Goal: Task Accomplishment & Management: Manage account settings

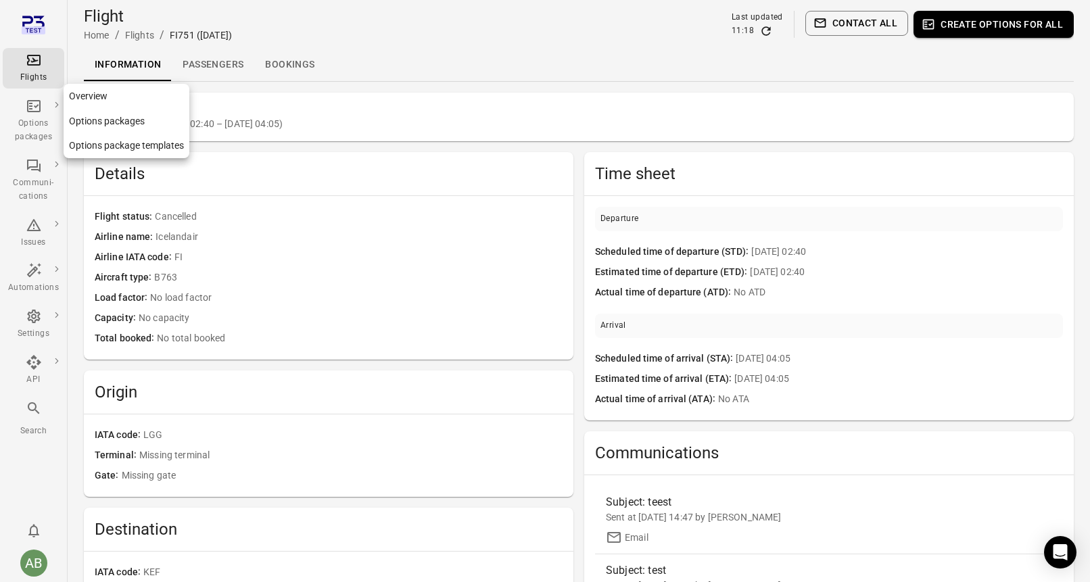
click at [107, 149] on link "Options package templates" at bounding box center [127, 145] width 126 height 25
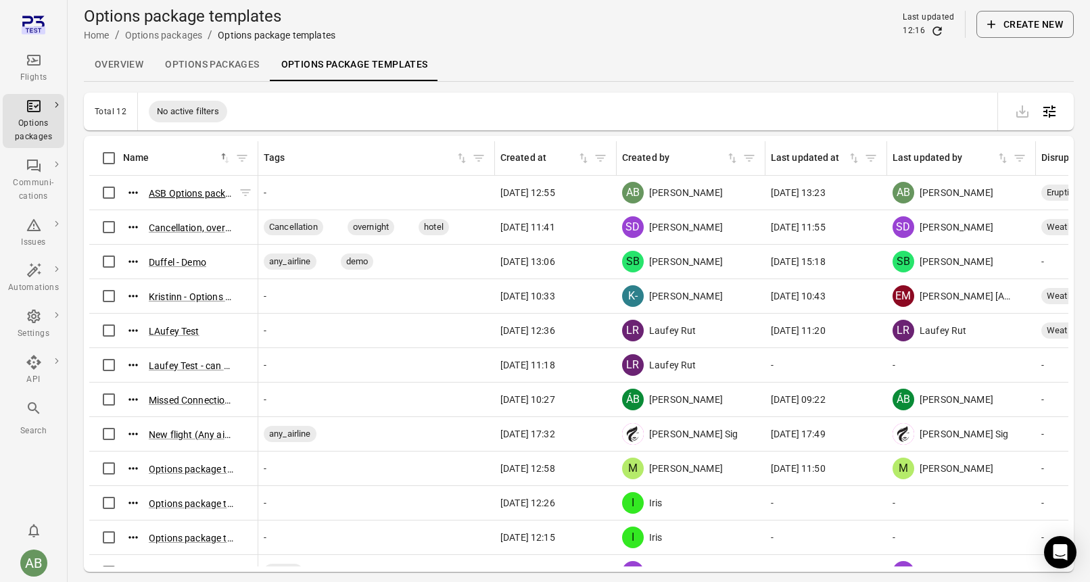
click at [189, 191] on button "ASB Options package template (13 Aug 2025 12:53)" at bounding box center [191, 194] width 84 height 14
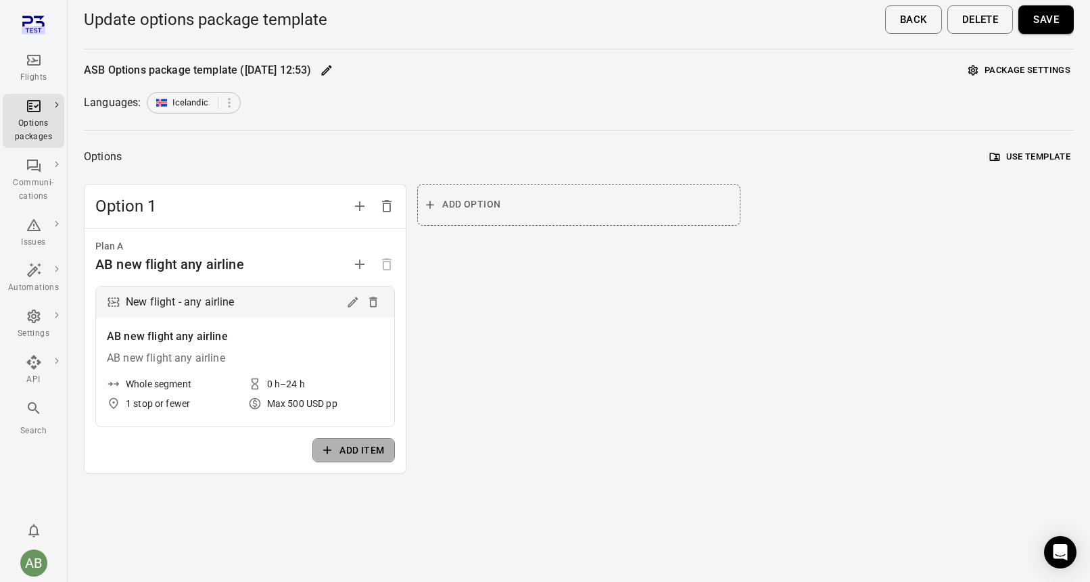
click at [356, 454] on button "Add item" at bounding box center [353, 450] width 82 height 25
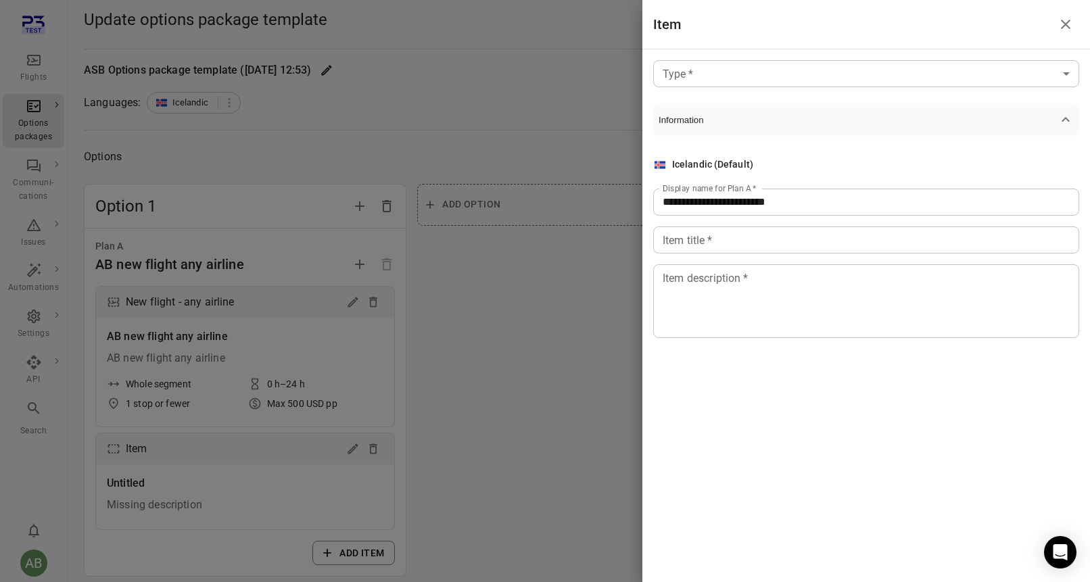
click at [1030, 73] on body "**********" at bounding box center [545, 315] width 1090 height 631
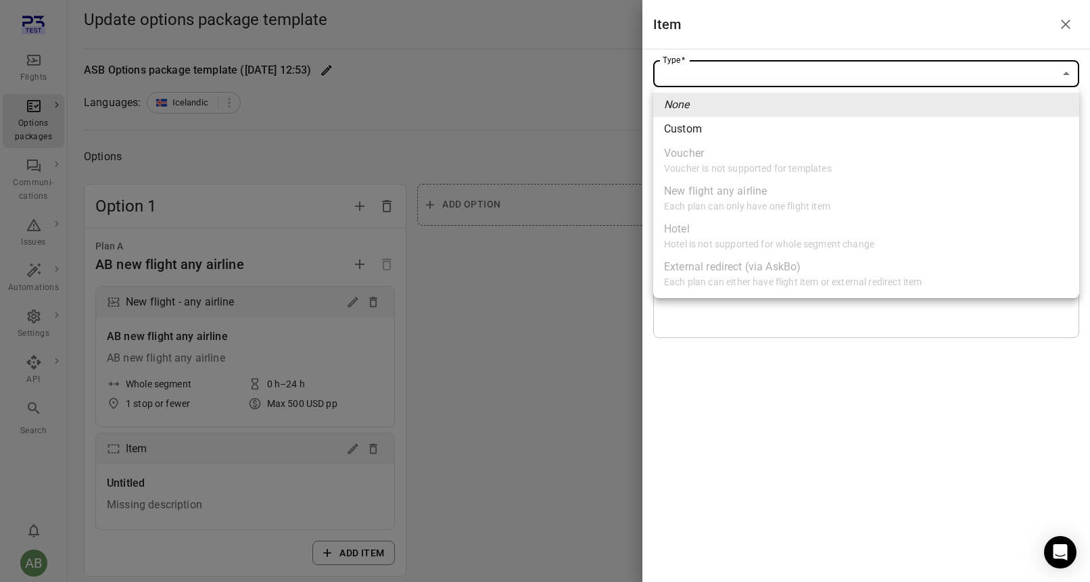
click at [1068, 27] on div at bounding box center [545, 291] width 1090 height 582
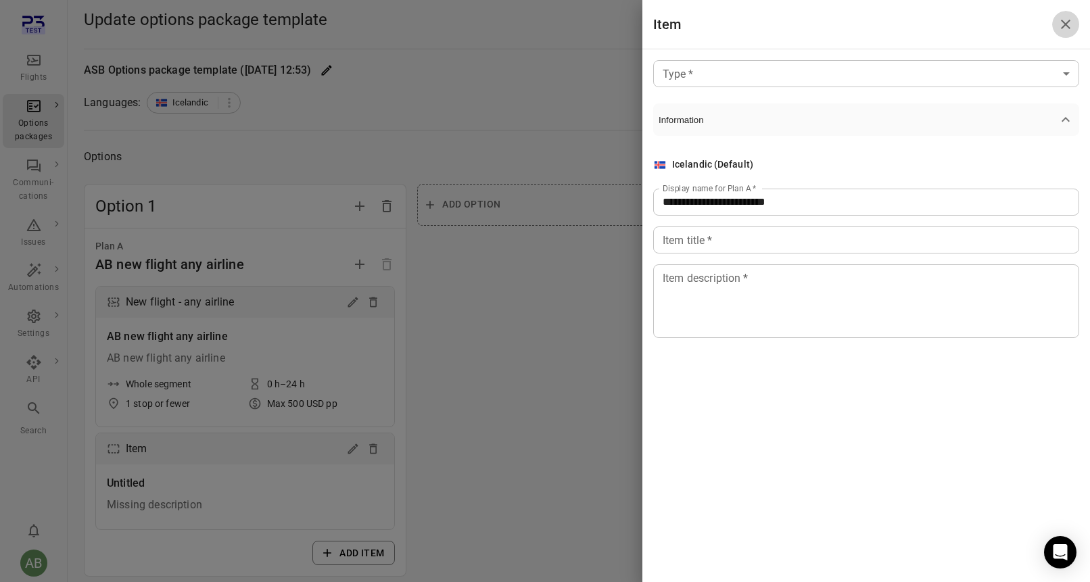
click at [1068, 27] on icon "Close drawer" at bounding box center [1064, 24] width 9 height 9
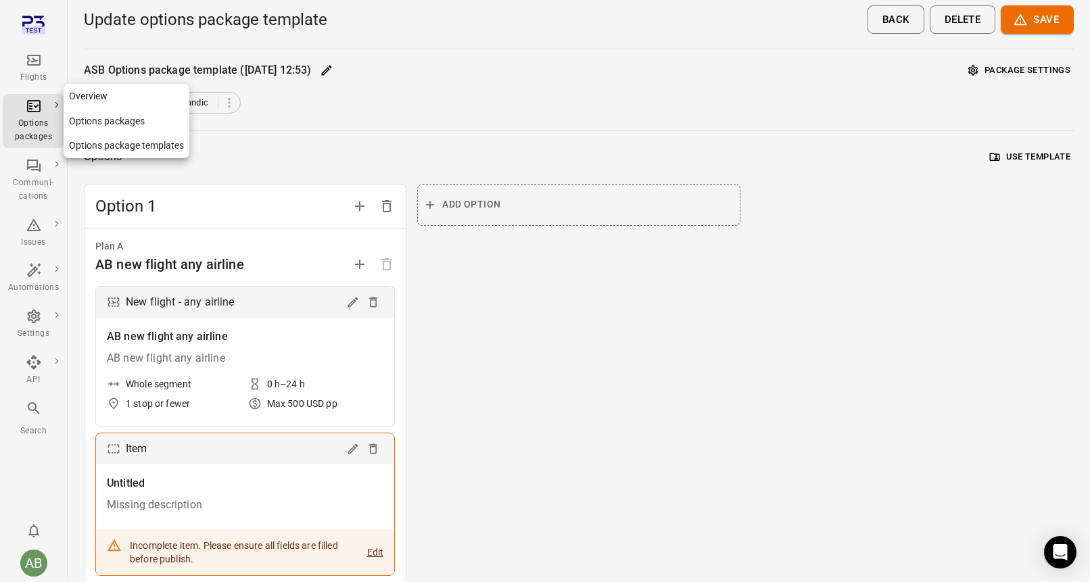
scroll to position [95, 0]
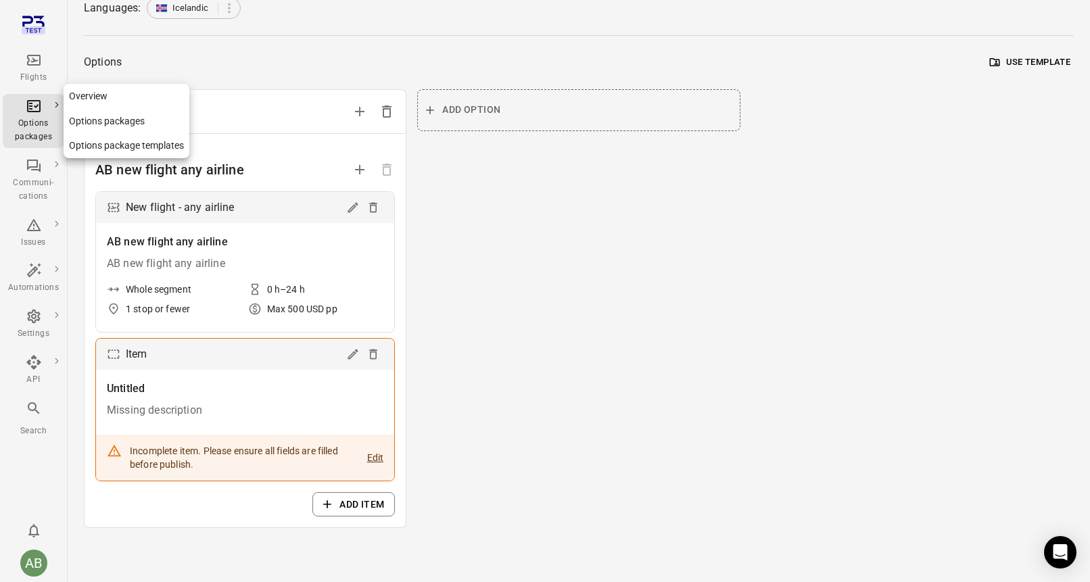
click at [87, 151] on link "Options package templates" at bounding box center [127, 145] width 126 height 25
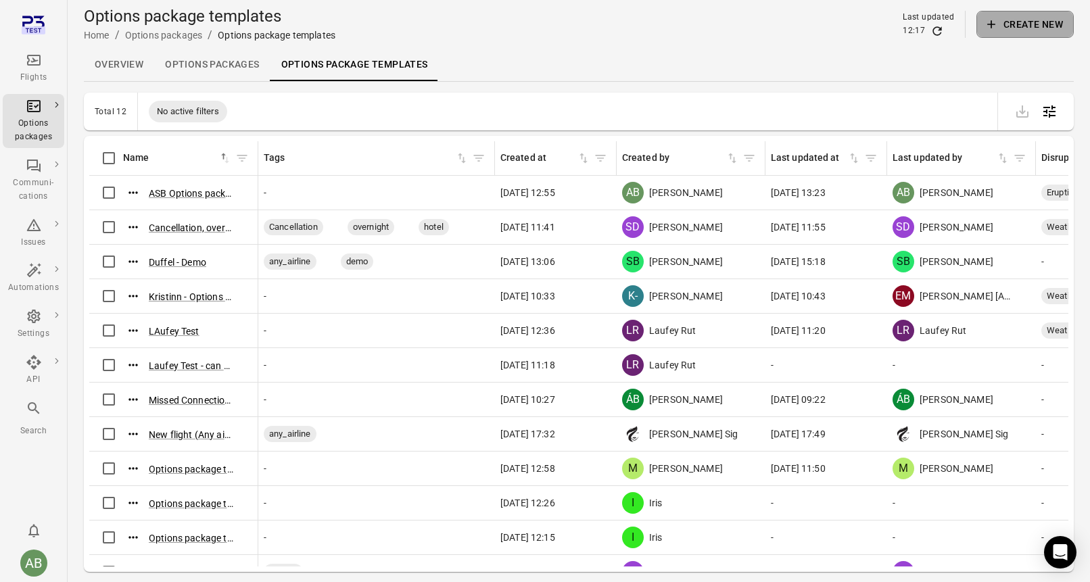
click at [1022, 27] on button "Create new" at bounding box center [1024, 24] width 97 height 27
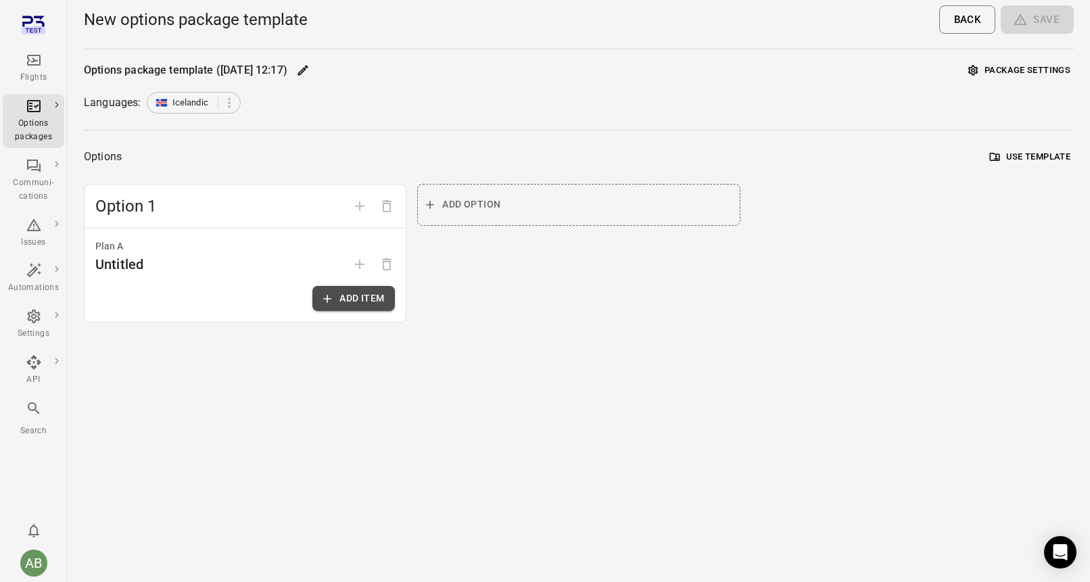
click at [355, 301] on button "Add item" at bounding box center [353, 298] width 82 height 25
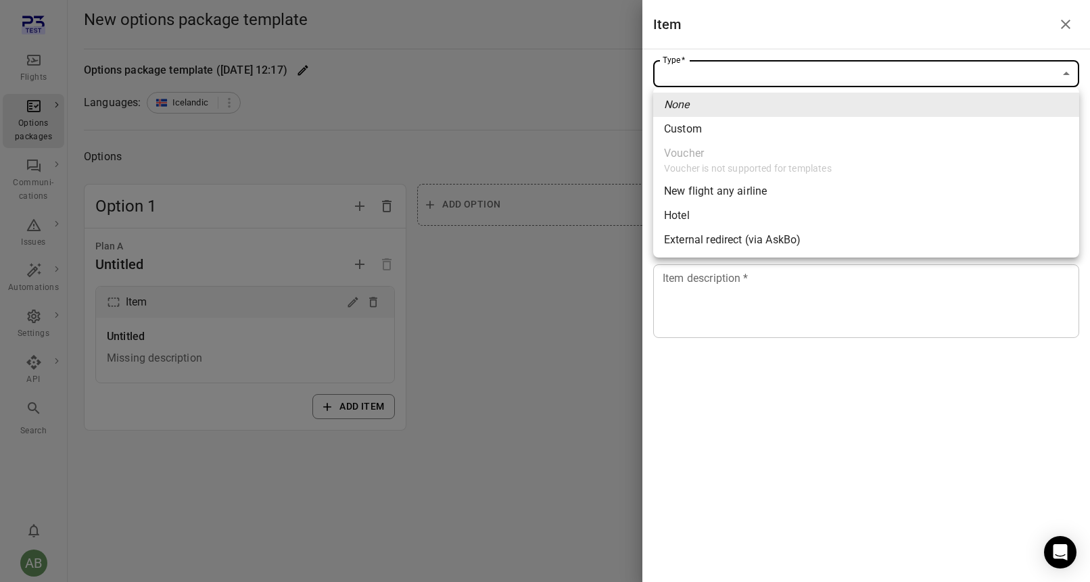
click at [776, 80] on body "Flights Options packages Communi-cations Issues Automations Settings API Search…" at bounding box center [545, 291] width 1090 height 582
click at [744, 164] on ul "None Custom Voucher Voucher is not supported for templates New flight any airli…" at bounding box center [866, 172] width 426 height 170
click at [548, 84] on div at bounding box center [545, 291] width 1090 height 582
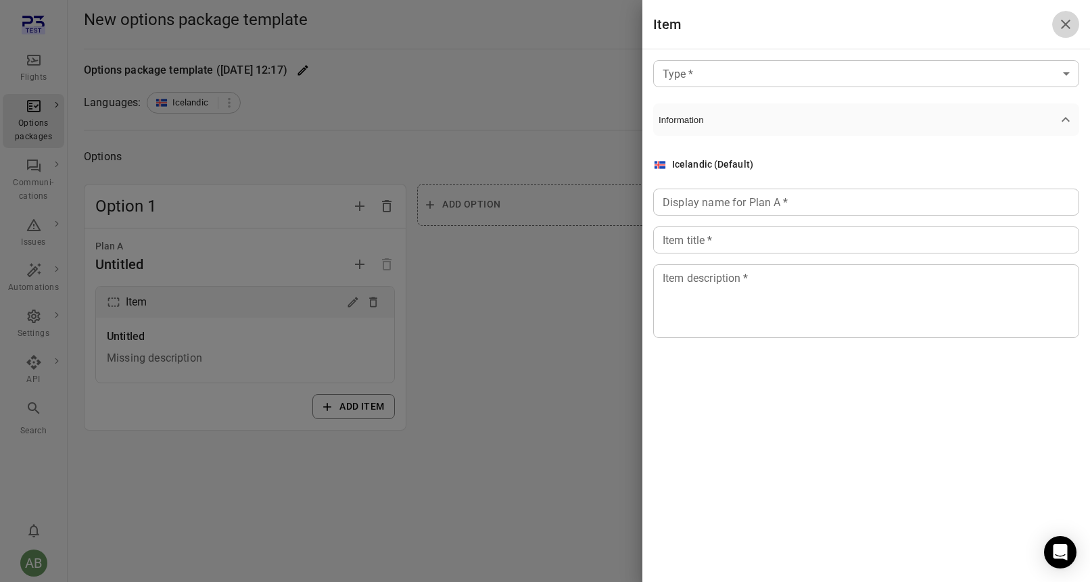
click at [1064, 27] on icon "Close drawer" at bounding box center [1065, 24] width 16 height 16
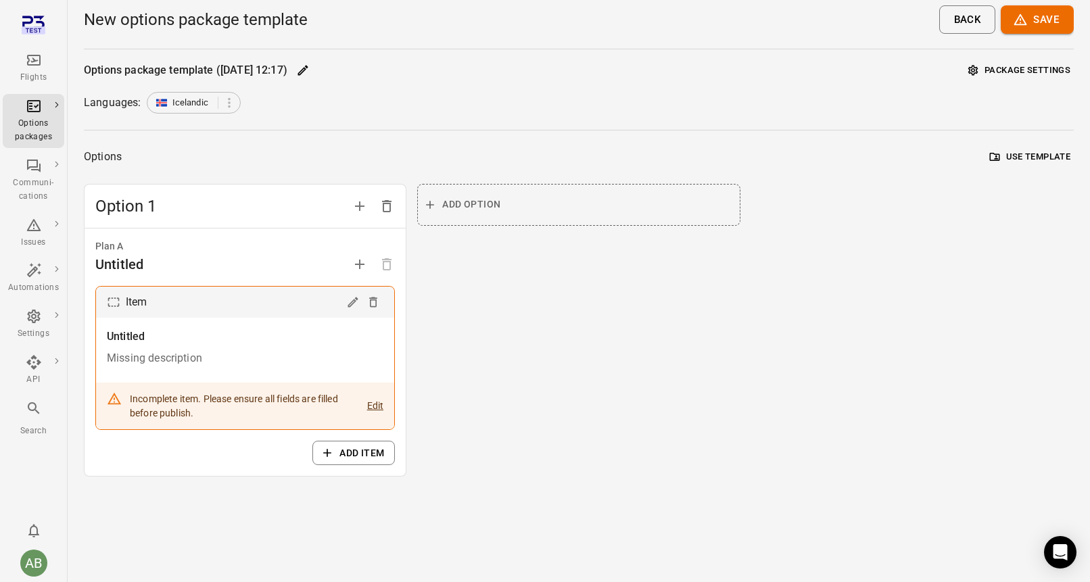
click at [35, 66] on icon "Main navigation" at bounding box center [34, 60] width 16 height 16
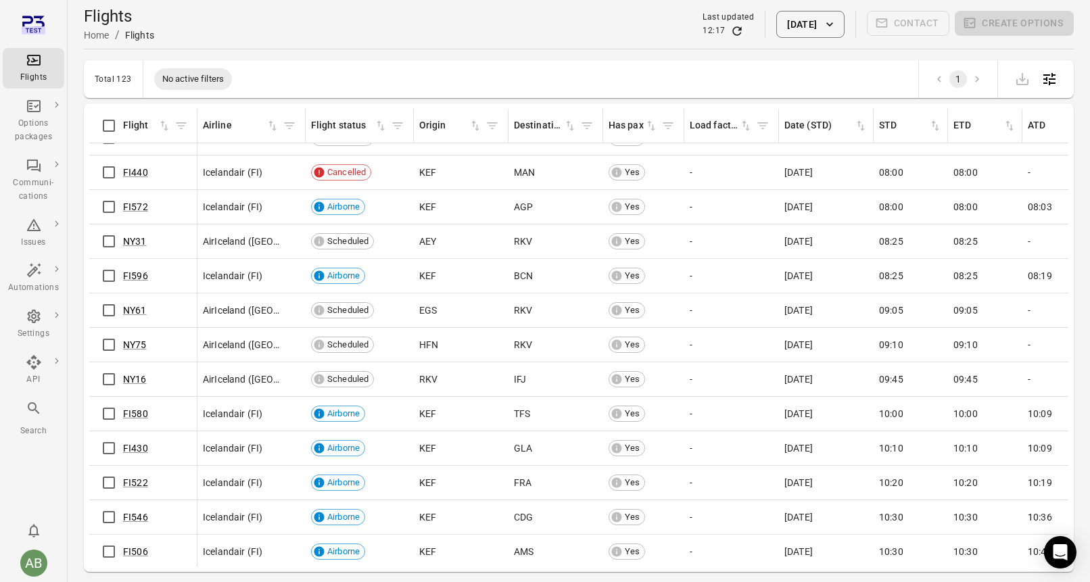
scroll to position [637, 0]
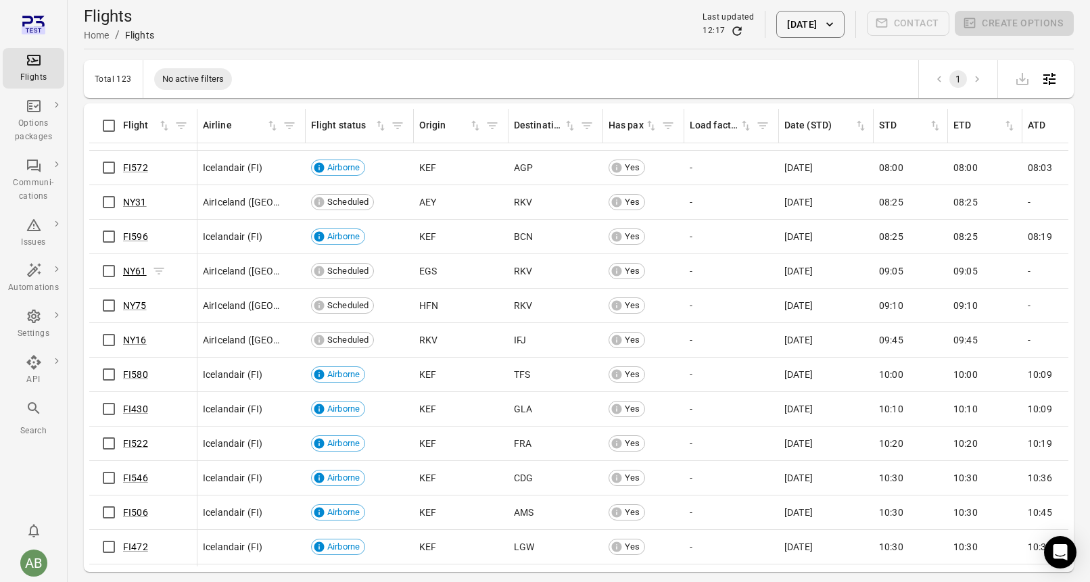
click at [135, 274] on link "NY61" at bounding box center [135, 271] width 24 height 11
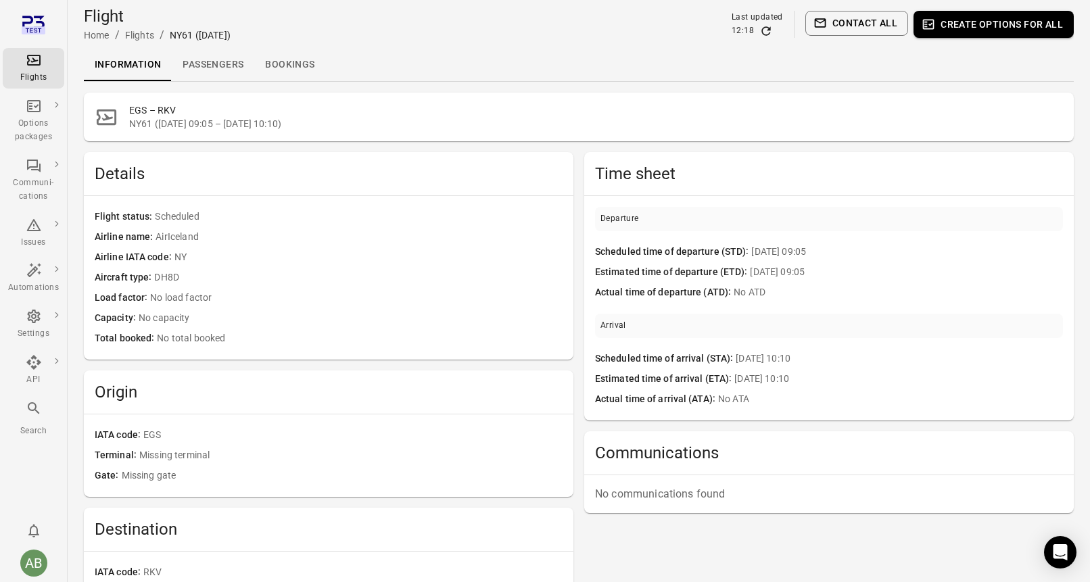
click at [870, 27] on button "Contact all" at bounding box center [856, 23] width 103 height 25
click at [989, 22] on button "Create options for all" at bounding box center [993, 24] width 160 height 27
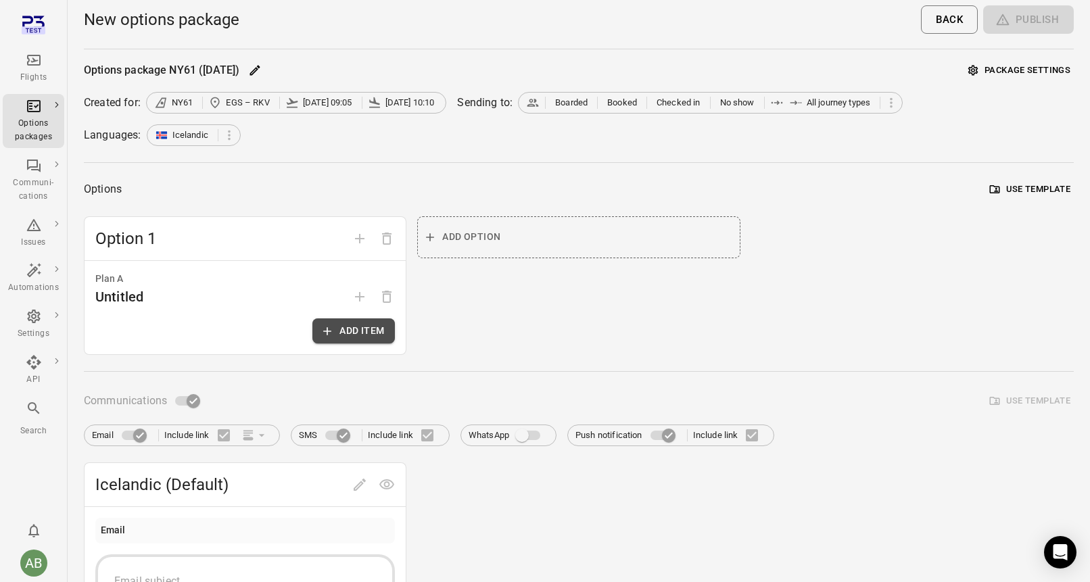
click at [354, 333] on button "Add item" at bounding box center [353, 330] width 82 height 25
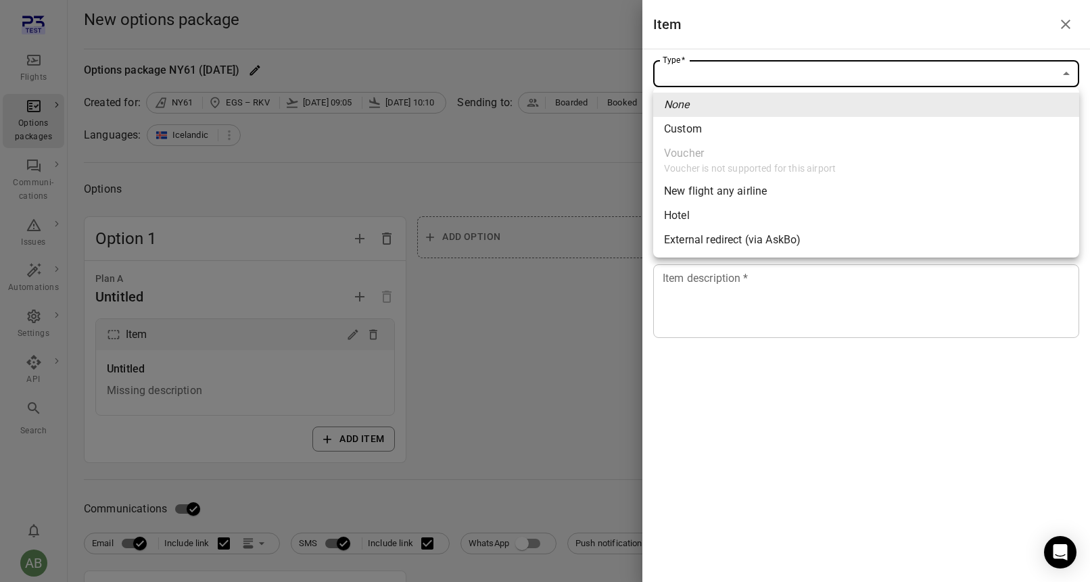
click at [875, 164] on ul "None Custom Voucher Voucher is not supported for this airport New flight any ai…" at bounding box center [866, 172] width 426 height 170
click at [1063, 22] on div at bounding box center [545, 291] width 1090 height 582
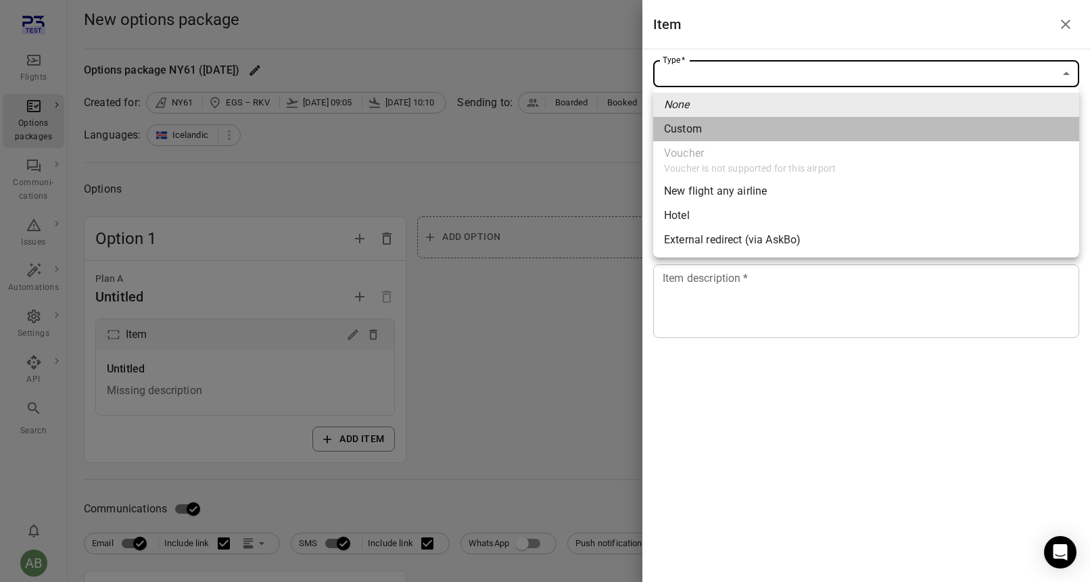
click at [746, 132] on li "Custom" at bounding box center [866, 129] width 426 height 24
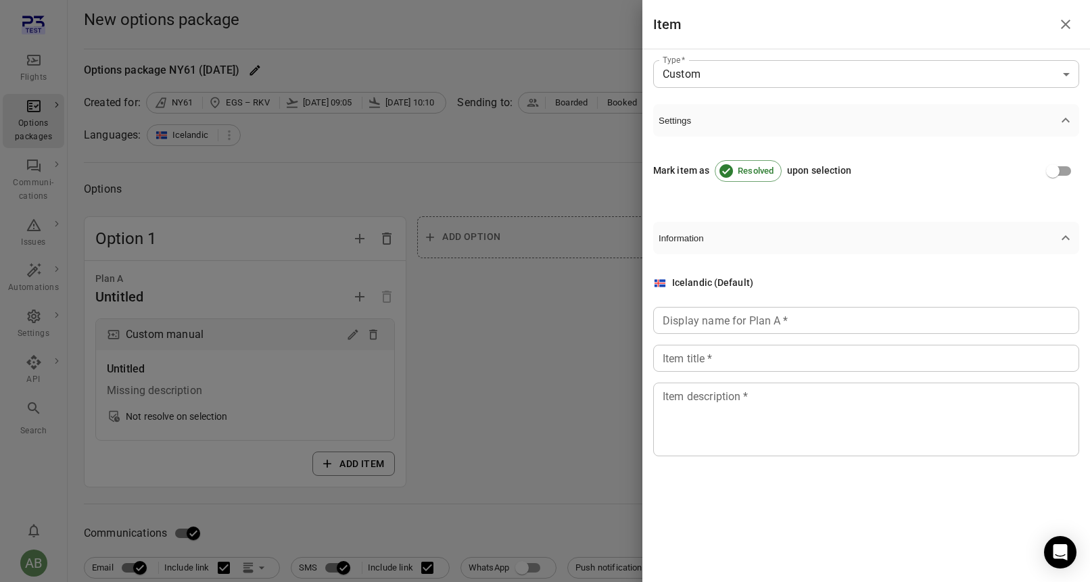
click at [751, 124] on span "Settings" at bounding box center [857, 121] width 399 height 10
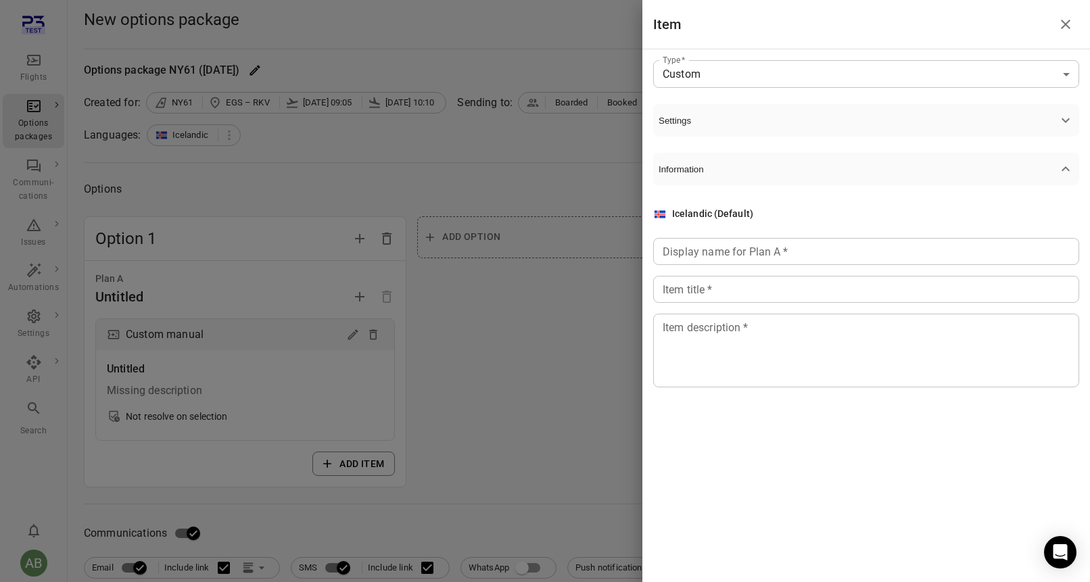
click at [751, 124] on span "Settings" at bounding box center [857, 121] width 399 height 10
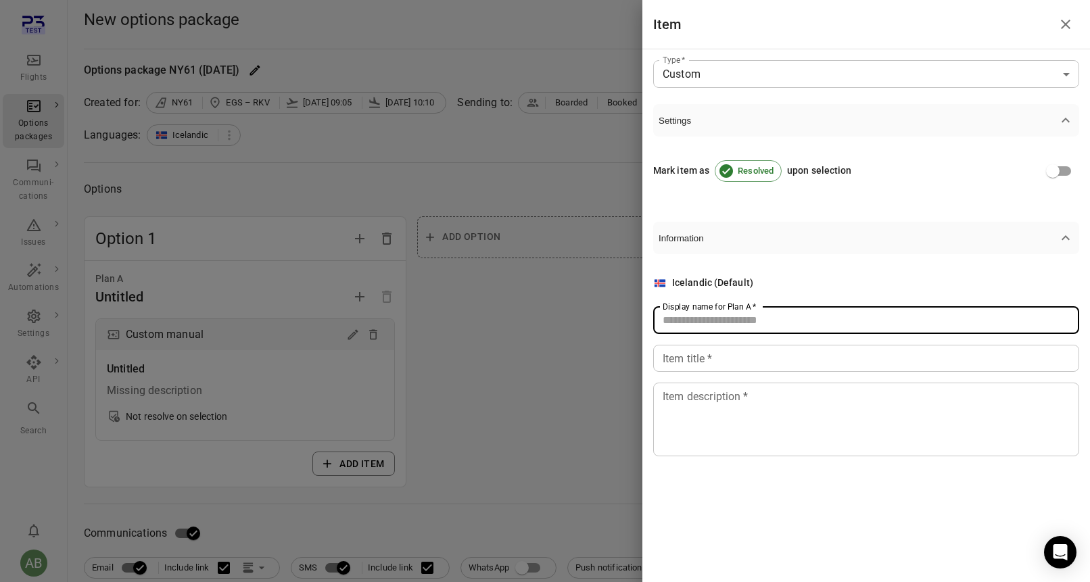
click at [839, 319] on input "Display name for Plan A   *" at bounding box center [866, 320] width 426 height 27
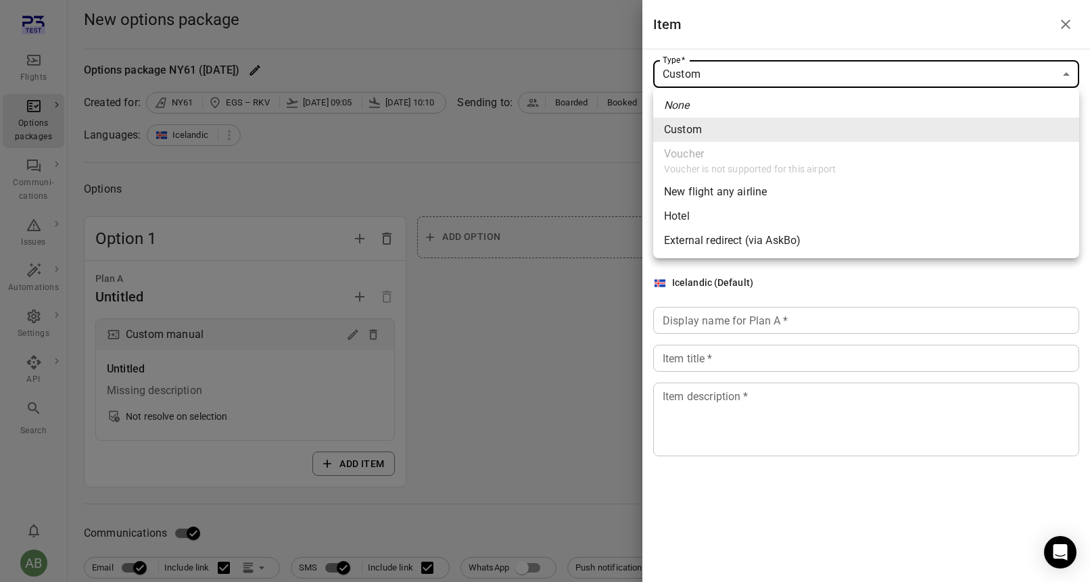
click at [750, 194] on div "New flight any airline" at bounding box center [715, 192] width 103 height 16
type input "**********"
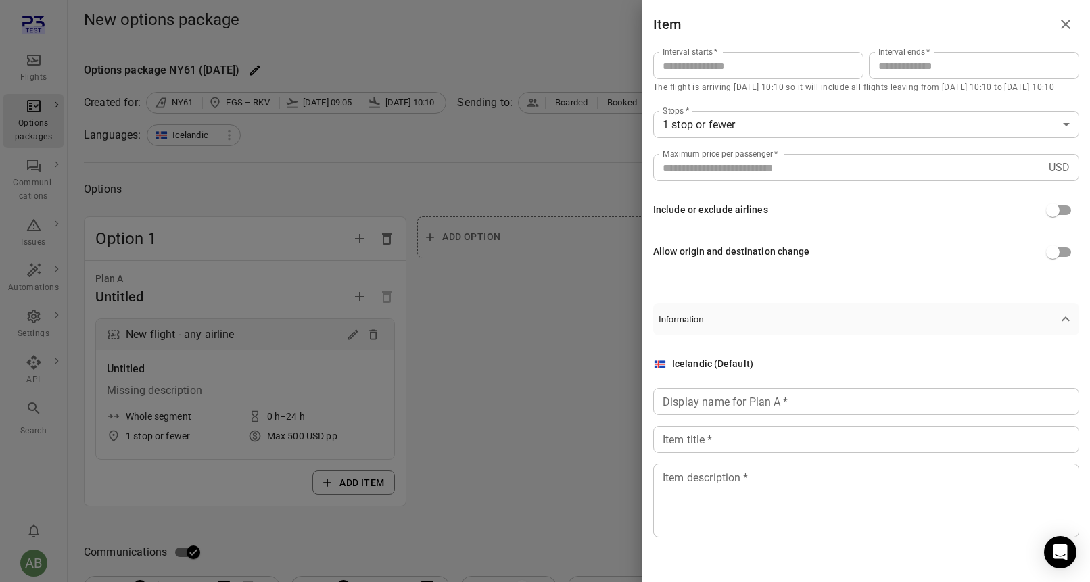
scroll to position [214, 0]
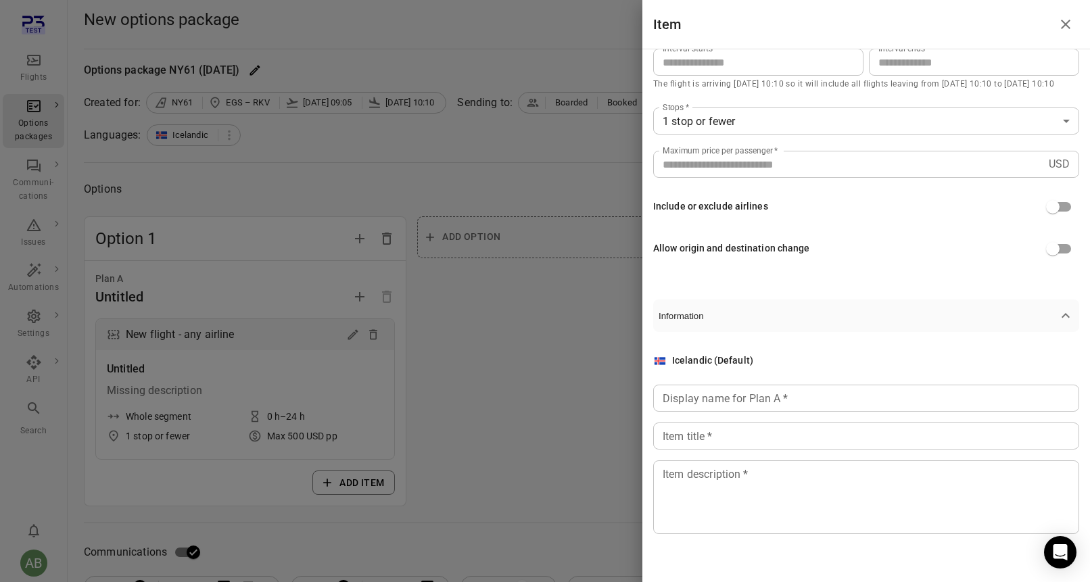
click at [1066, 26] on icon "Close drawer" at bounding box center [1064, 24] width 9 height 9
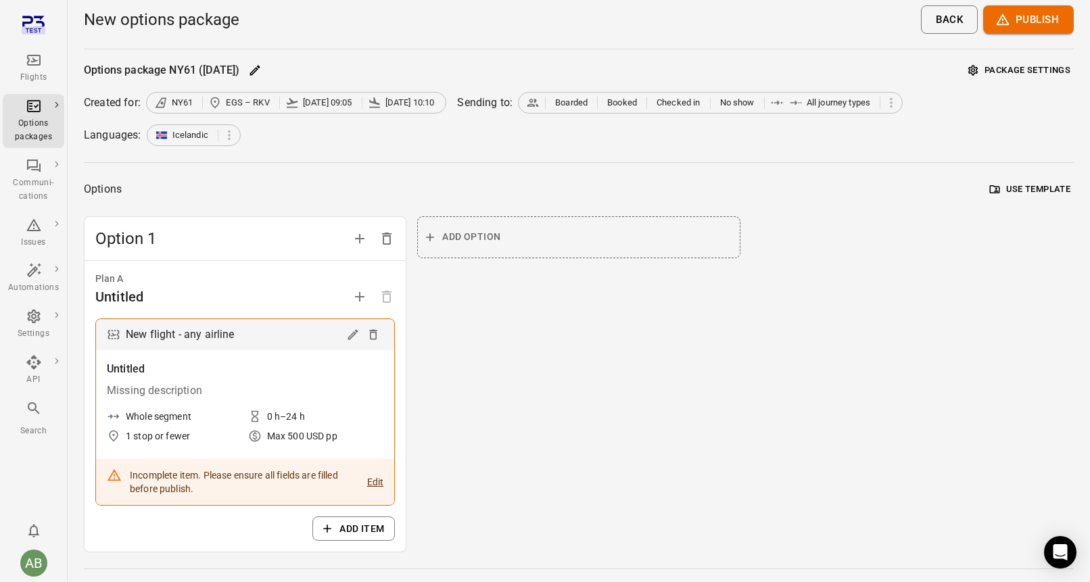
click at [25, 75] on div "Flights" at bounding box center [33, 78] width 51 height 14
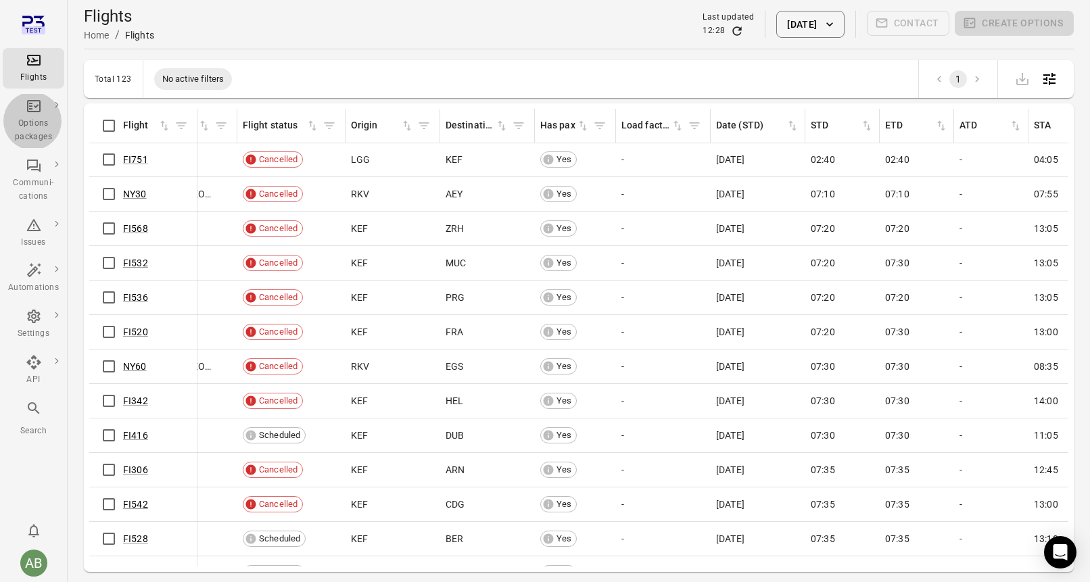
scroll to position [1, 0]
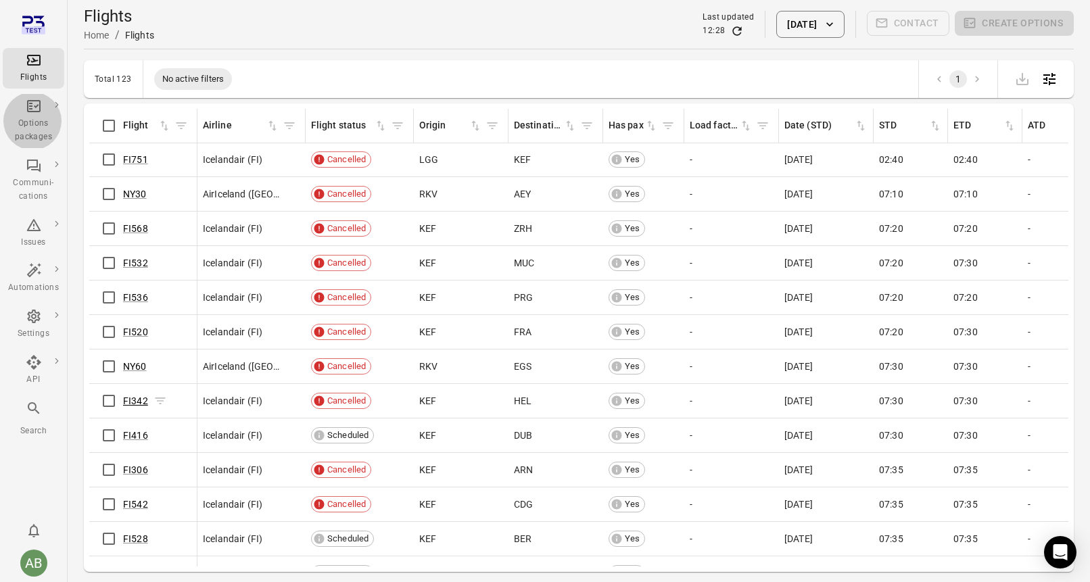
click at [130, 399] on link "FI342" at bounding box center [135, 400] width 25 height 11
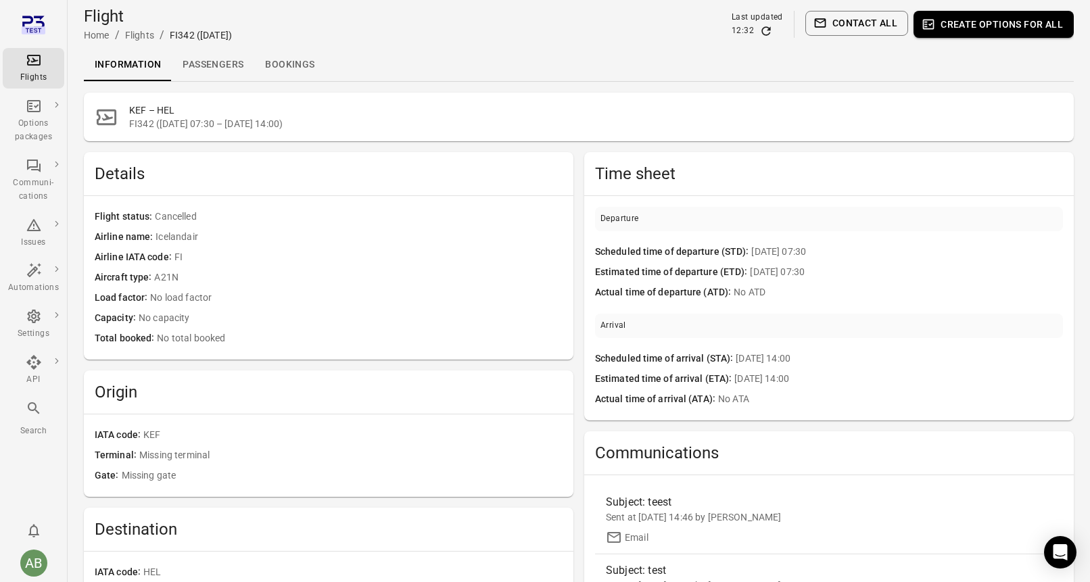
click at [217, 67] on link "Passengers" at bounding box center [213, 65] width 82 height 32
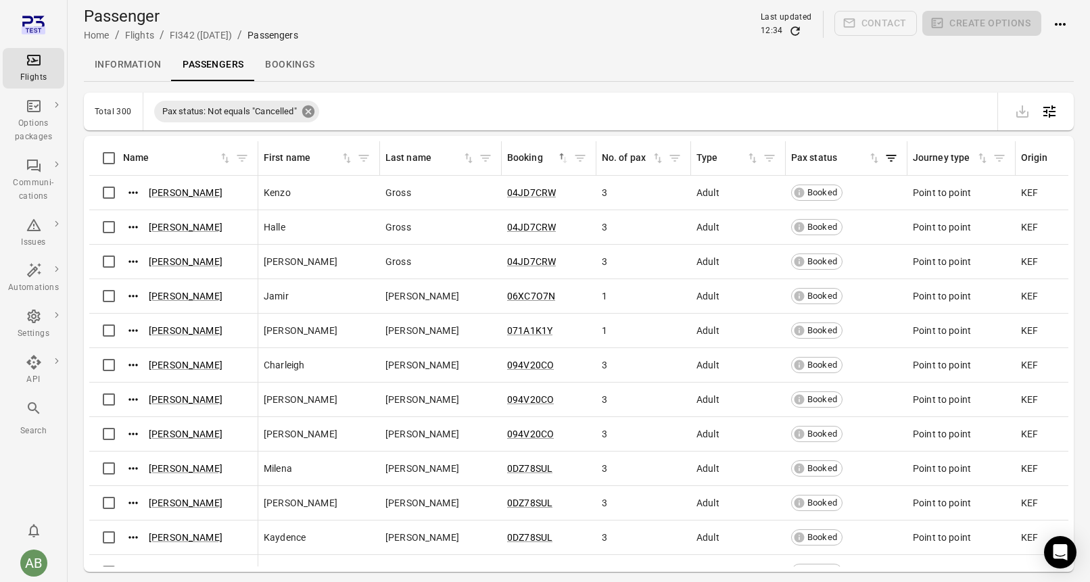
click at [312, 115] on icon at bounding box center [308, 111] width 12 height 12
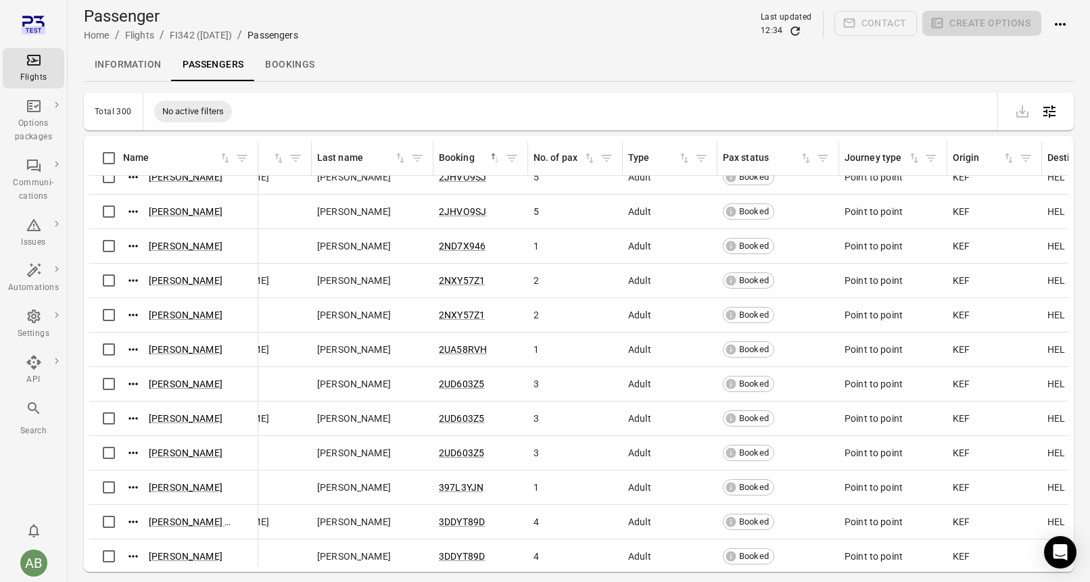
scroll to position [1639, 65]
click at [23, 64] on div "Flights" at bounding box center [33, 68] width 51 height 32
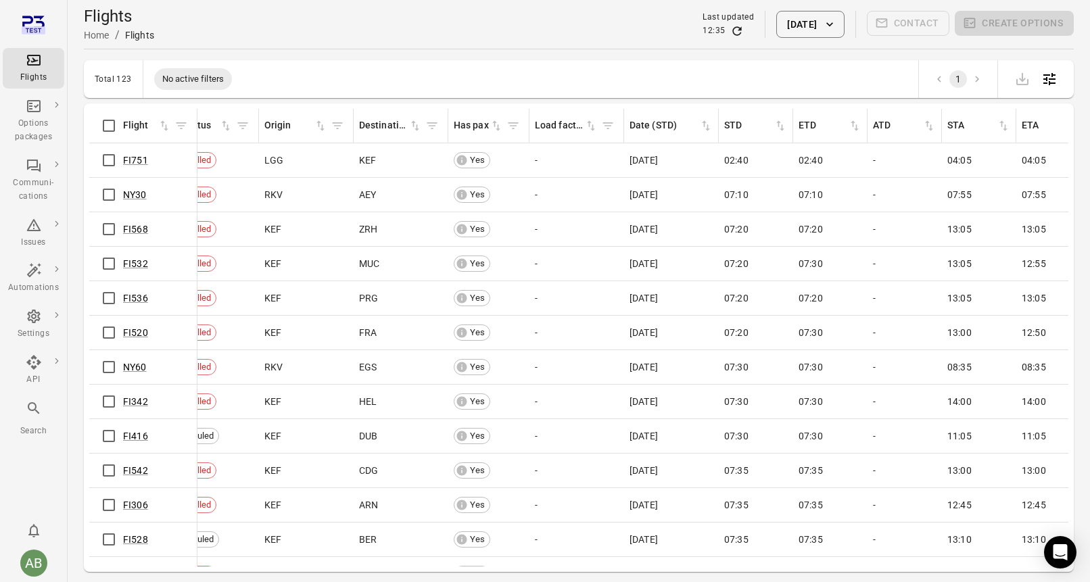
scroll to position [0, 158]
click at [621, 36] on div "Flights Home / Flights Last updated 12:35 15 Oct 2025 Contact Create options" at bounding box center [578, 24] width 989 height 38
click at [136, 299] on link "FI536" at bounding box center [135, 298] width 25 height 11
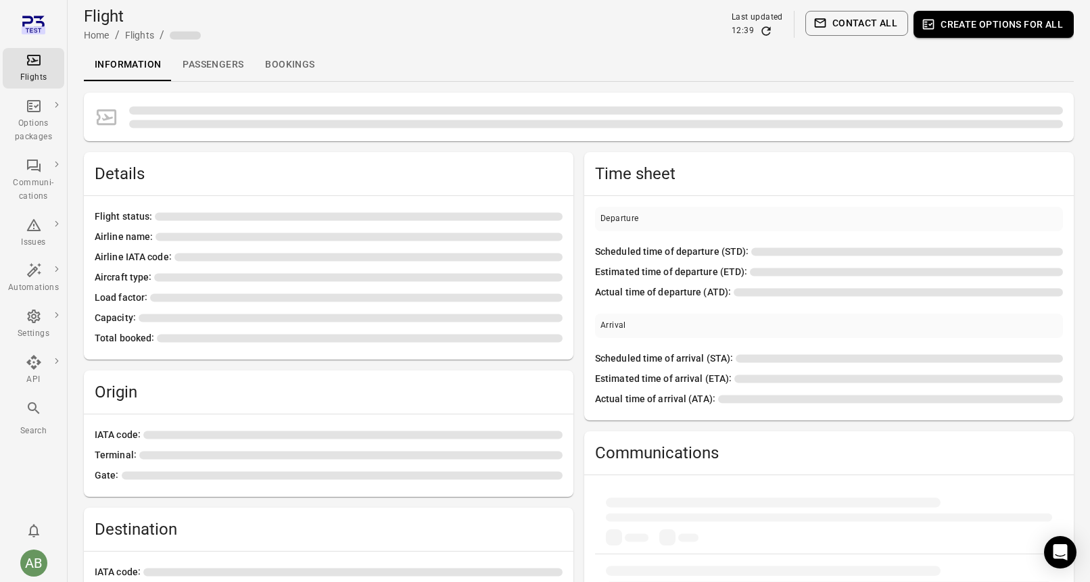
click at [222, 68] on link "Passengers" at bounding box center [213, 65] width 82 height 32
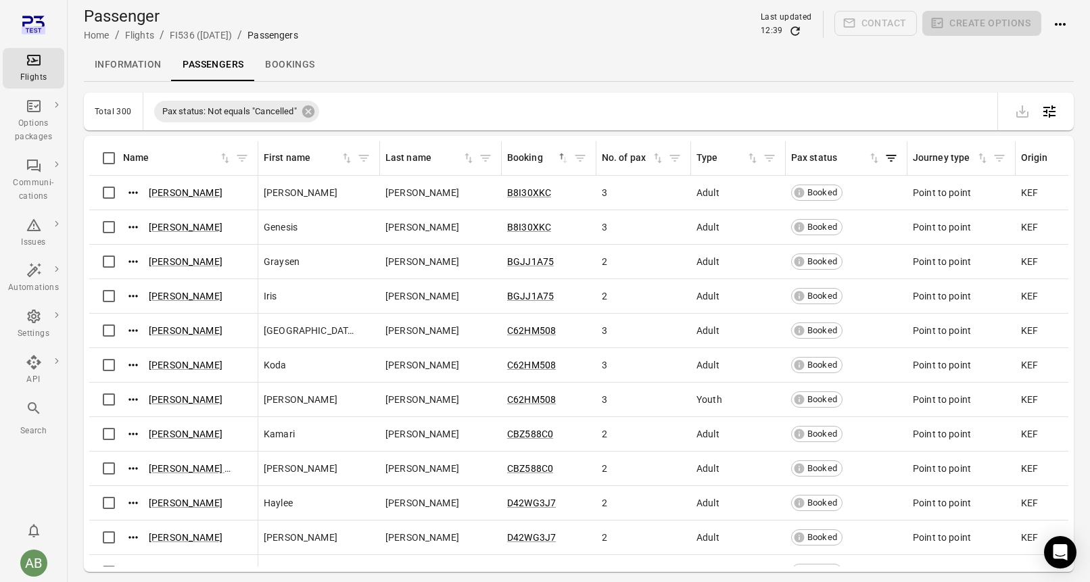
scroll to position [3785, 0]
click at [131, 66] on link "Information" at bounding box center [128, 65] width 88 height 32
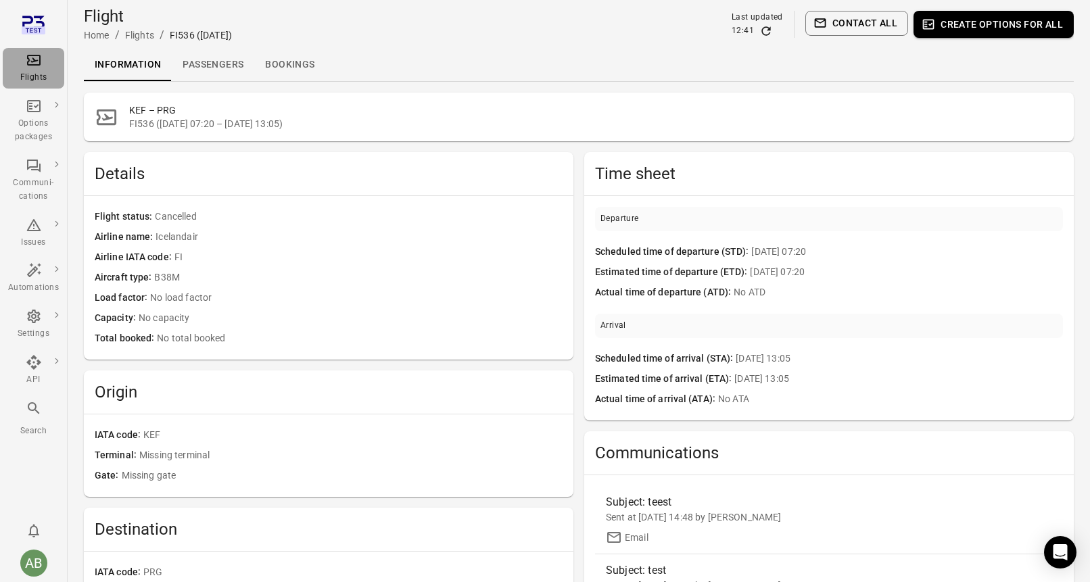
click at [35, 69] on div "Flights" at bounding box center [33, 68] width 51 height 32
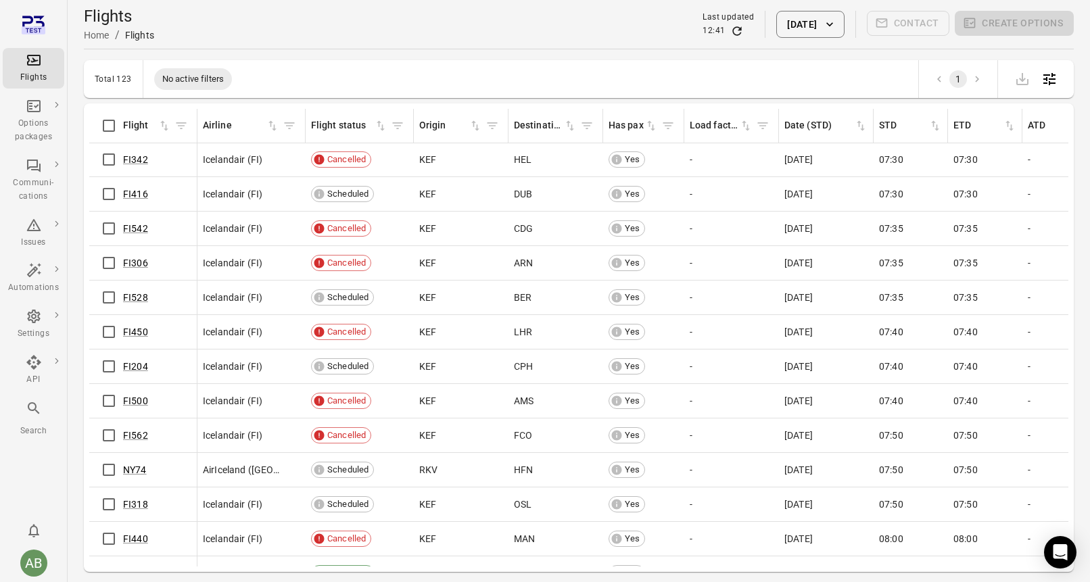
scroll to position [244, 0]
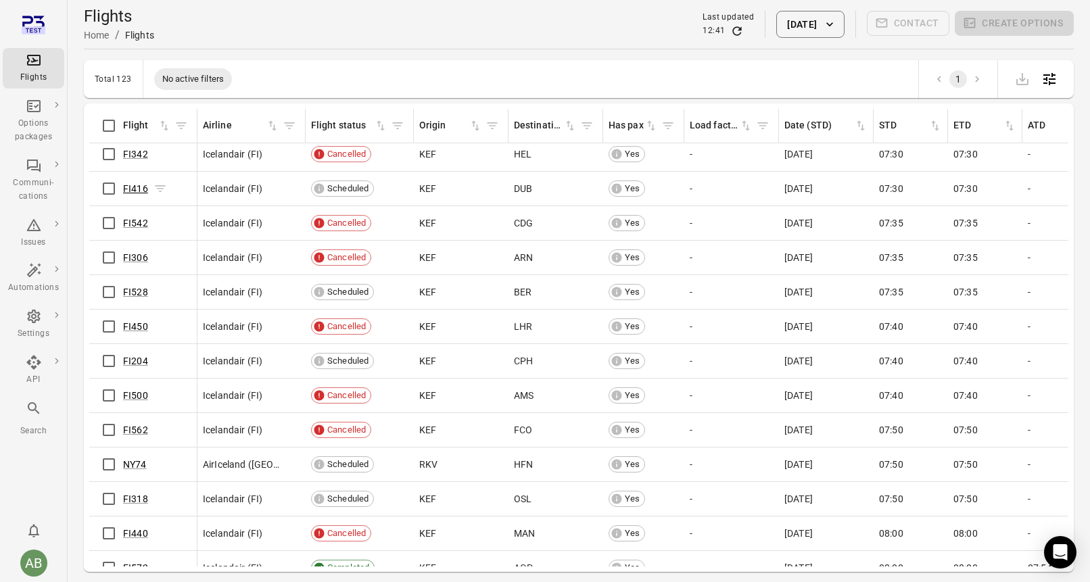
click at [140, 190] on link "FI416" at bounding box center [135, 188] width 25 height 11
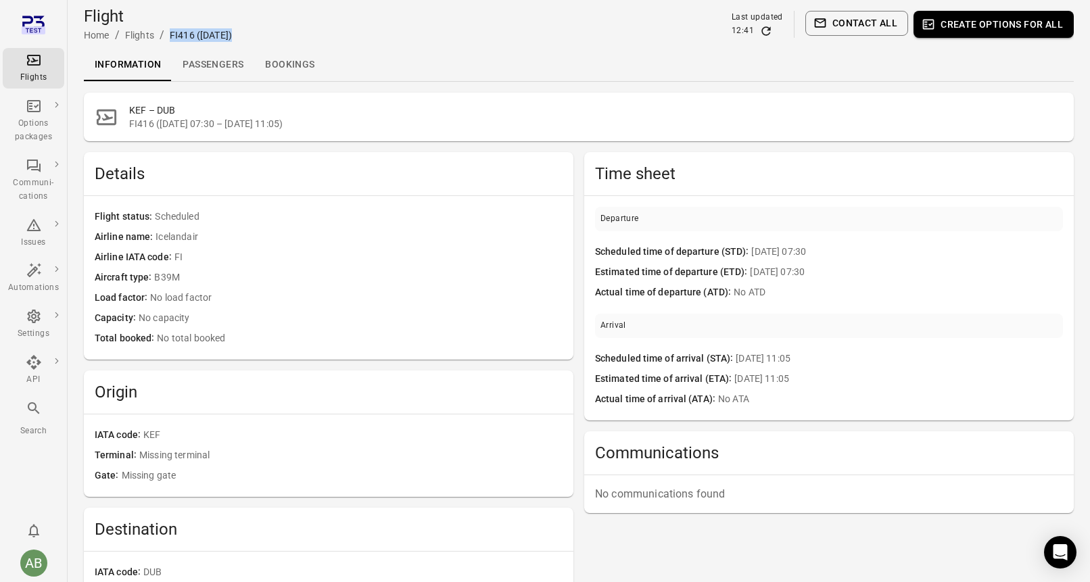
drag, startPoint x: 234, startPoint y: 36, endPoint x: 160, endPoint y: 35, distance: 73.7
click at [160, 35] on div "Flight Home / Flights / FI416 (15 Oct) Last updated 12:41 Contact all Create op…" at bounding box center [578, 24] width 989 height 38
copy div "FI416 ([DATE])"
click at [219, 68] on link "Passengers" at bounding box center [213, 65] width 82 height 32
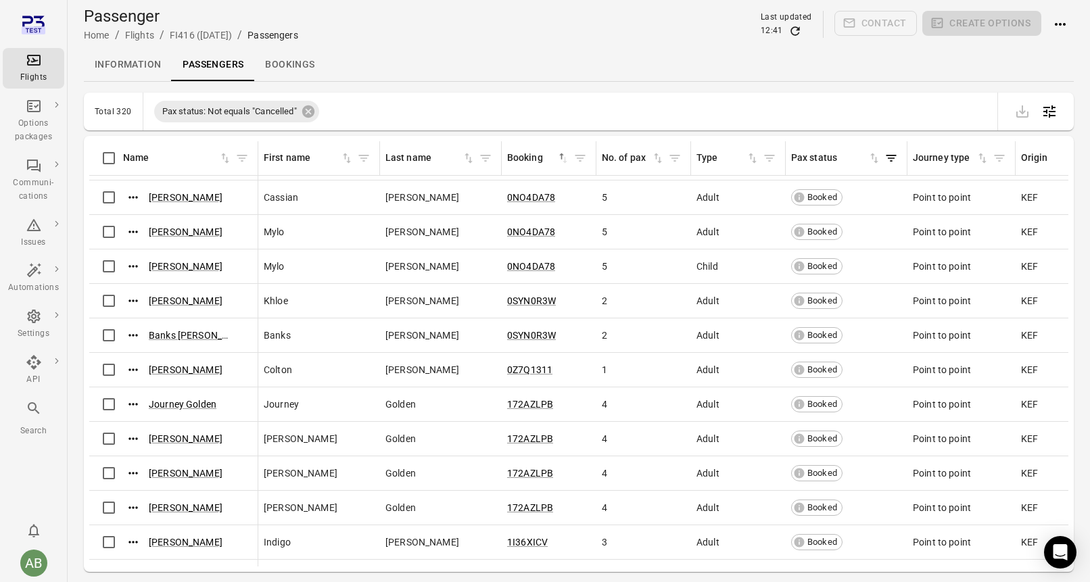
scroll to position [170, 0]
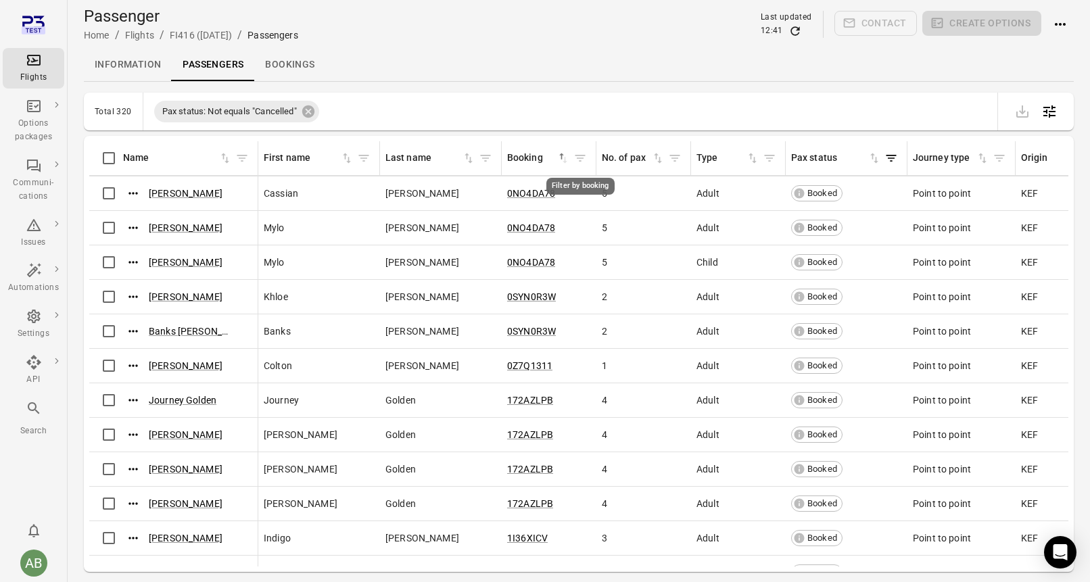
click at [578, 152] on icon "Filter by booking" at bounding box center [580, 158] width 14 height 14
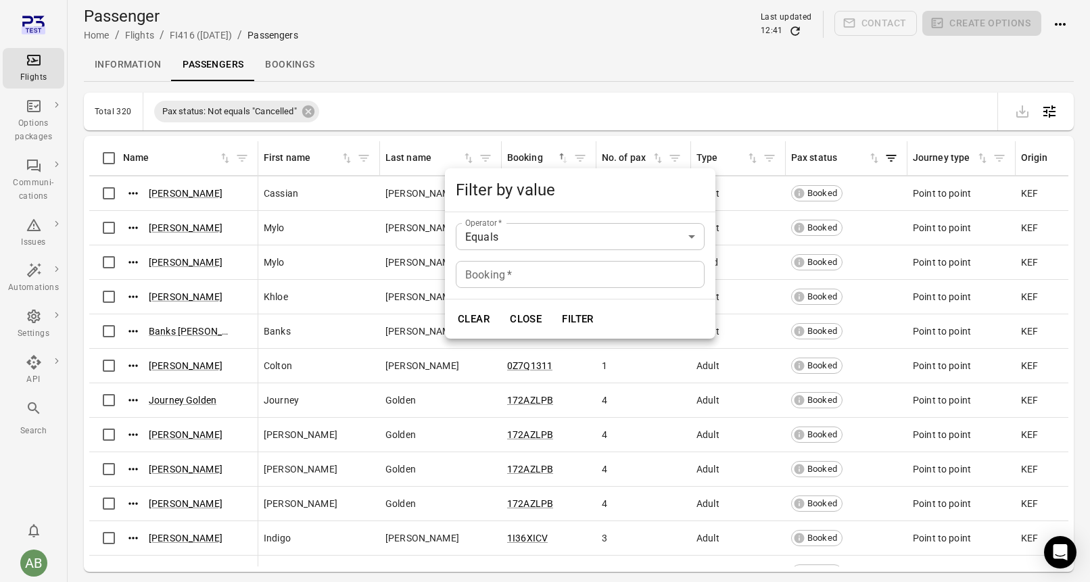
click at [560, 157] on div at bounding box center [545, 291] width 1090 height 582
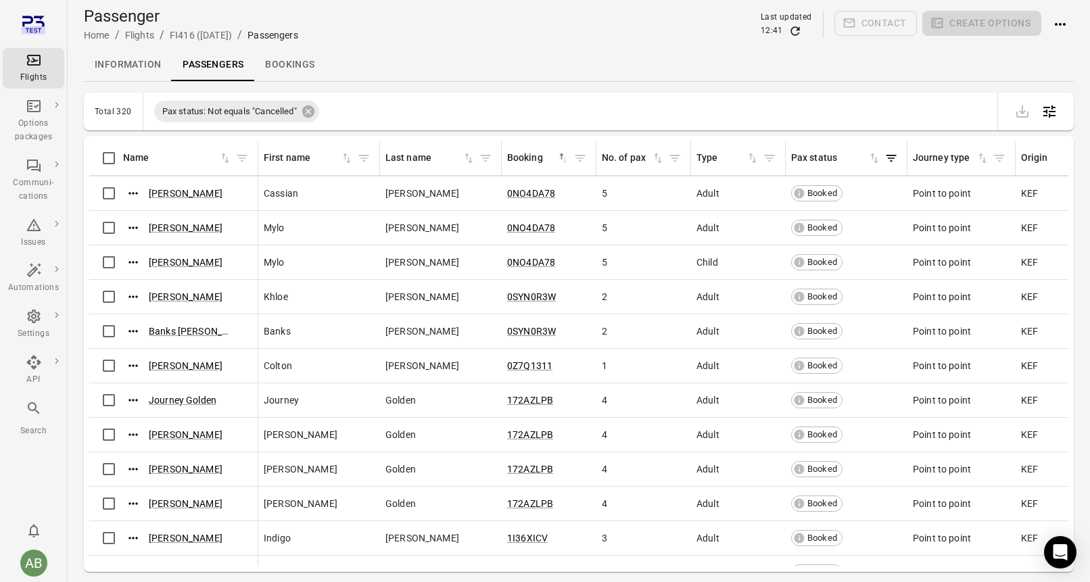
click at [560, 157] on icon "Sort by booking in descending order" at bounding box center [563, 158] width 14 height 14
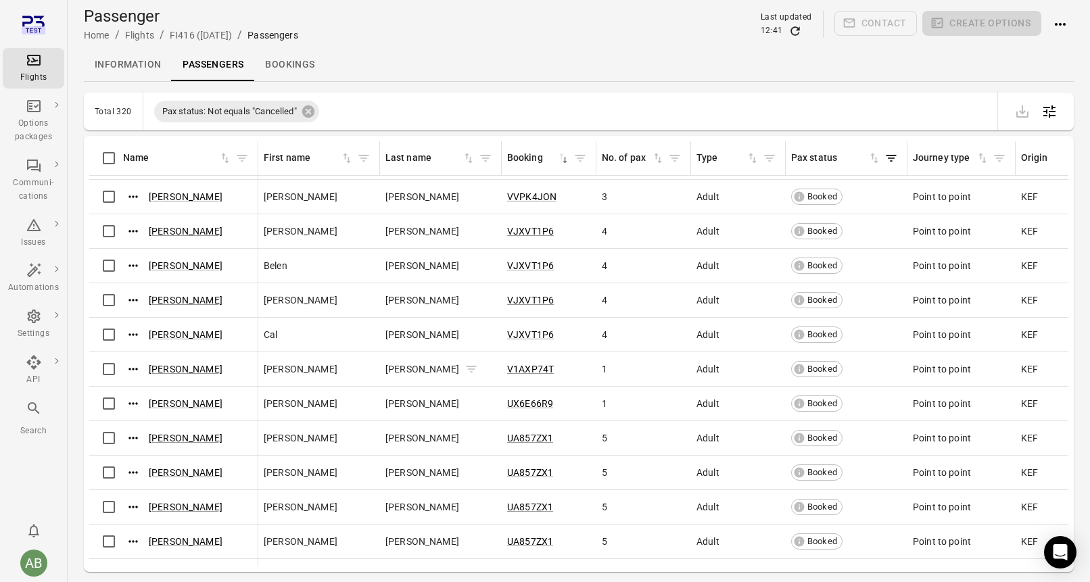
scroll to position [610, 0]
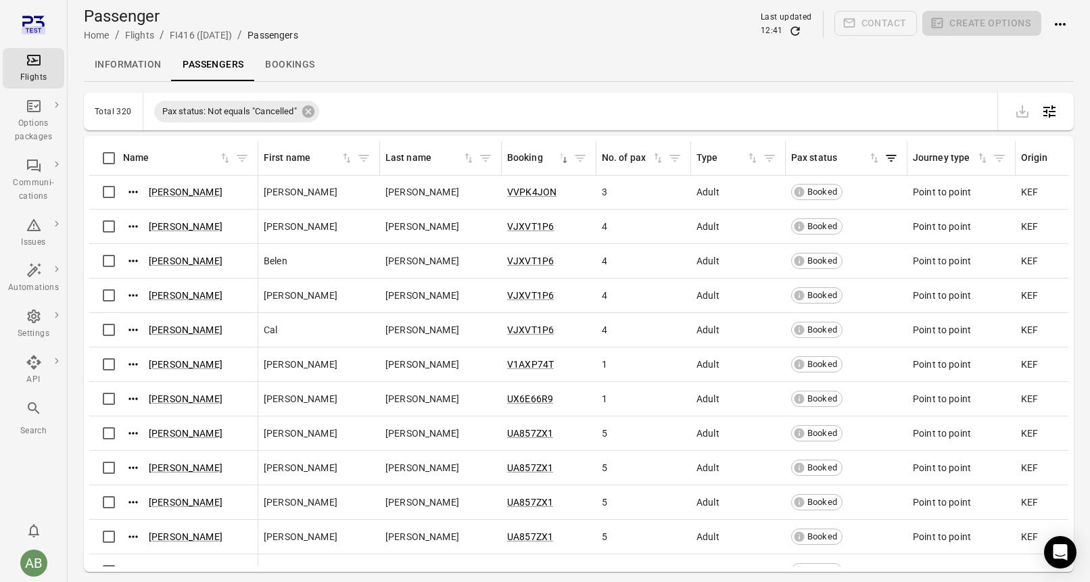
drag, startPoint x: 569, startPoint y: 402, endPoint x: 494, endPoint y: 398, distance: 75.1
click at [176, 402] on link "[PERSON_NAME]" at bounding box center [186, 398] width 74 height 11
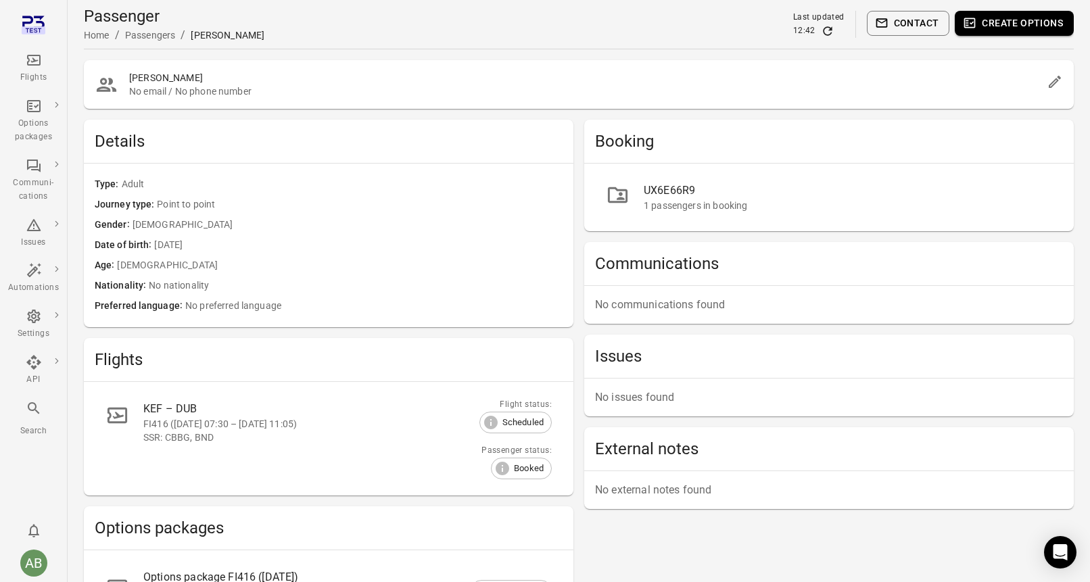
drag, startPoint x: 273, startPoint y: 32, endPoint x: 193, endPoint y: 36, distance: 80.5
click at [193, 36] on div "Passenger Home / Passengers / Felipe Krueger Last updated 12:42 Contact Create …" at bounding box center [578, 24] width 989 height 38
copy div "Felipe Krueger"
click at [1032, 21] on button "Create options" at bounding box center [1013, 23] width 119 height 25
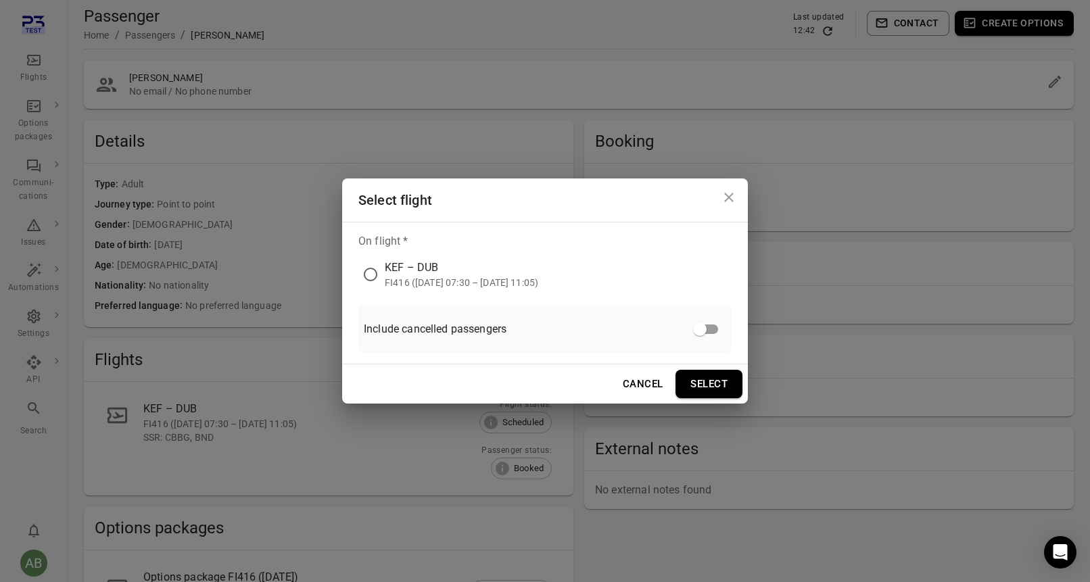
click at [468, 275] on div "KEF – DUB" at bounding box center [461, 268] width 153 height 16
click at [706, 383] on button "Select" at bounding box center [708, 384] width 67 height 28
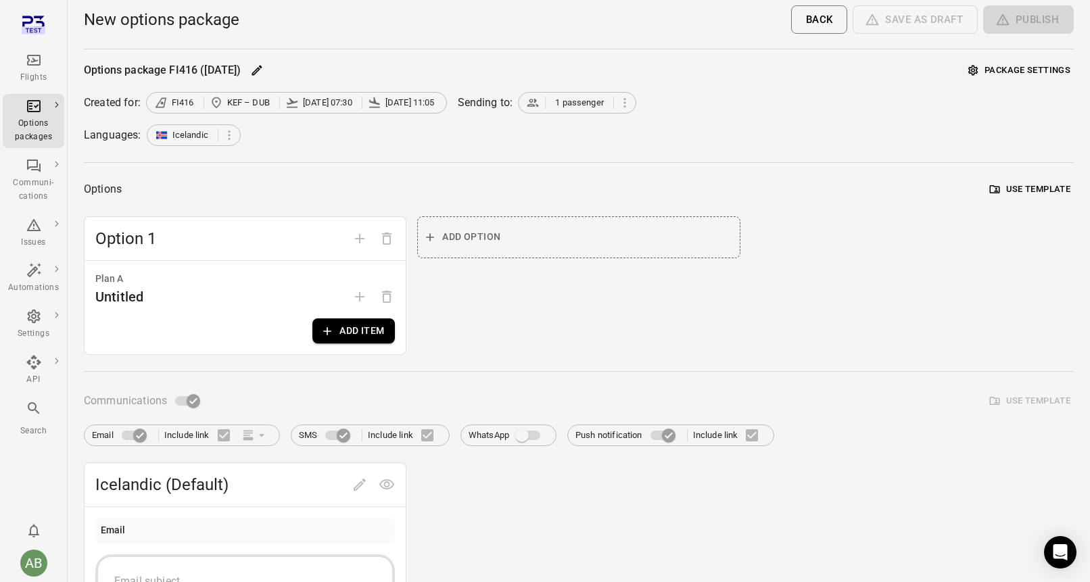
click at [363, 337] on button "Add item" at bounding box center [353, 330] width 82 height 25
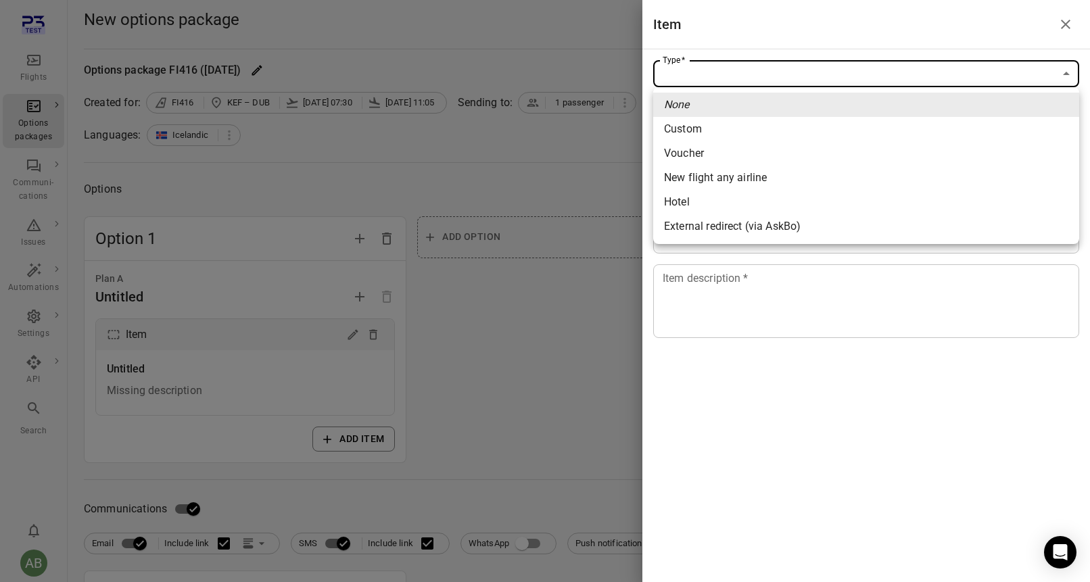
click at [750, 174] on div "New flight any airline" at bounding box center [715, 178] width 103 height 16
type input "**********"
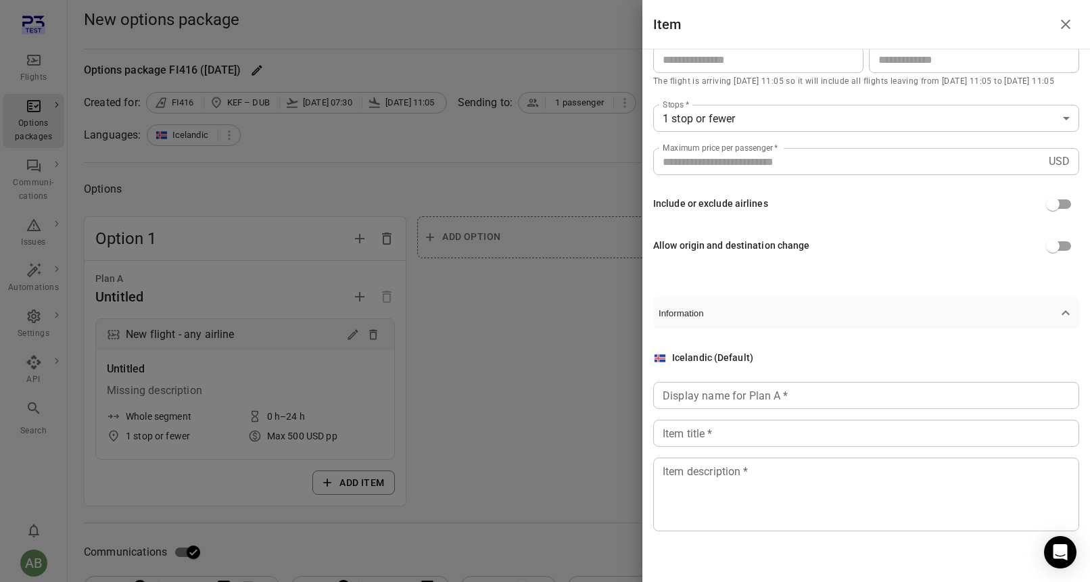
scroll to position [242, 0]
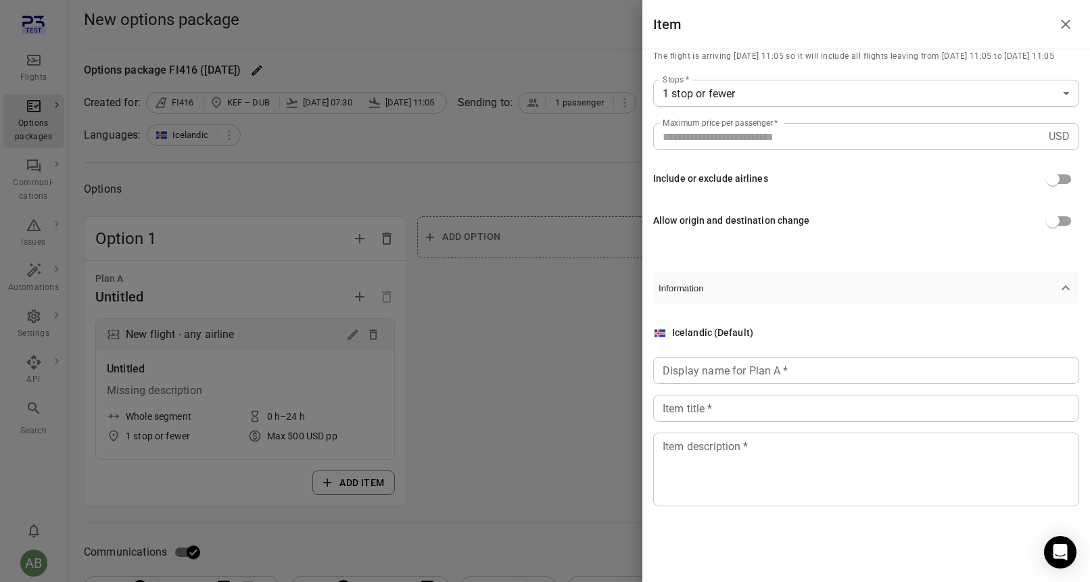
click at [822, 366] on input "Display name for Plan A   *" at bounding box center [866, 370] width 426 height 27
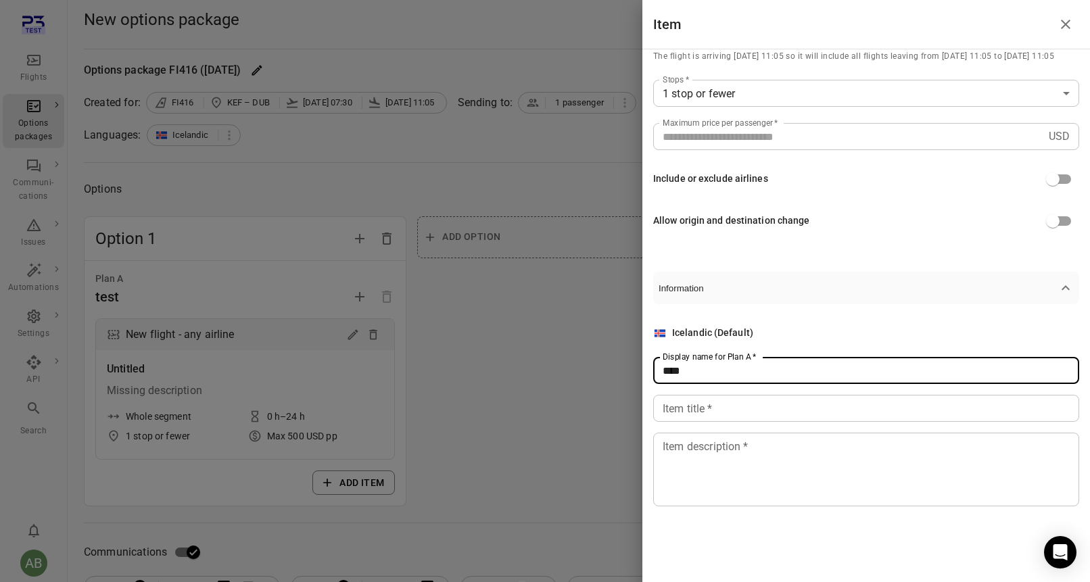
type input "****"
click at [794, 415] on input "Item title   *" at bounding box center [866, 408] width 426 height 27
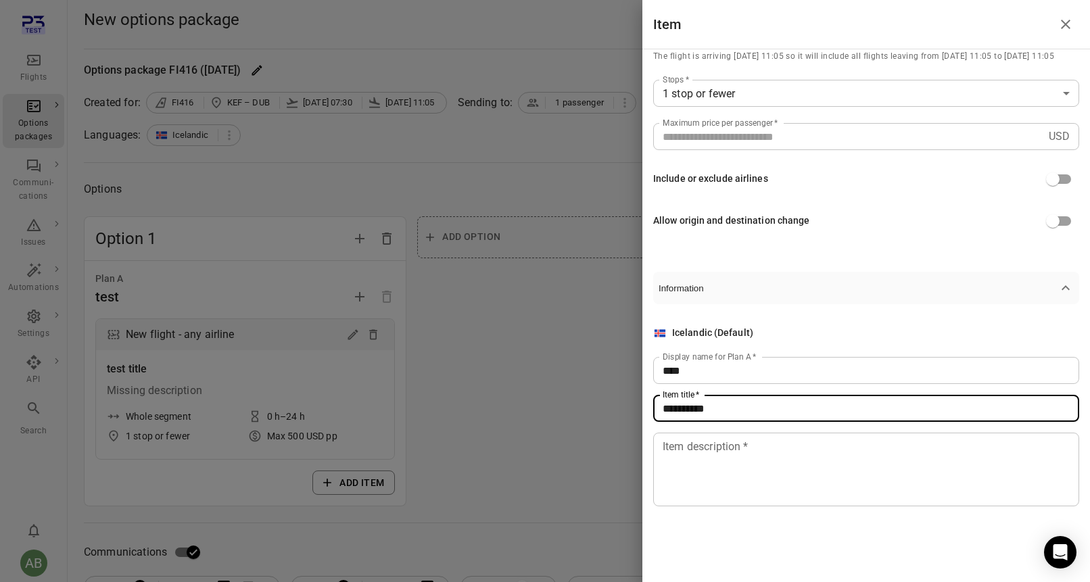
type input "**********"
click at [663, 369] on input "****" at bounding box center [866, 370] width 426 height 27
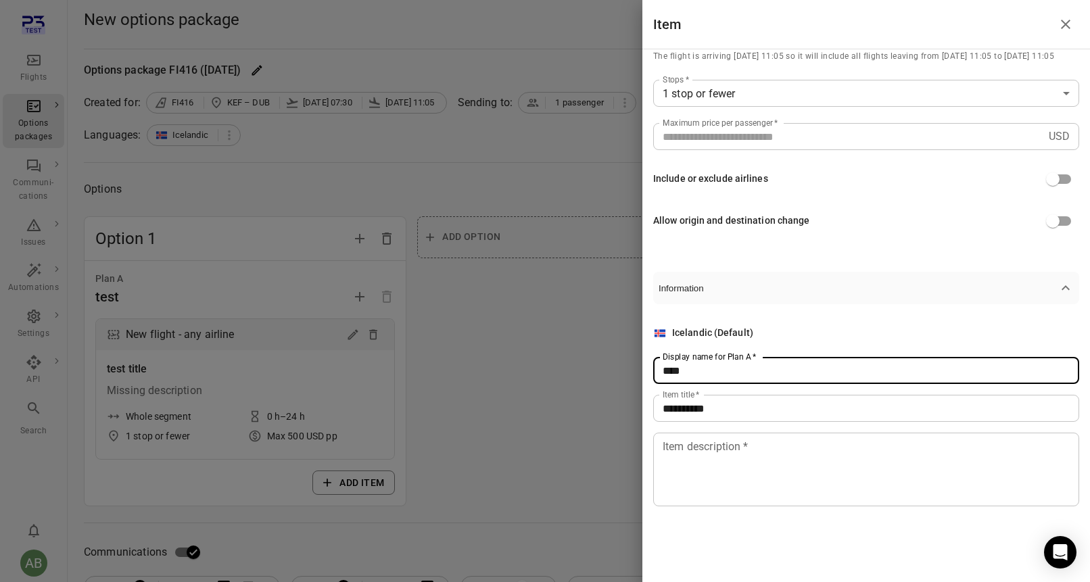
click at [712, 374] on input "****" at bounding box center [866, 370] width 426 height 27
type input "**********"
click at [721, 445] on textarea "Item description   *" at bounding box center [865, 470] width 407 height 62
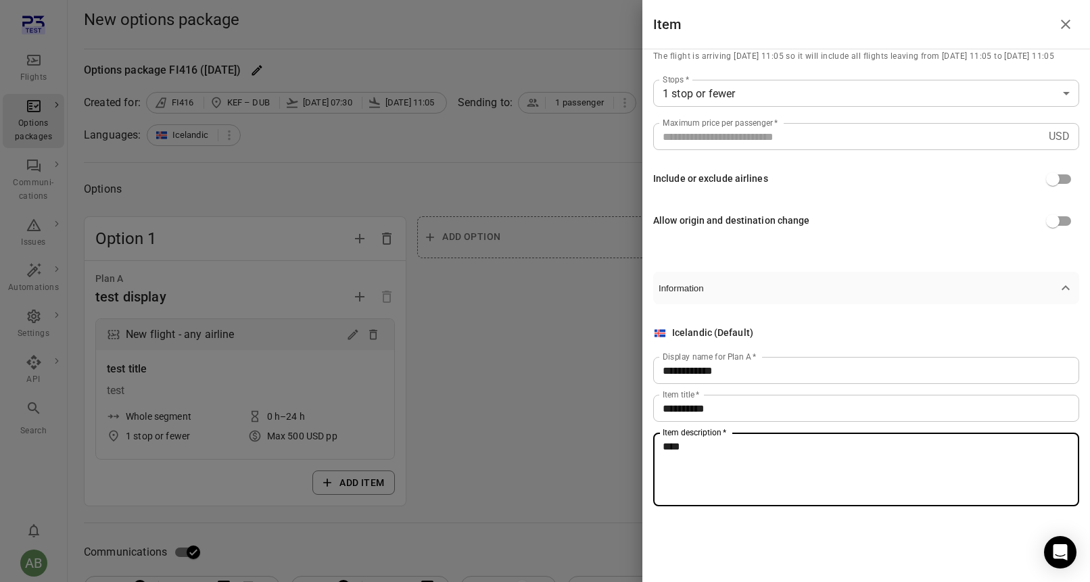
type textarea "****"
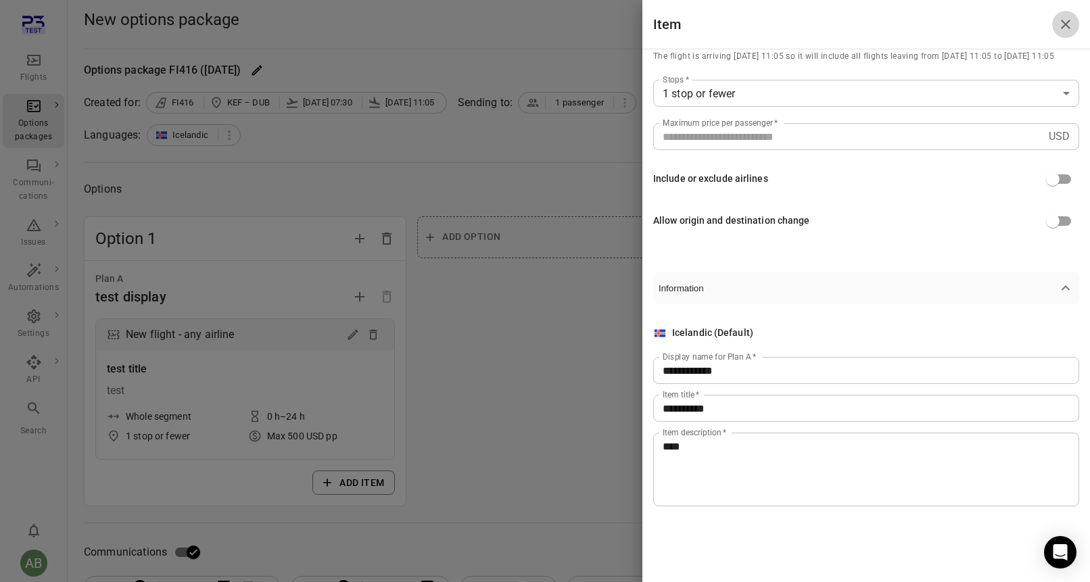
click at [1069, 28] on icon "Close drawer" at bounding box center [1064, 24] width 9 height 9
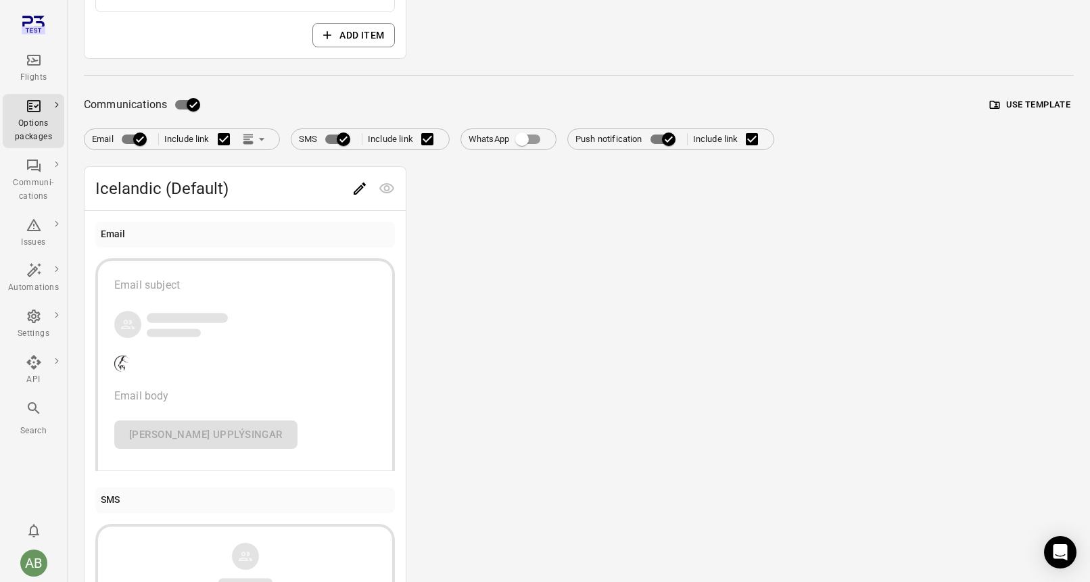
scroll to position [449, 0]
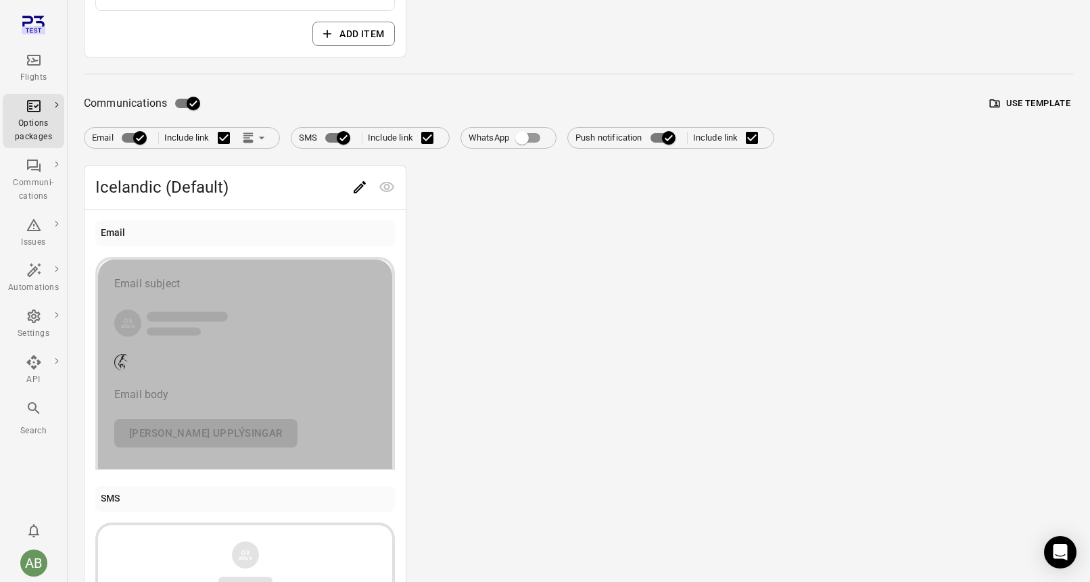
click at [337, 309] on div "button" at bounding box center [245, 323] width 262 height 30
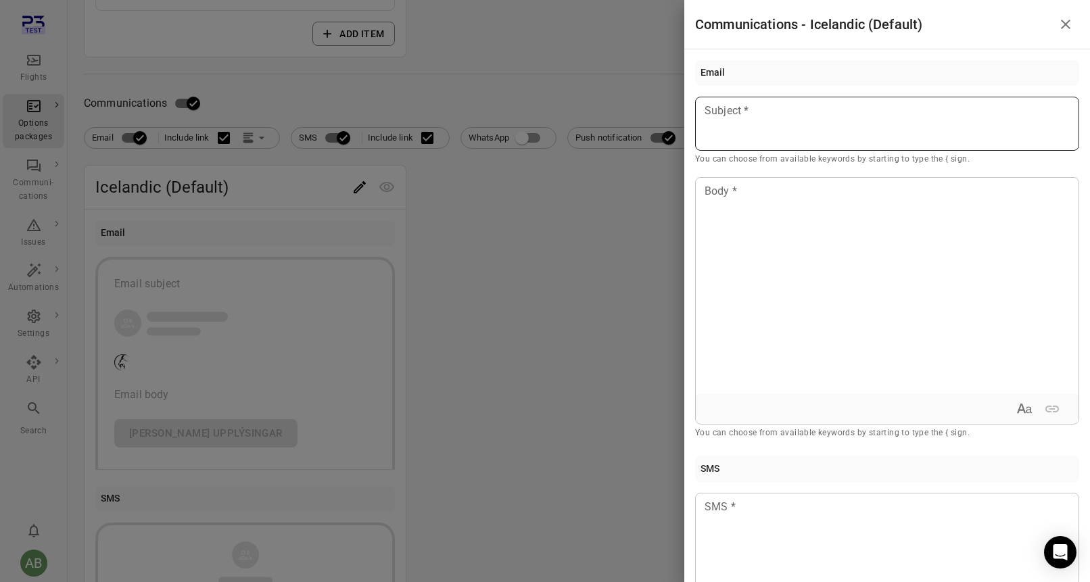
click at [785, 121] on div at bounding box center [887, 124] width 384 height 54
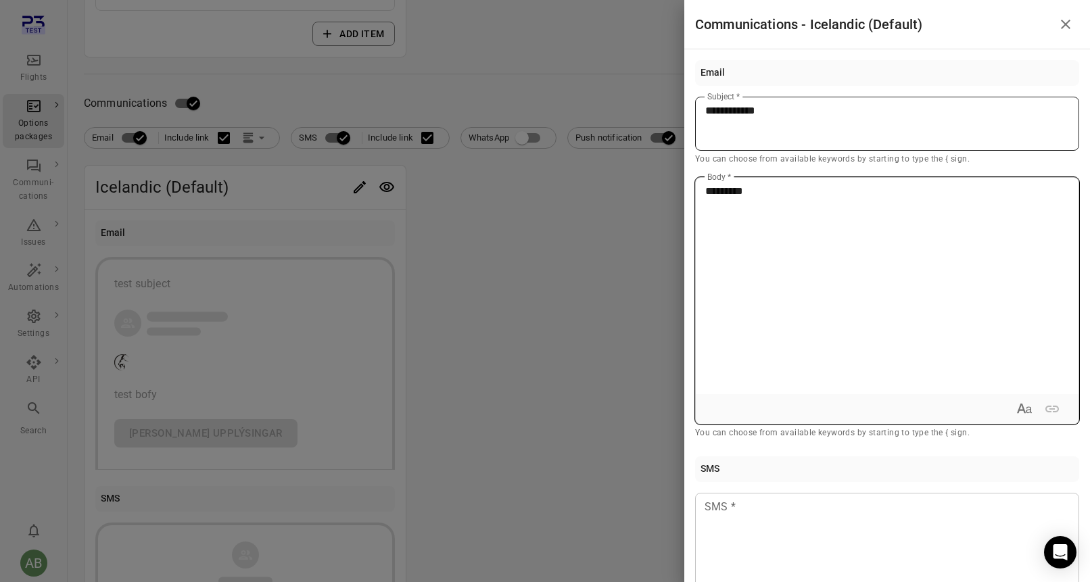
type button "true"
click at [761, 194] on p "*********" at bounding box center [887, 191] width 364 height 16
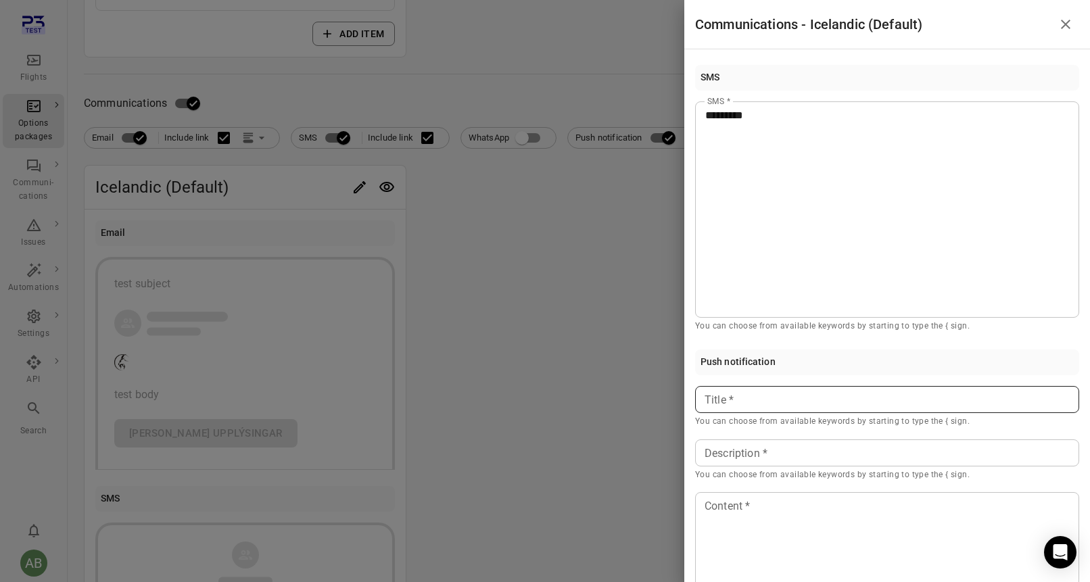
scroll to position [2, 0]
click at [1069, 22] on icon "Close drawer" at bounding box center [1065, 24] width 16 height 16
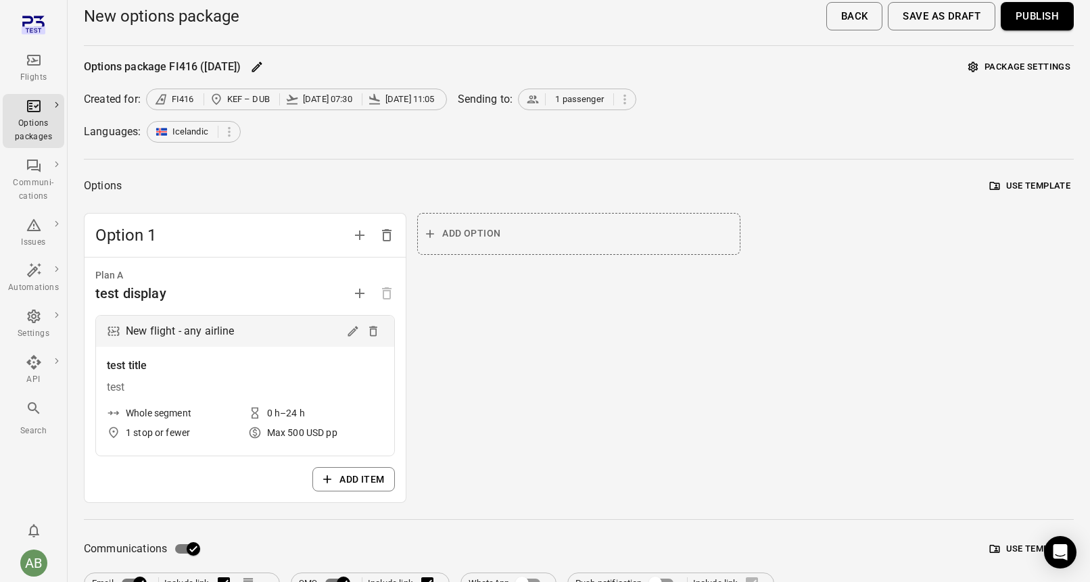
scroll to position [0, 0]
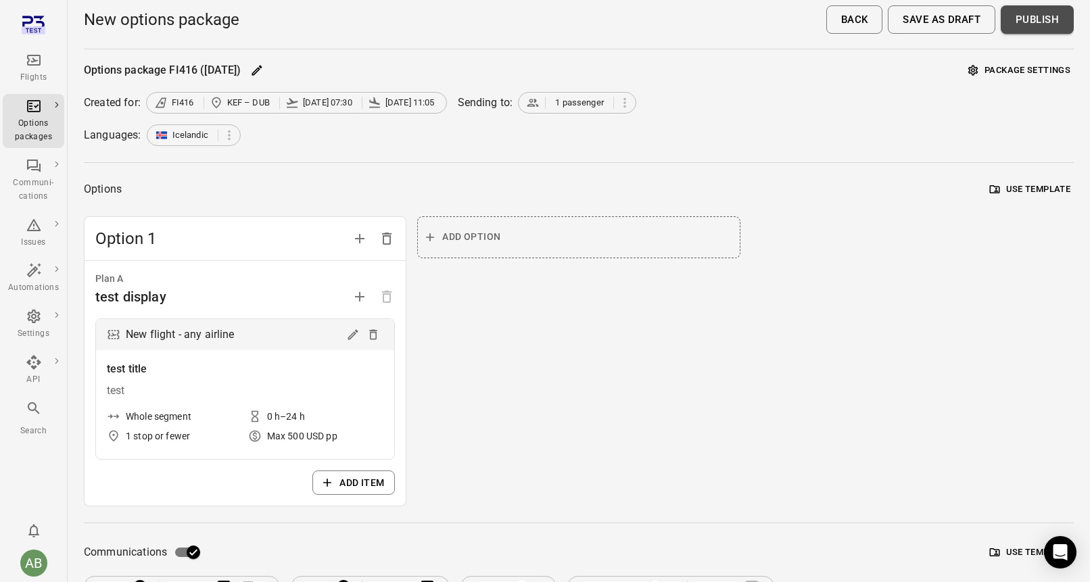
click at [1039, 22] on button "Publish" at bounding box center [1036, 19] width 73 height 28
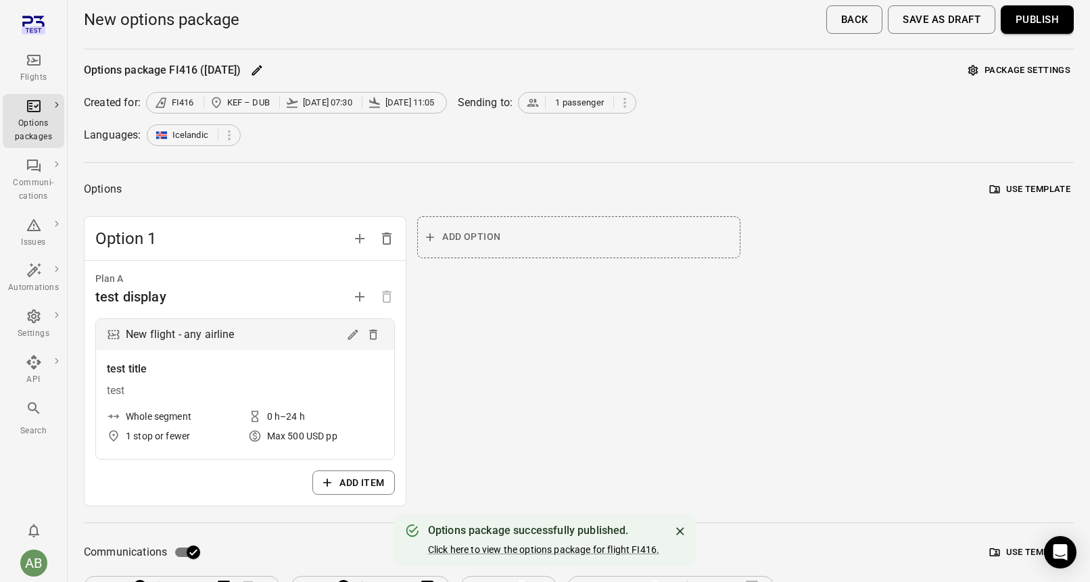
click at [39, 67] on icon "Main navigation" at bounding box center [34, 60] width 16 height 16
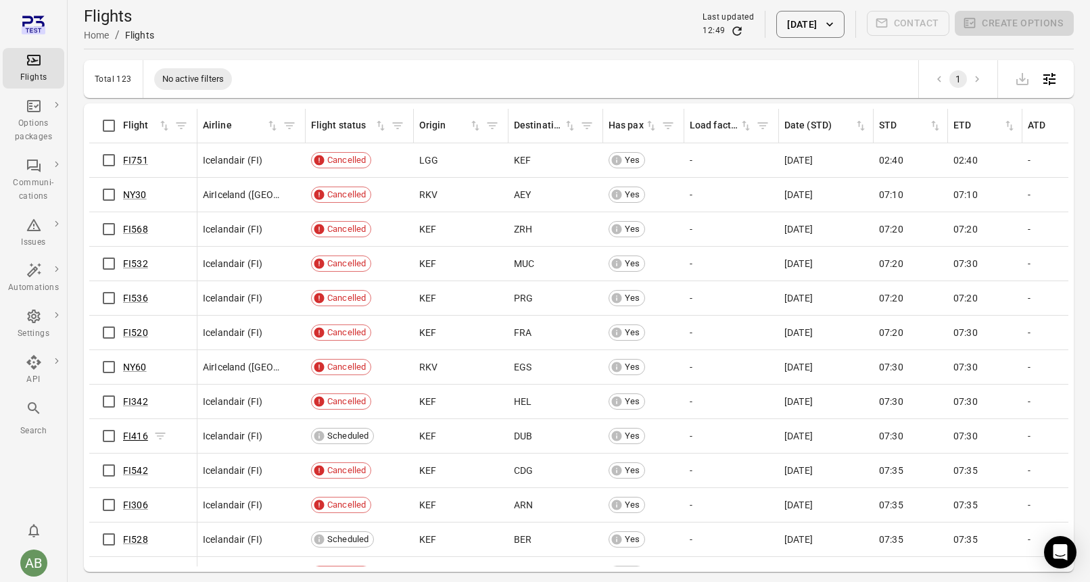
click at [136, 438] on link "FI416" at bounding box center [135, 436] width 25 height 11
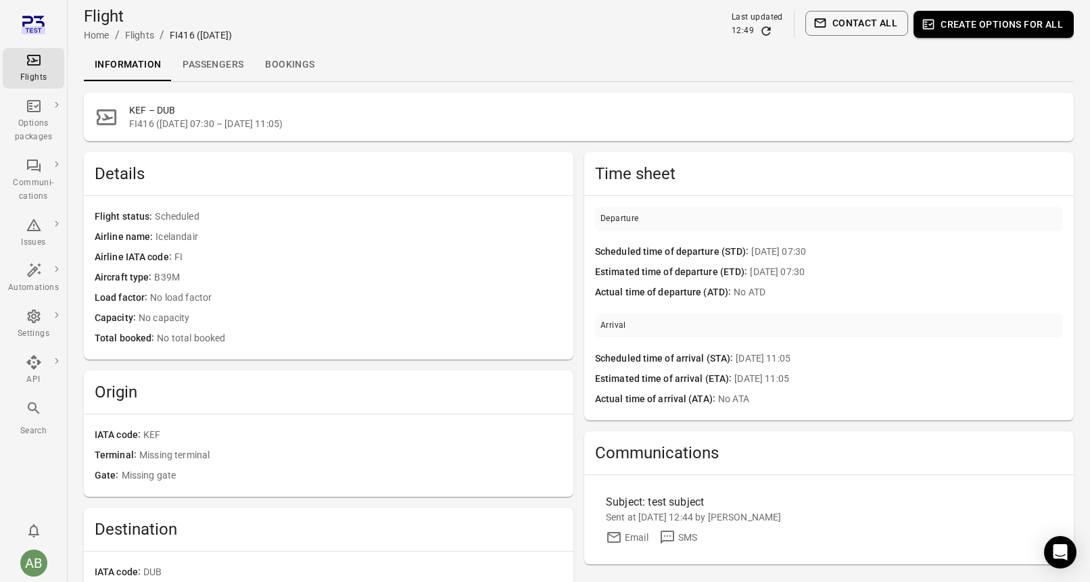
click at [217, 66] on link "Passengers" at bounding box center [213, 65] width 82 height 32
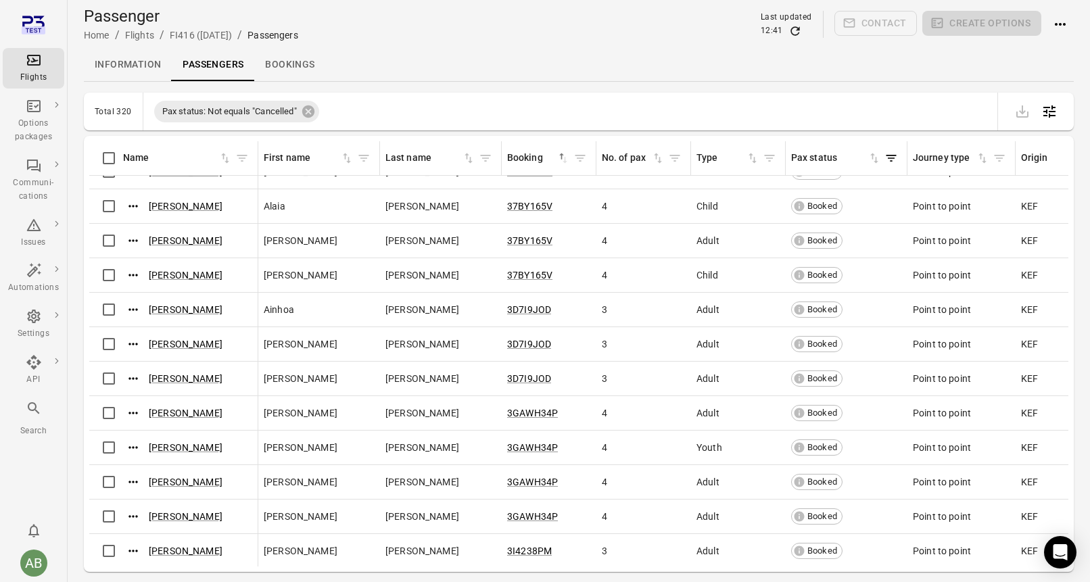
scroll to position [1081, 0]
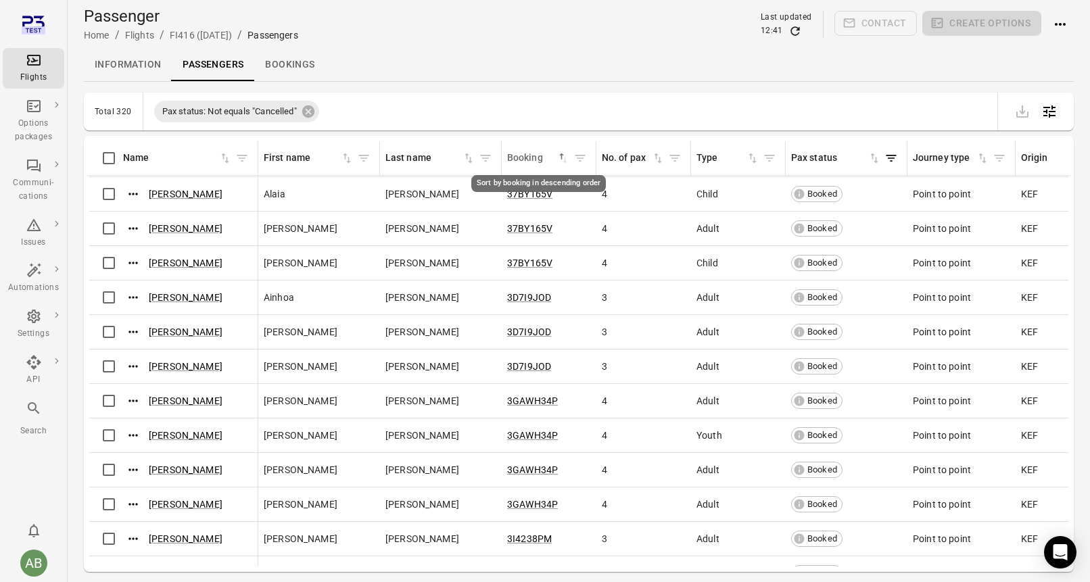
click at [560, 164] on span "Booking sorted ascending" at bounding box center [538, 158] width 63 height 15
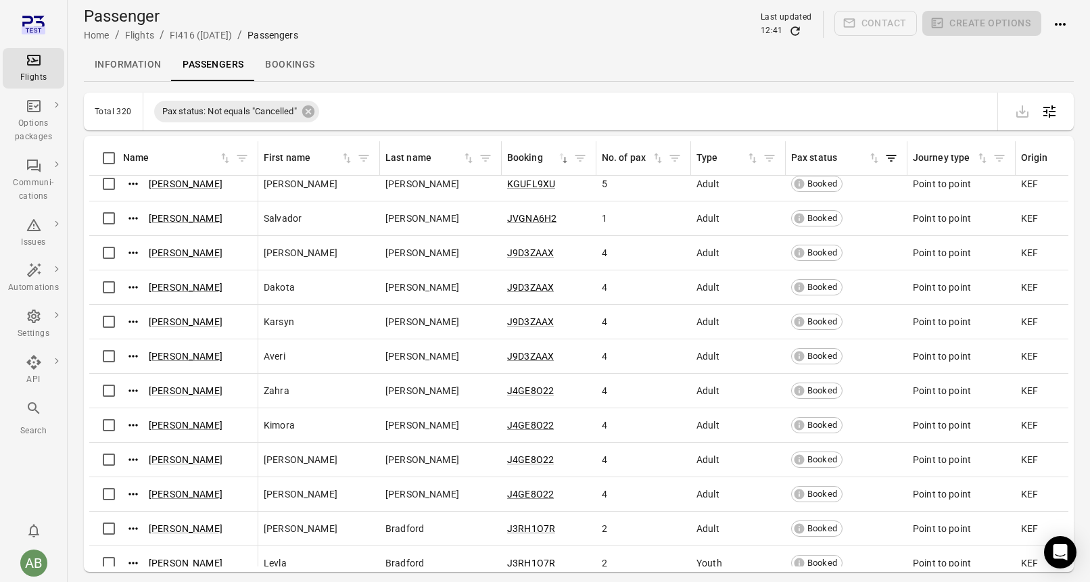
scroll to position [3192, 0]
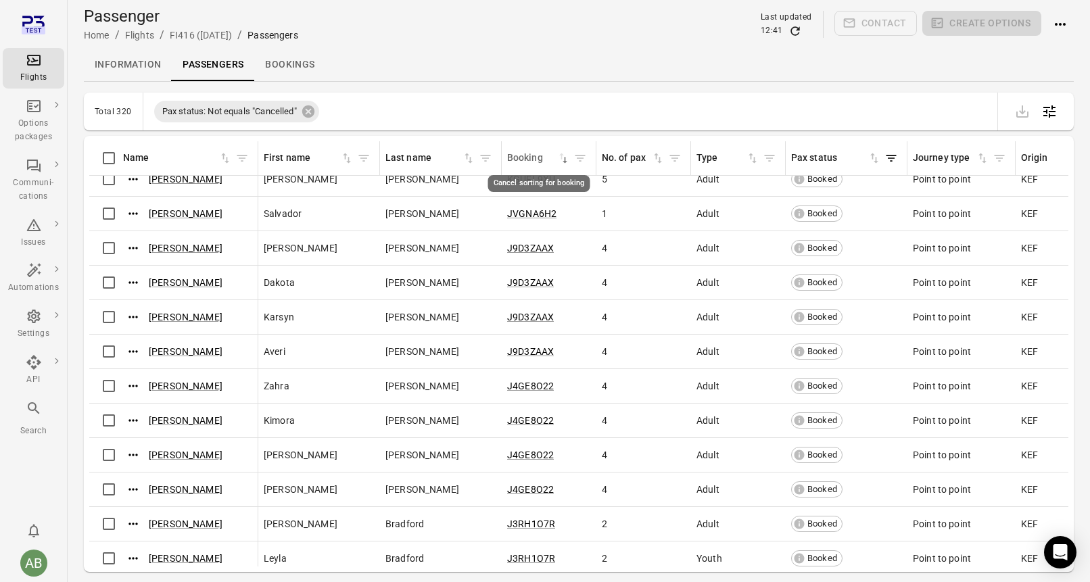
click at [564, 160] on icon "Cancel sorting for booking" at bounding box center [564, 160] width 5 height 6
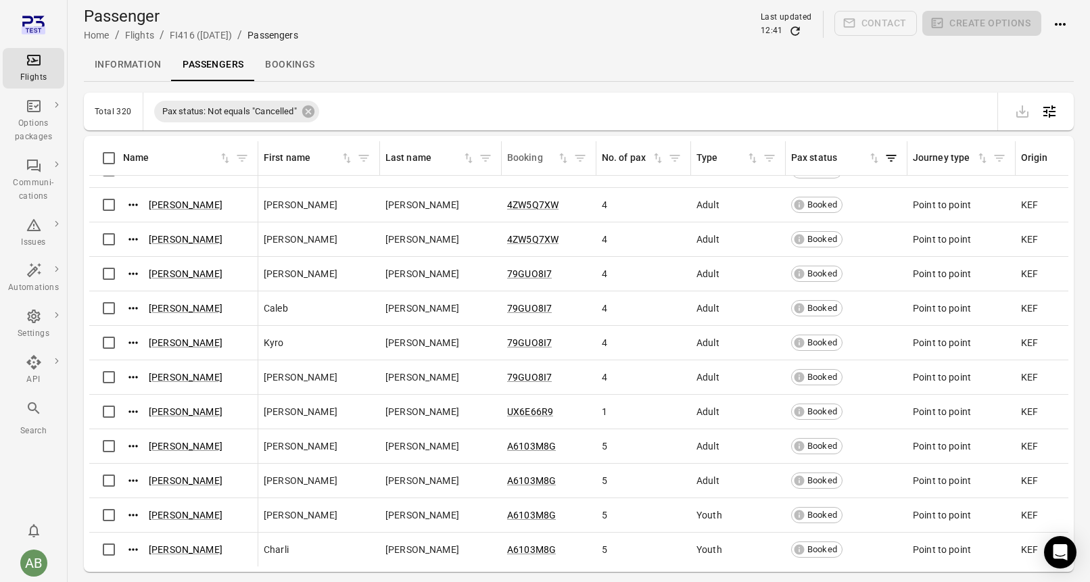
scroll to position [7019, 0]
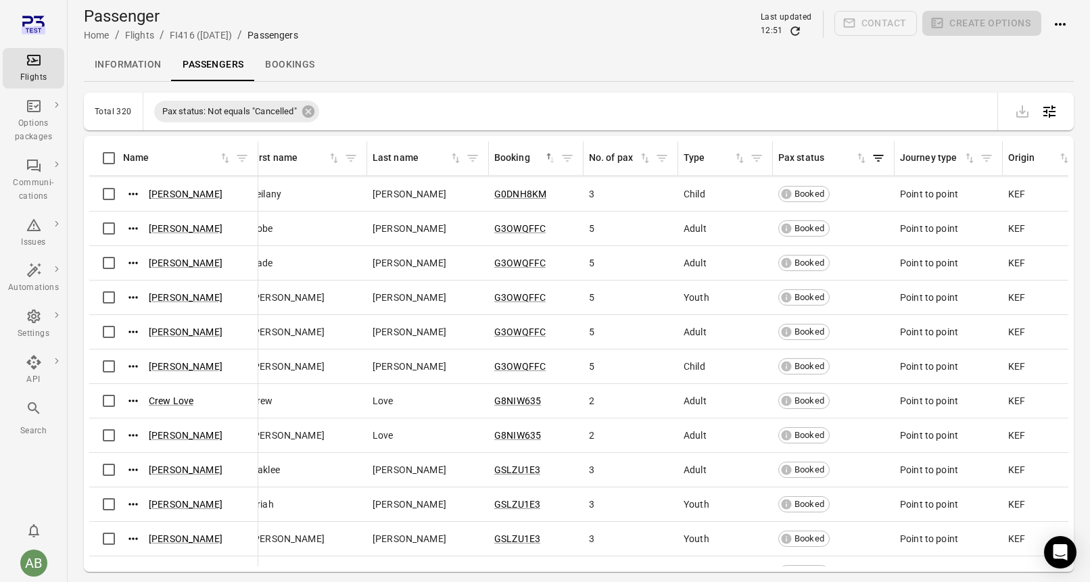
scroll to position [6083, 0]
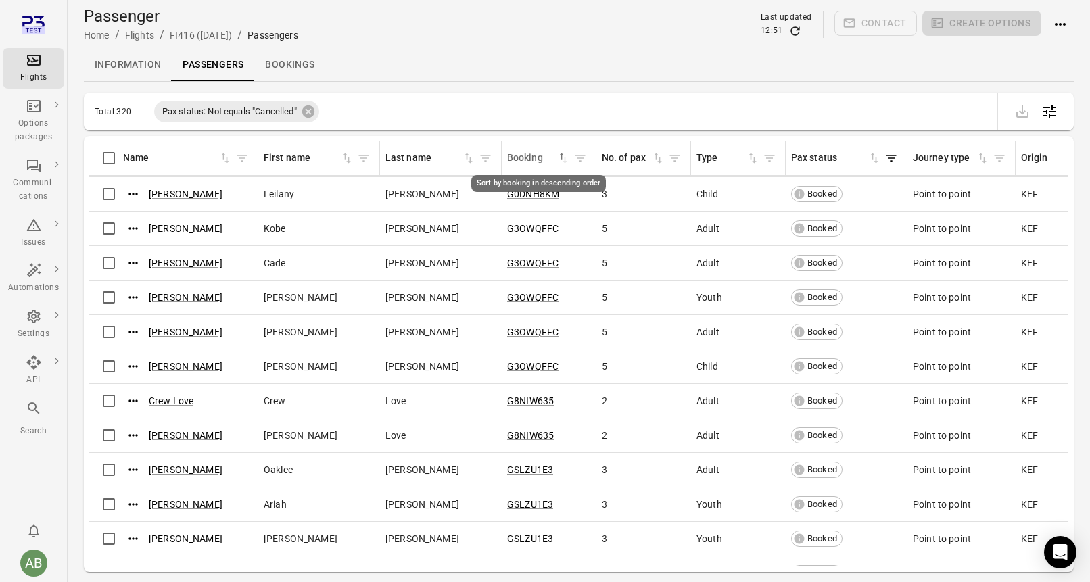
click at [564, 159] on icon "Sort by booking in descending order" at bounding box center [563, 158] width 14 height 14
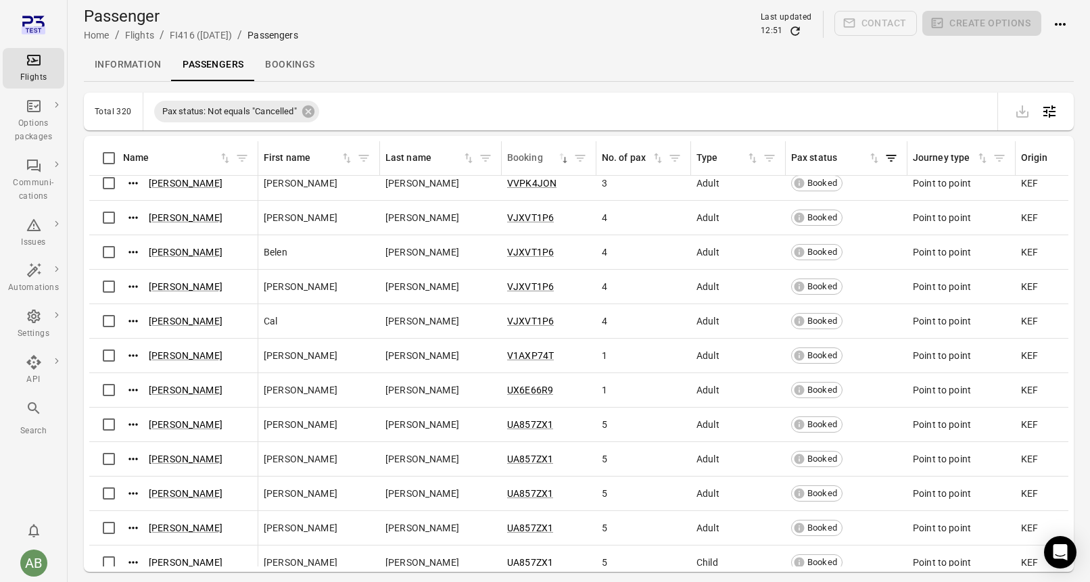
scroll to position [620, 0]
click at [32, 231] on icon "Main navigation" at bounding box center [34, 225] width 16 height 16
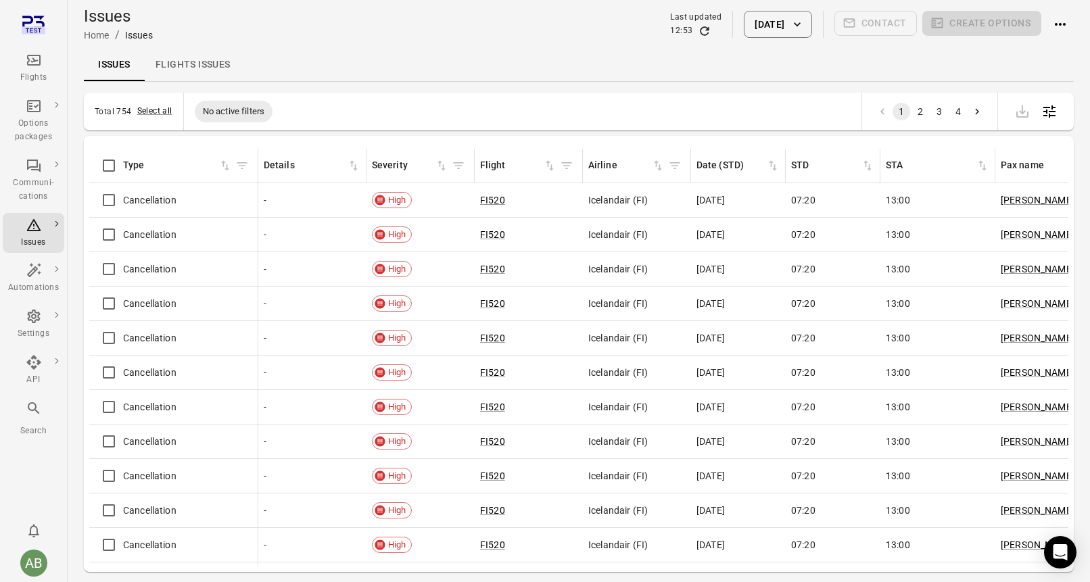
scroll to position [3352, 0]
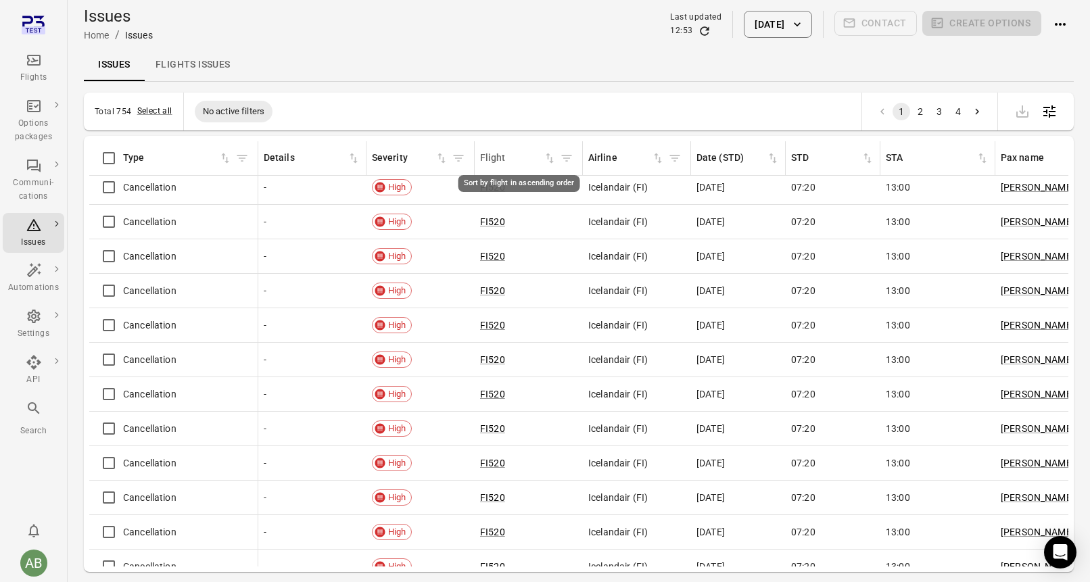
click at [493, 158] on div "Flight" at bounding box center [511, 158] width 63 height 15
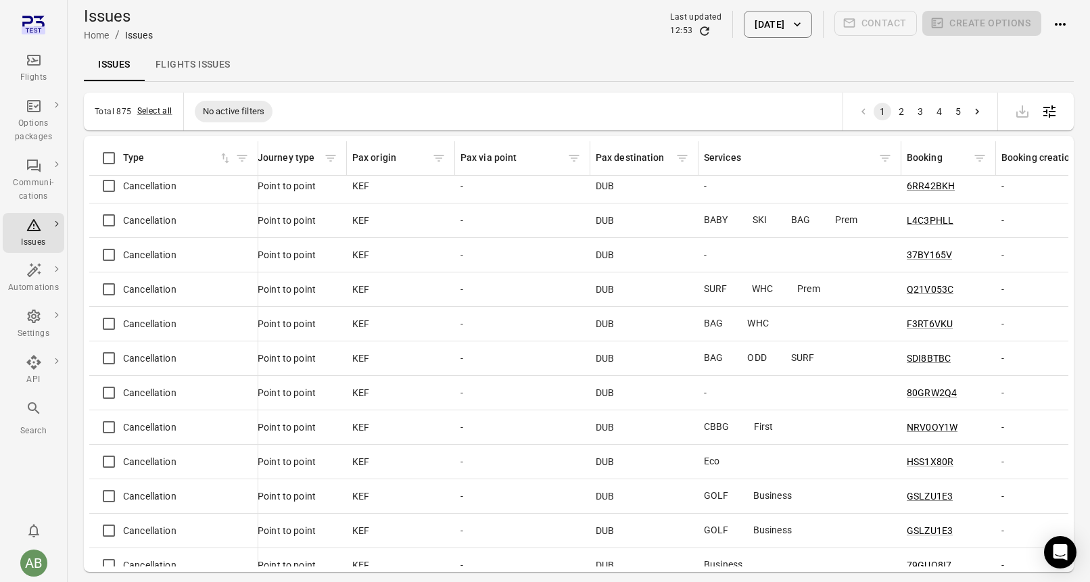
scroll to position [414, 1480]
click at [939, 153] on div "Booking" at bounding box center [937, 158] width 63 height 15
click at [981, 156] on icon "Filter by booking" at bounding box center [979, 158] width 14 height 14
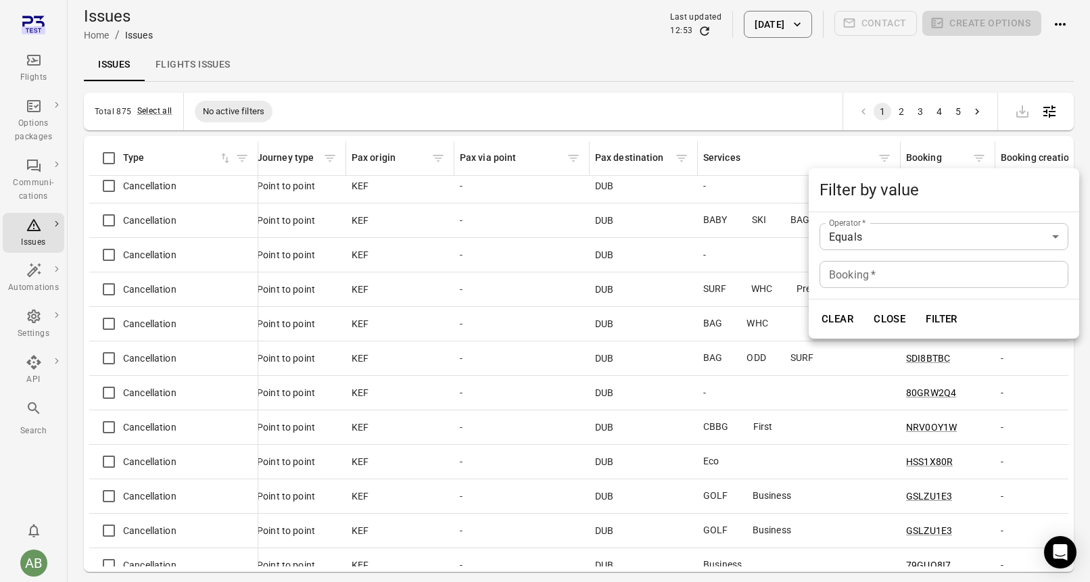
click at [873, 274] on input "Booking   *" at bounding box center [943, 274] width 249 height 27
type input "********"
click at [942, 325] on button "Filter" at bounding box center [941, 319] width 47 height 28
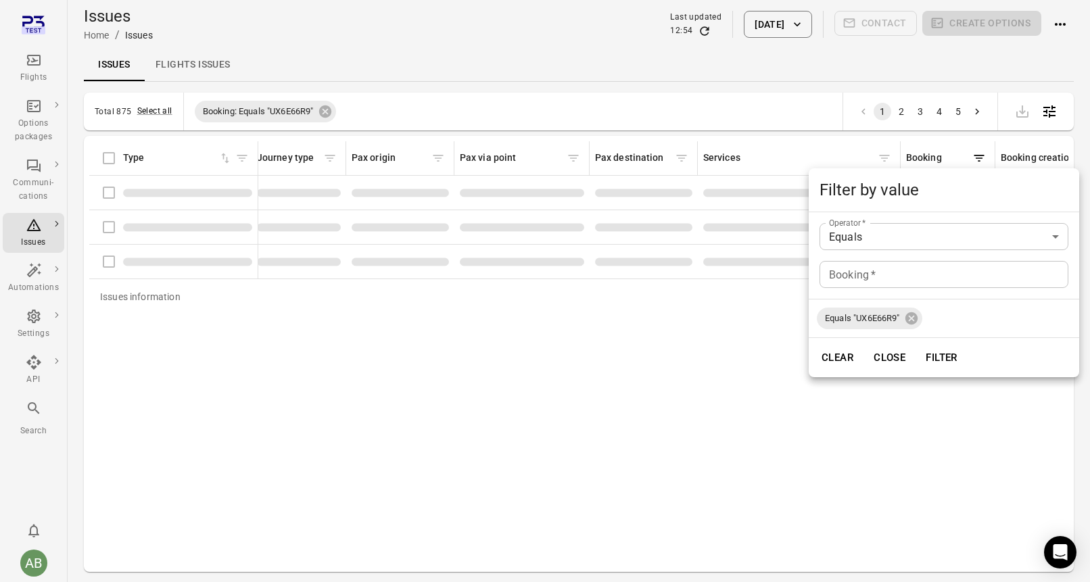
scroll to position [0, 1480]
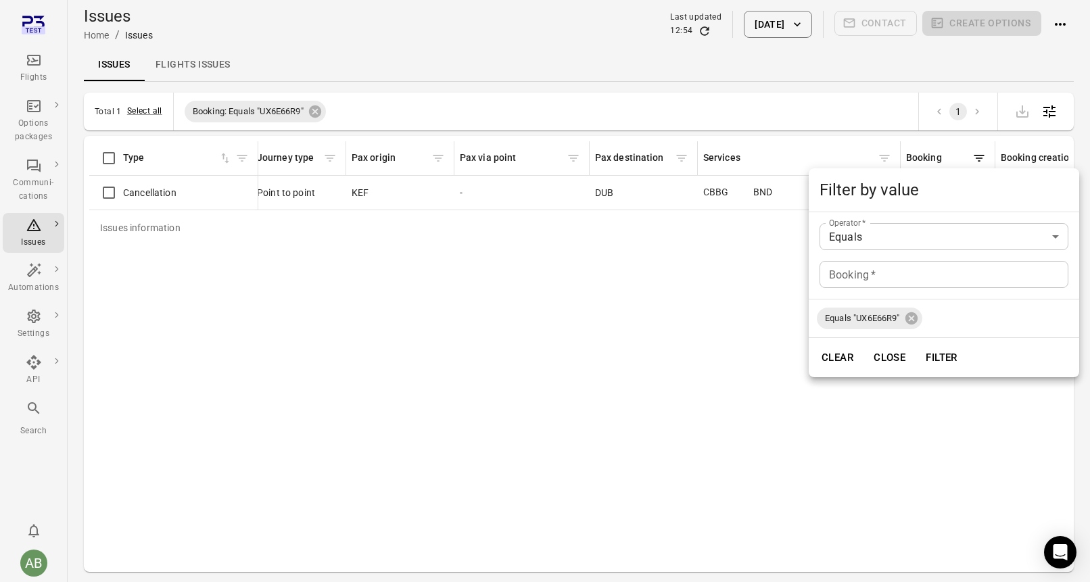
click at [563, 257] on div at bounding box center [545, 291] width 1090 height 582
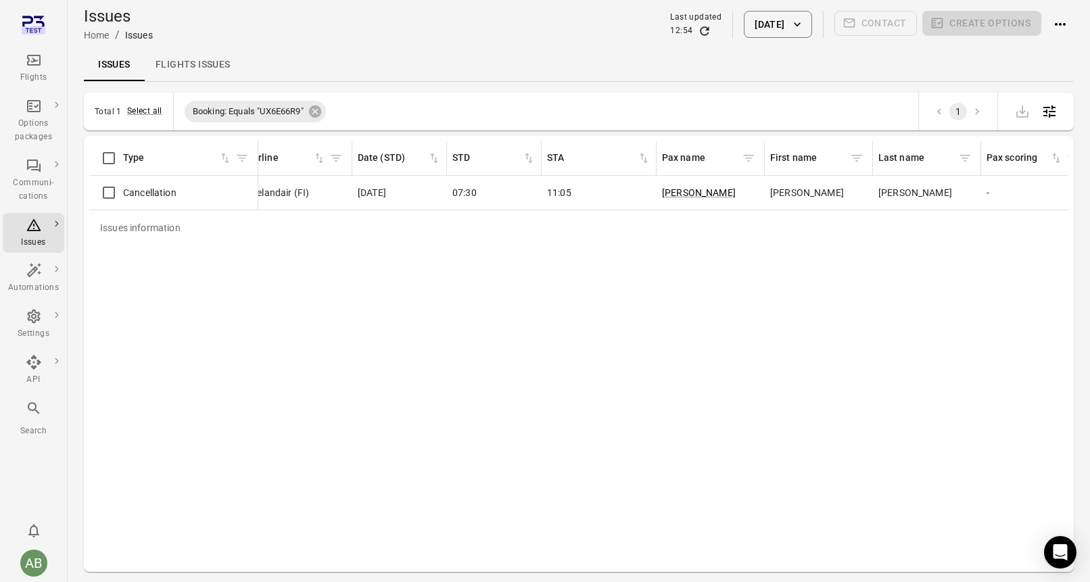
scroll to position [0, 0]
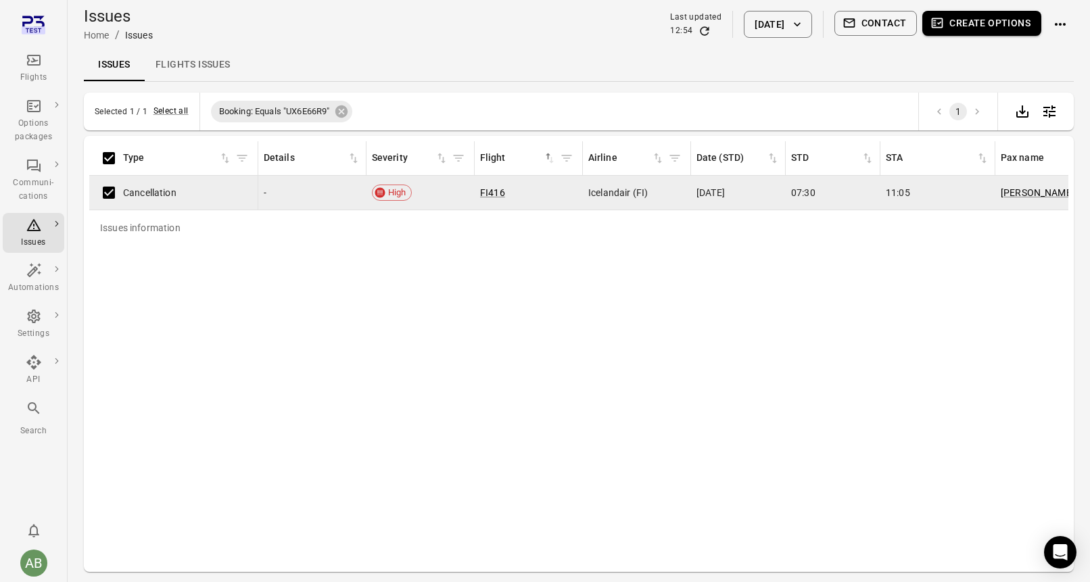
click at [1000, 24] on button "Create options" at bounding box center [981, 23] width 119 height 25
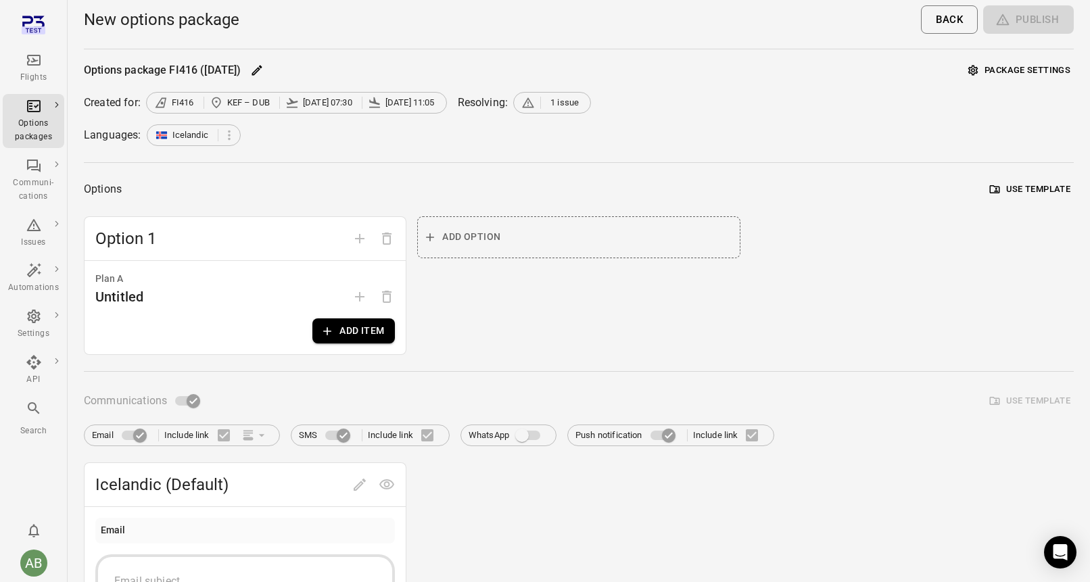
click at [360, 334] on button "Add item" at bounding box center [353, 330] width 82 height 25
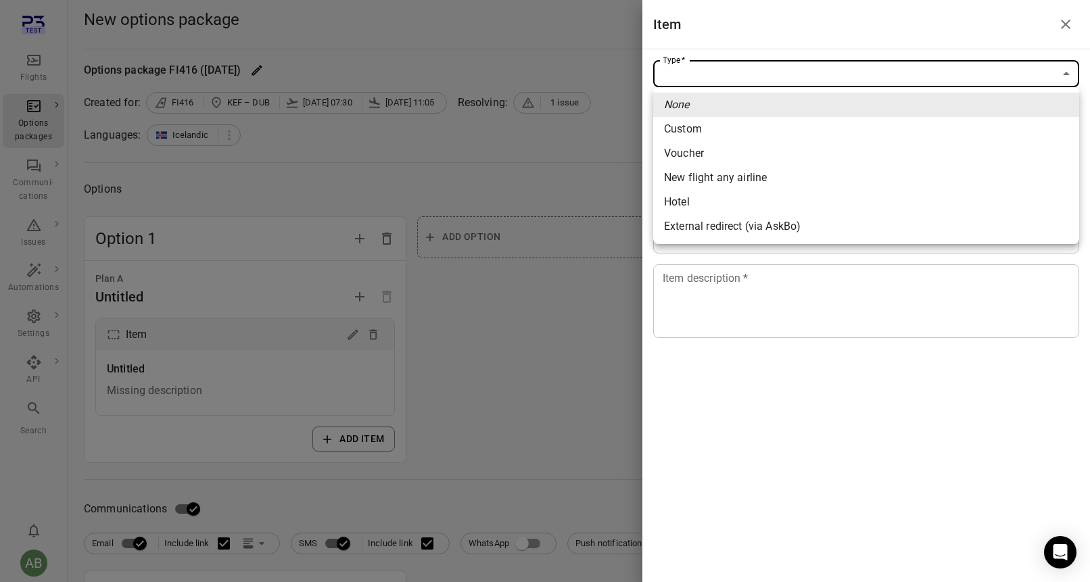
click at [746, 173] on div "New flight any airline" at bounding box center [715, 178] width 103 height 16
type input "**********"
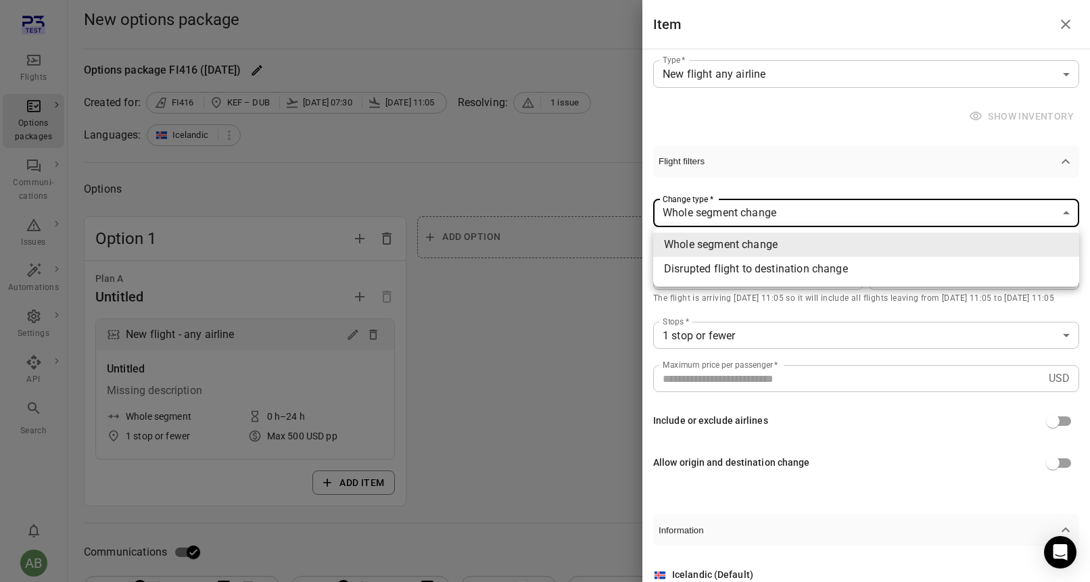
click at [823, 116] on div at bounding box center [545, 291] width 1090 height 582
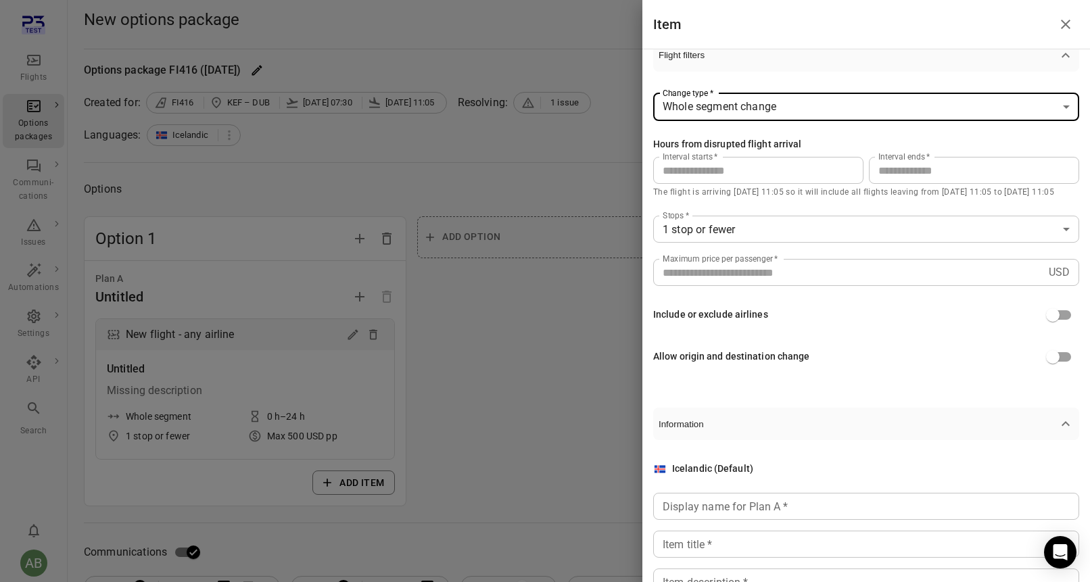
scroll to position [242, 0]
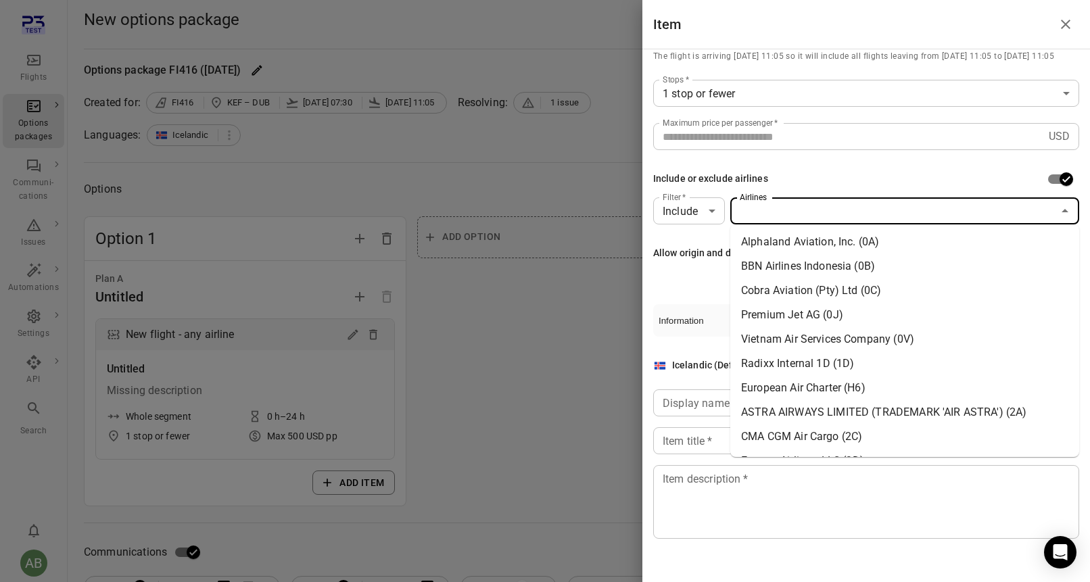
click at [900, 211] on input "Airlines" at bounding box center [893, 210] width 318 height 19
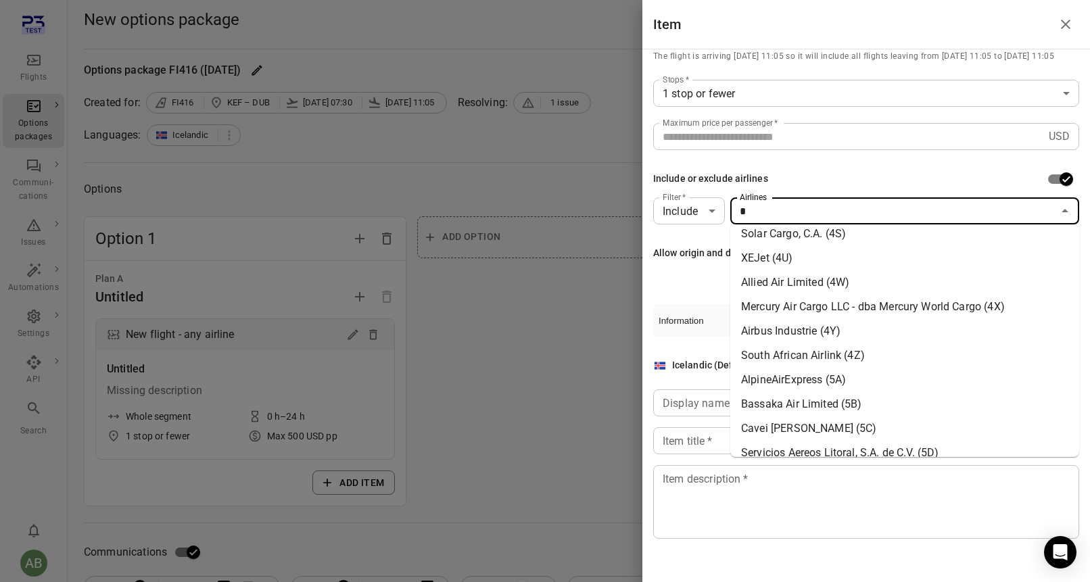
scroll to position [0, 0]
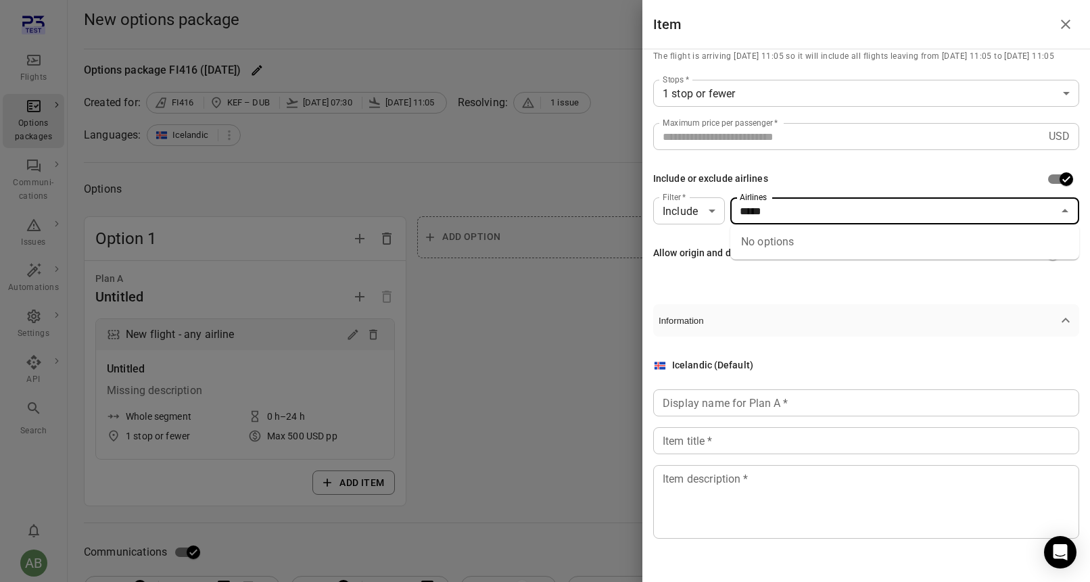
type input "*****"
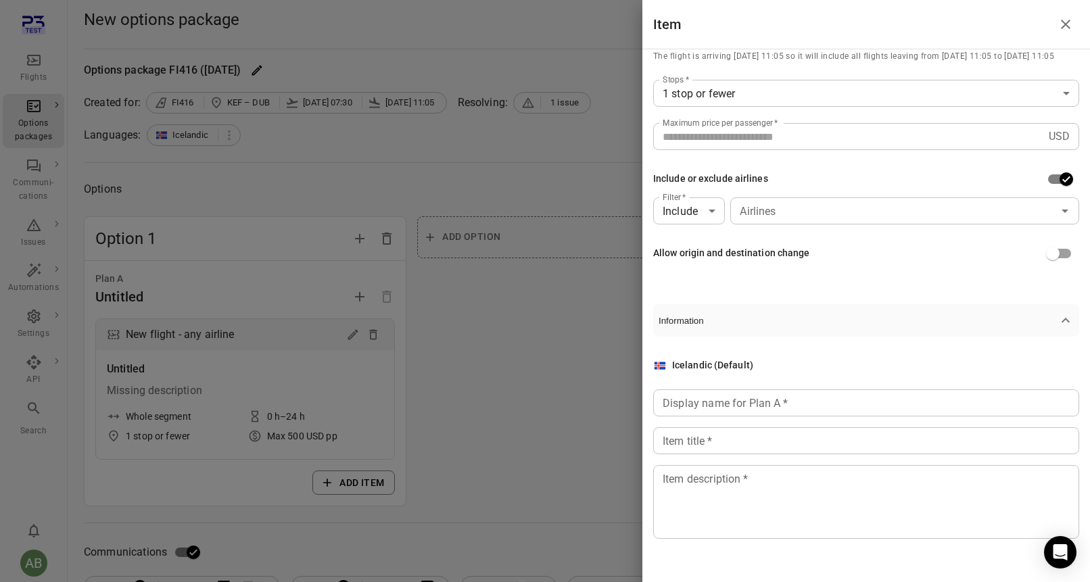
click at [987, 172] on div "Include or exclude airlines" at bounding box center [866, 179] width 426 height 26
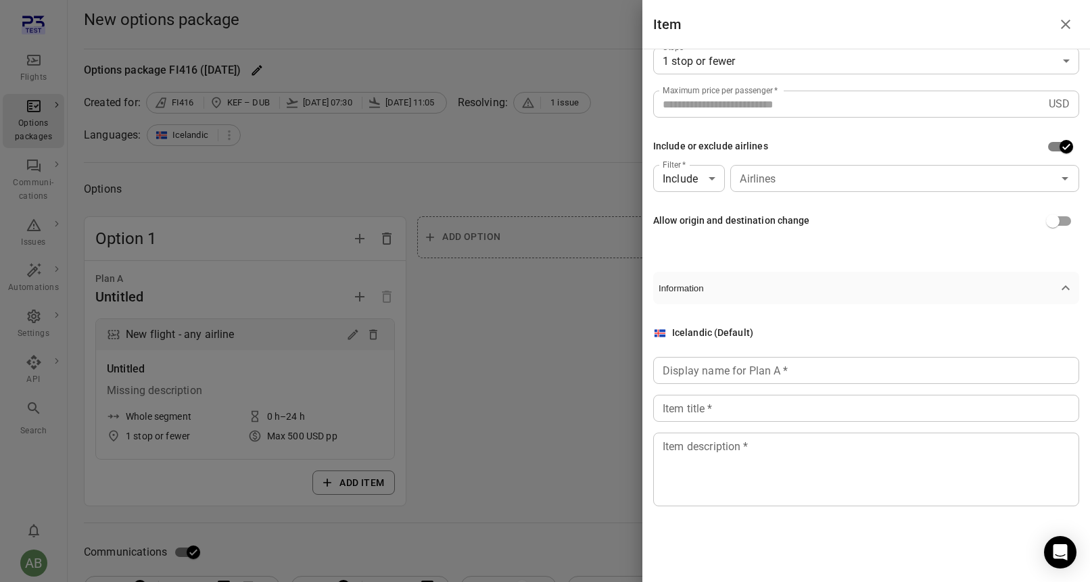
click at [798, 372] on input "Display name for Plan A   *" at bounding box center [866, 370] width 426 height 27
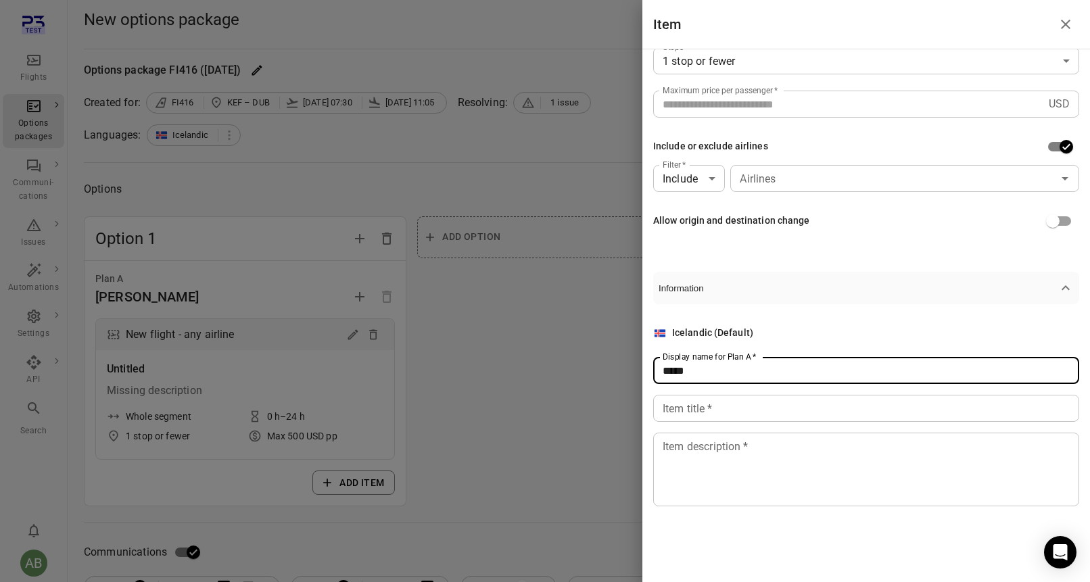
type input "*****"
click at [744, 408] on input "Item title   *" at bounding box center [866, 408] width 426 height 27
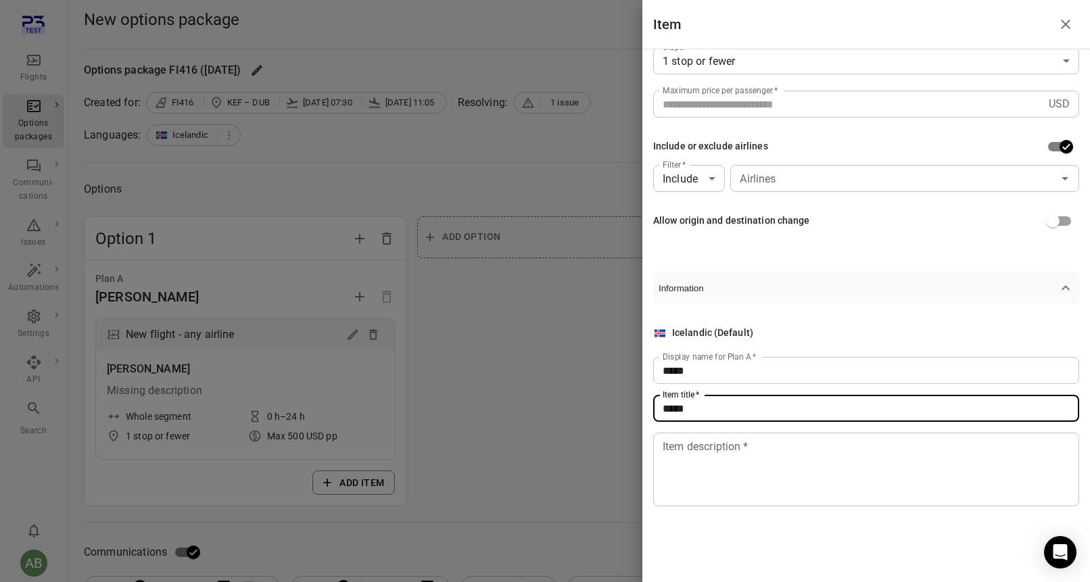
type input "*****"
click at [735, 448] on textarea "Item description   *" at bounding box center [865, 470] width 407 height 62
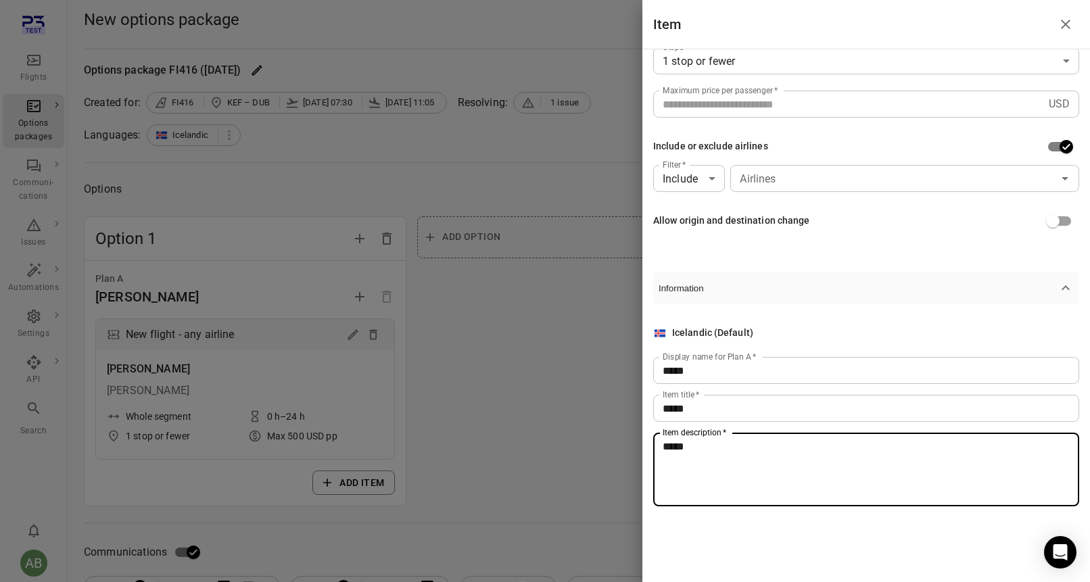
type textarea "*****"
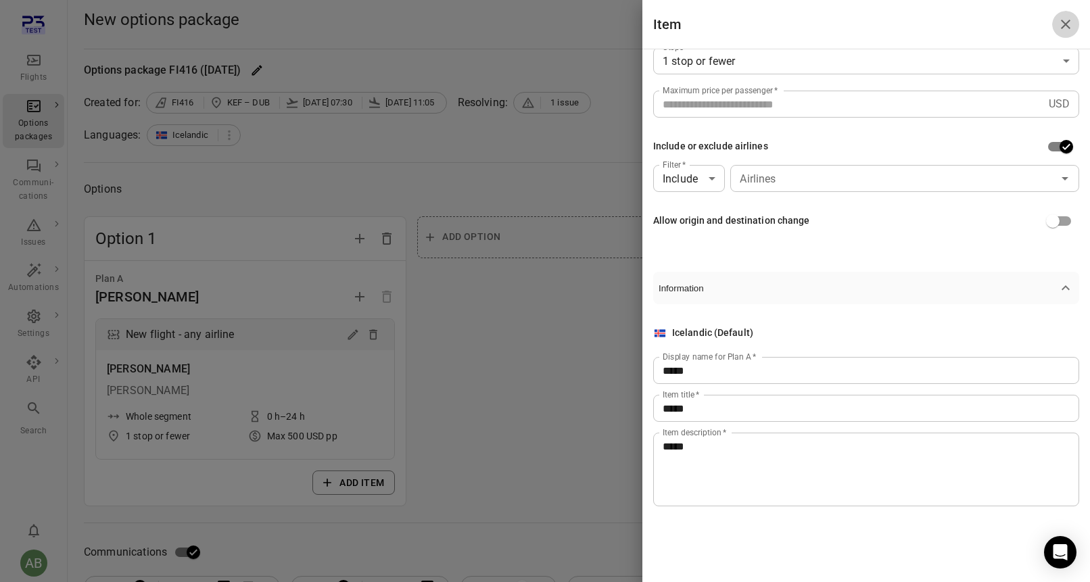
click at [1066, 24] on icon "Close drawer" at bounding box center [1065, 24] width 16 height 16
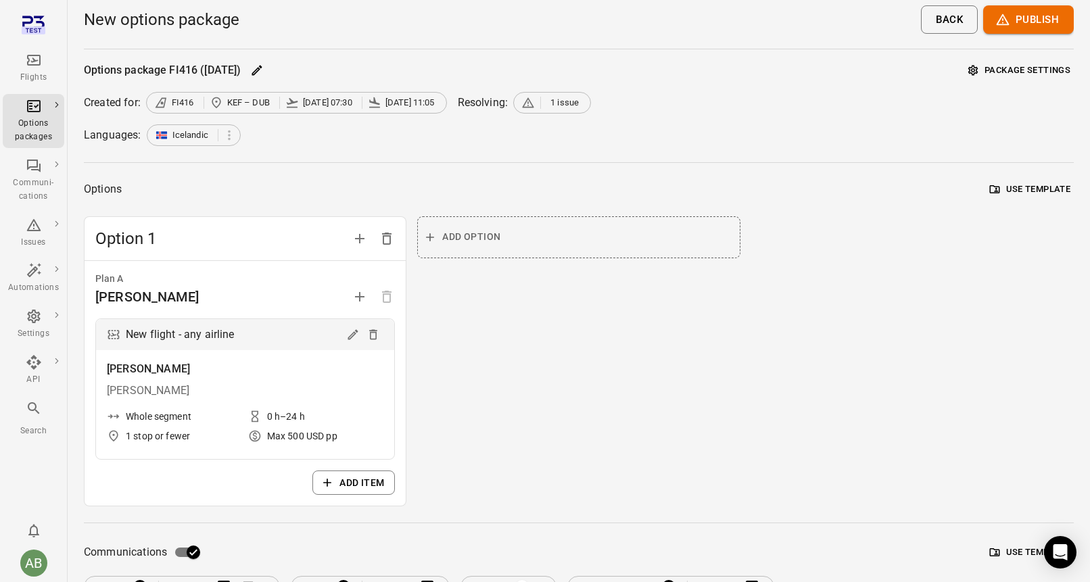
click at [1025, 16] on button "Publish" at bounding box center [1028, 19] width 91 height 28
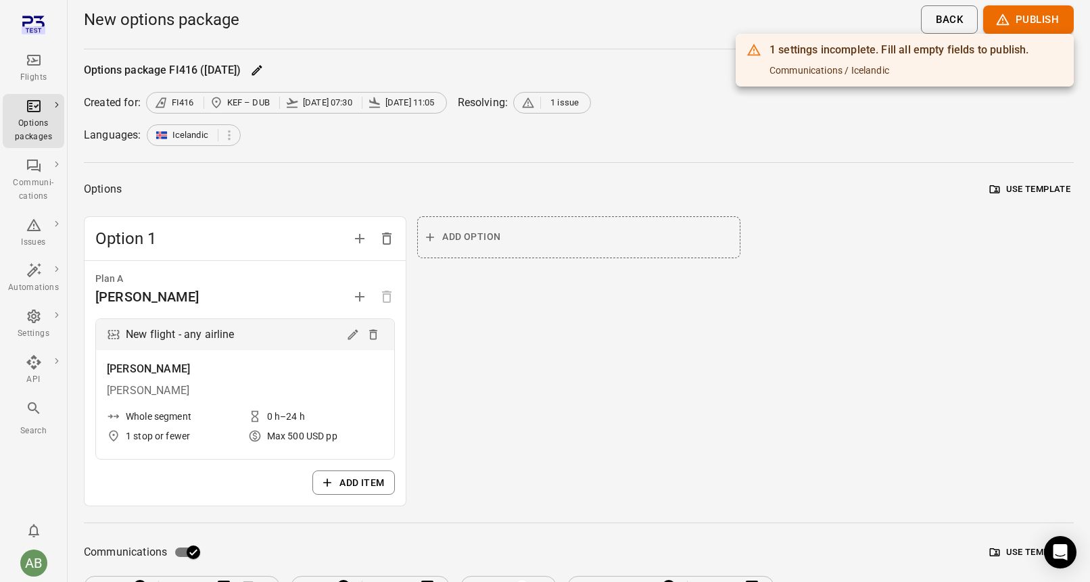
click at [861, 63] on div "1 settings incomplete. Fill all empty fields to publish. Communications / Icela…" at bounding box center [898, 60] width 259 height 45
click at [652, 132] on div at bounding box center [545, 291] width 1090 height 582
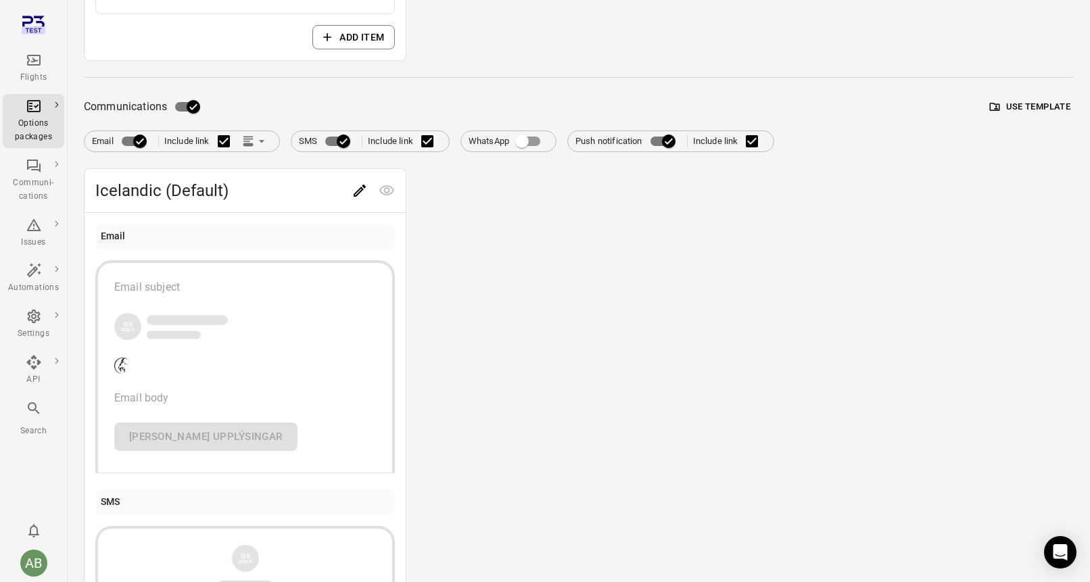
scroll to position [449, 0]
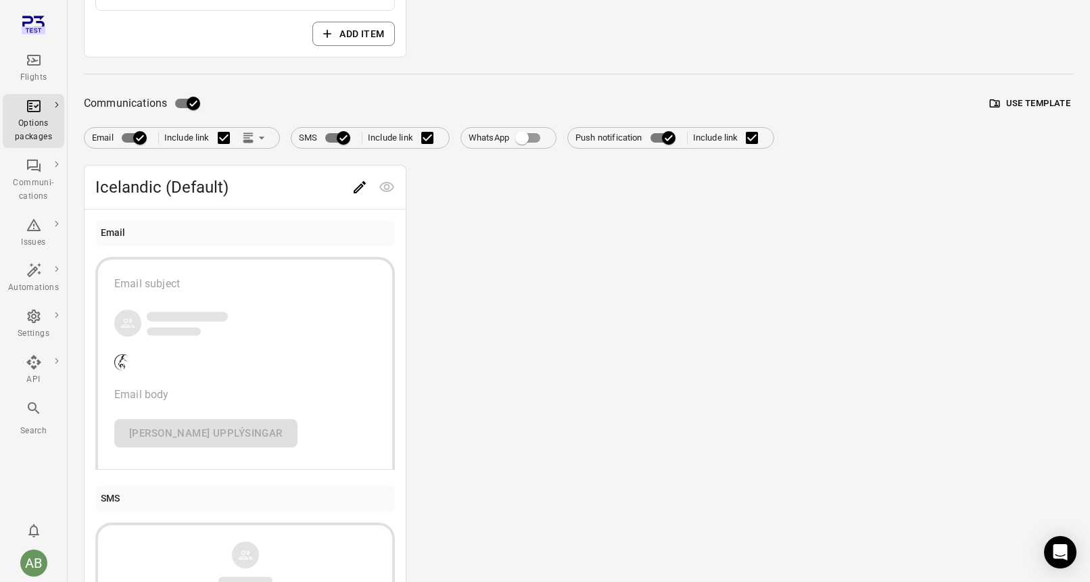
click at [291, 349] on div "Email subject Email body Frekari upplýsingar" at bounding box center [245, 362] width 262 height 172
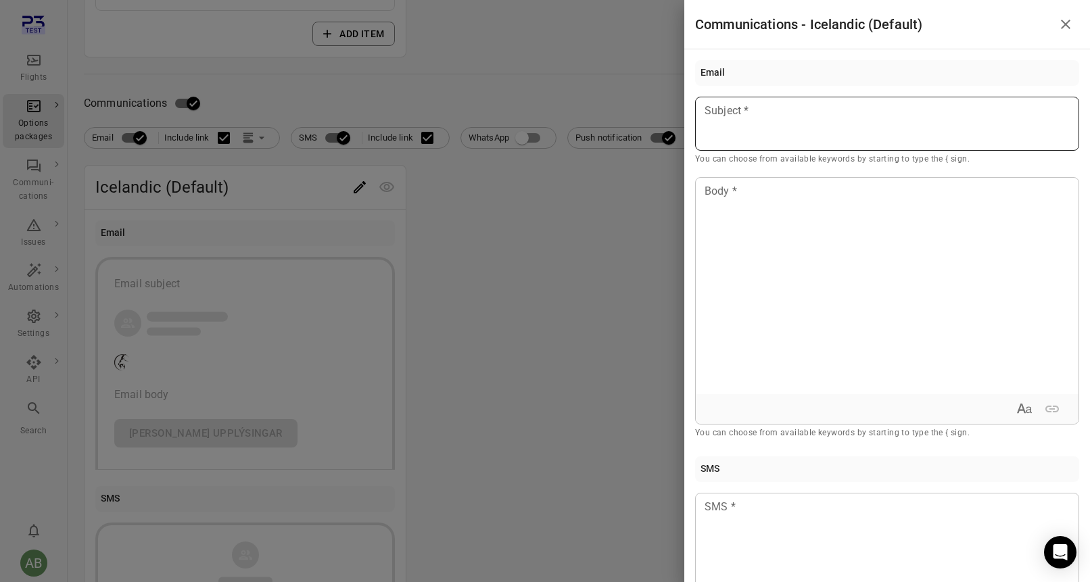
click at [736, 133] on div at bounding box center [887, 124] width 384 height 54
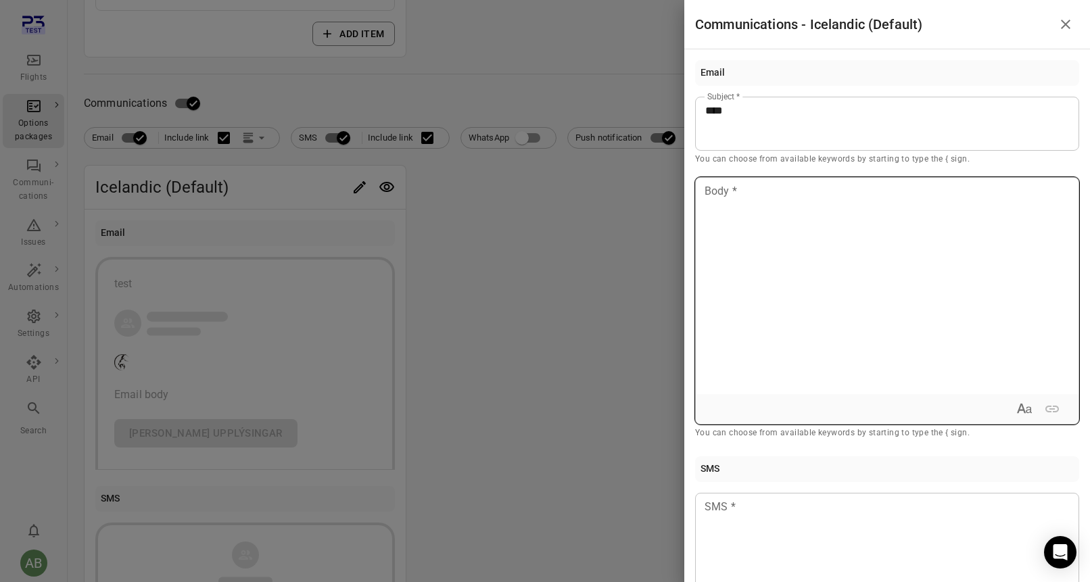
click at [731, 193] on p at bounding box center [887, 191] width 364 height 16
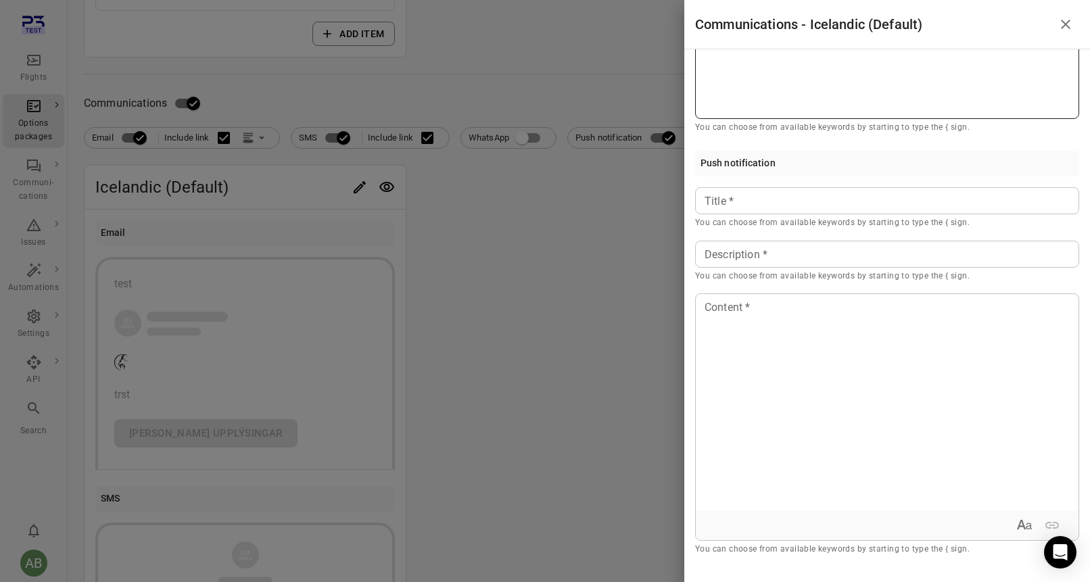
scroll to position [618, 0]
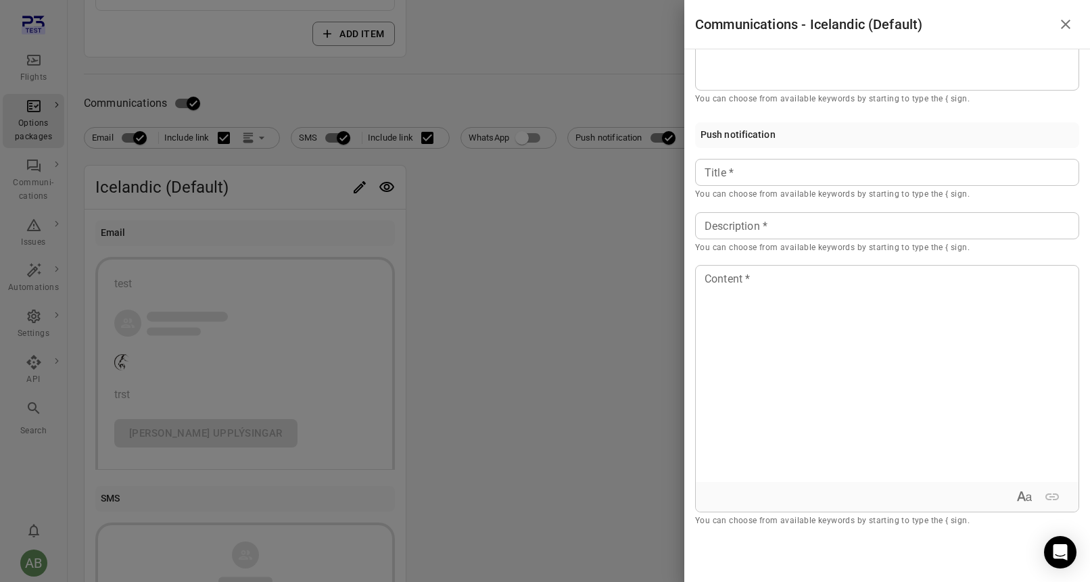
click at [1071, 26] on icon "Close drawer" at bounding box center [1065, 24] width 16 height 16
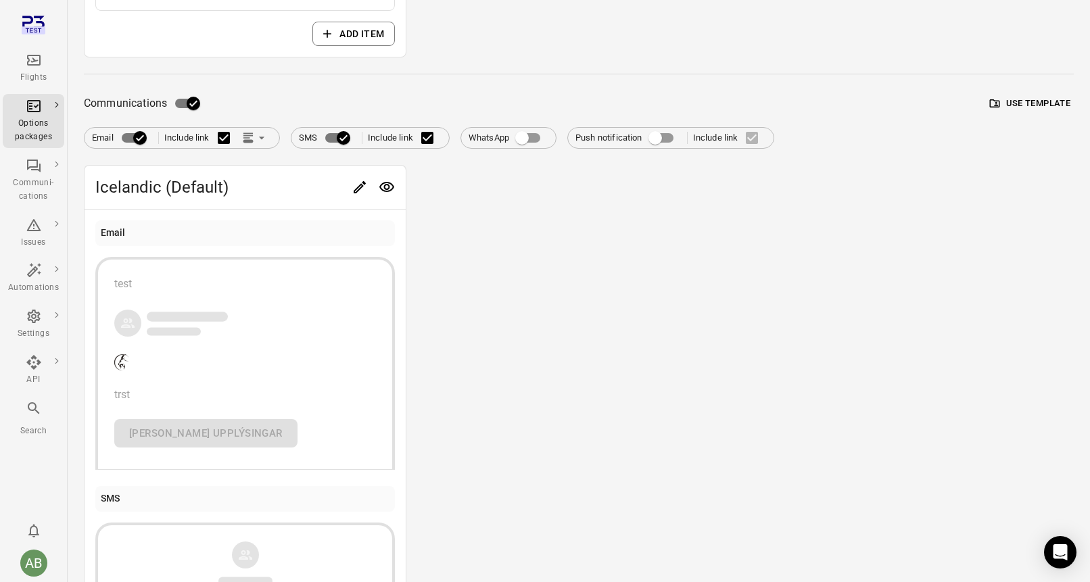
scroll to position [0, 0]
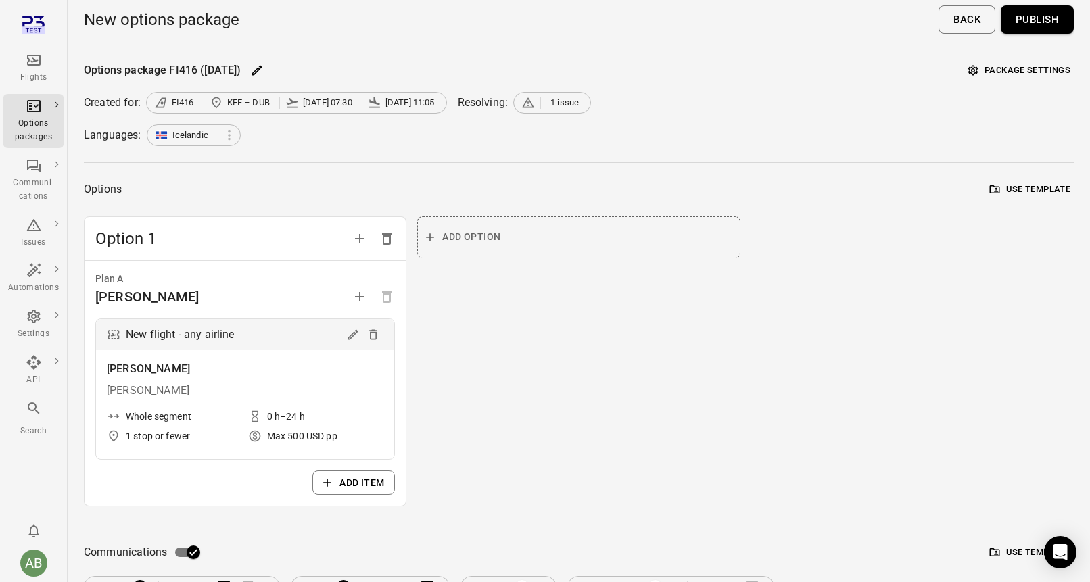
click at [1060, 21] on button "Publish" at bounding box center [1036, 19] width 73 height 28
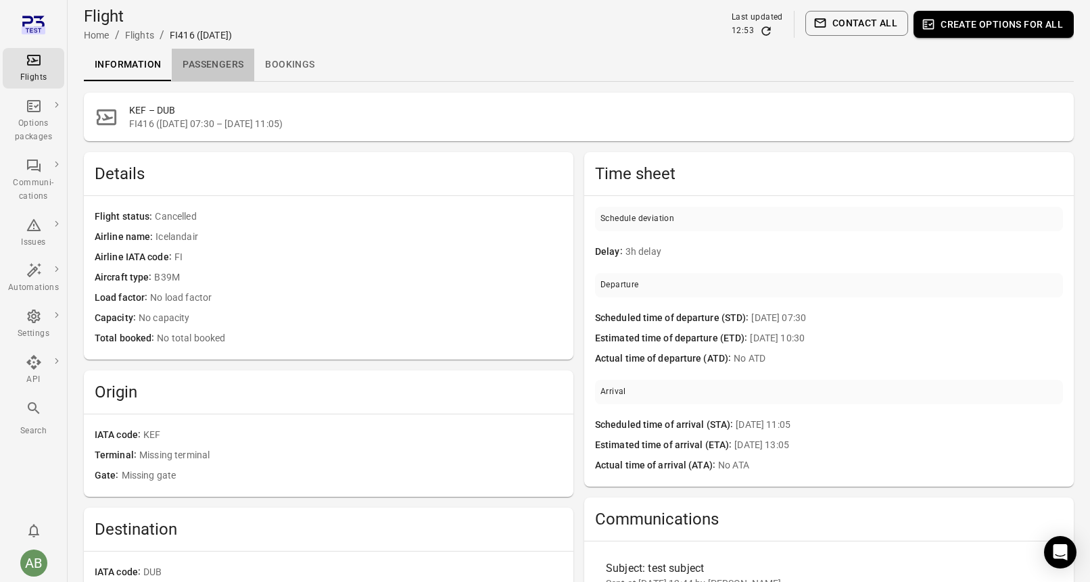
click at [210, 66] on link "Passengers" at bounding box center [213, 65] width 82 height 32
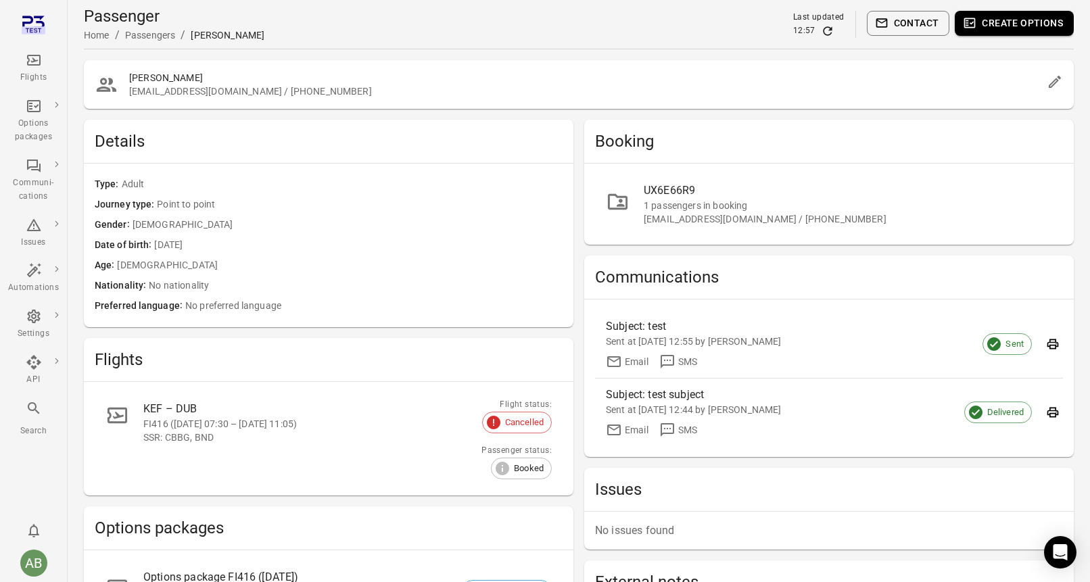
click at [152, 34] on div "Passengers" at bounding box center [150, 35] width 51 height 14
click at [29, 68] on div "Flights" at bounding box center [33, 68] width 51 height 32
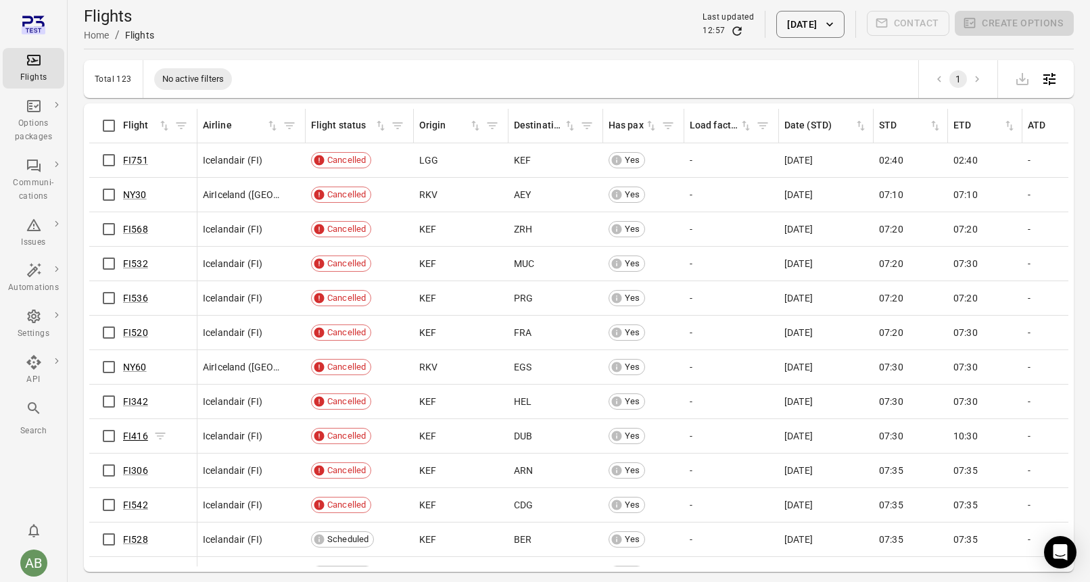
click at [135, 434] on link "FI416" at bounding box center [135, 436] width 25 height 11
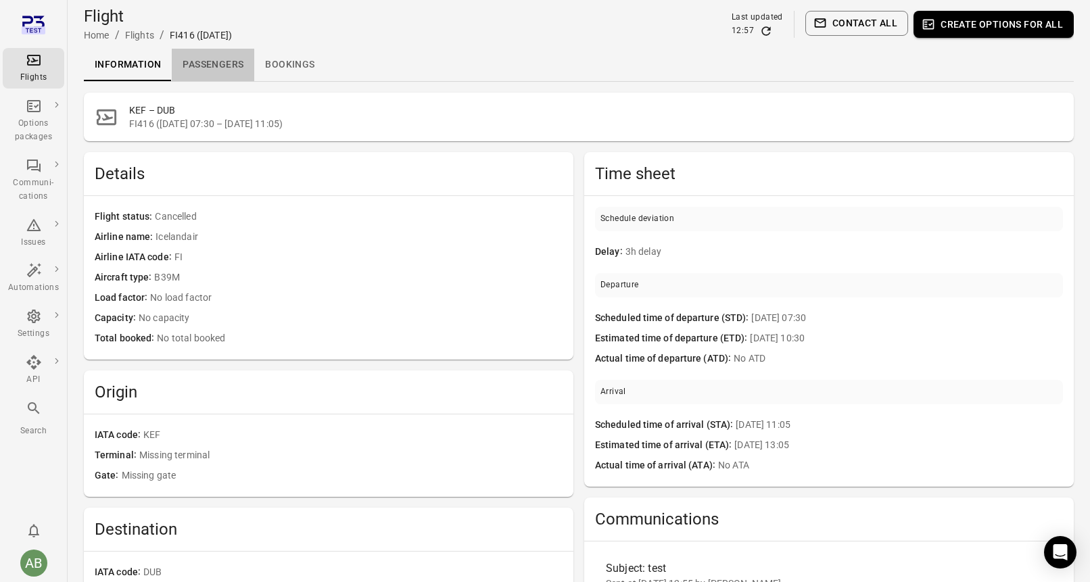
click at [216, 60] on link "Passengers" at bounding box center [213, 65] width 82 height 32
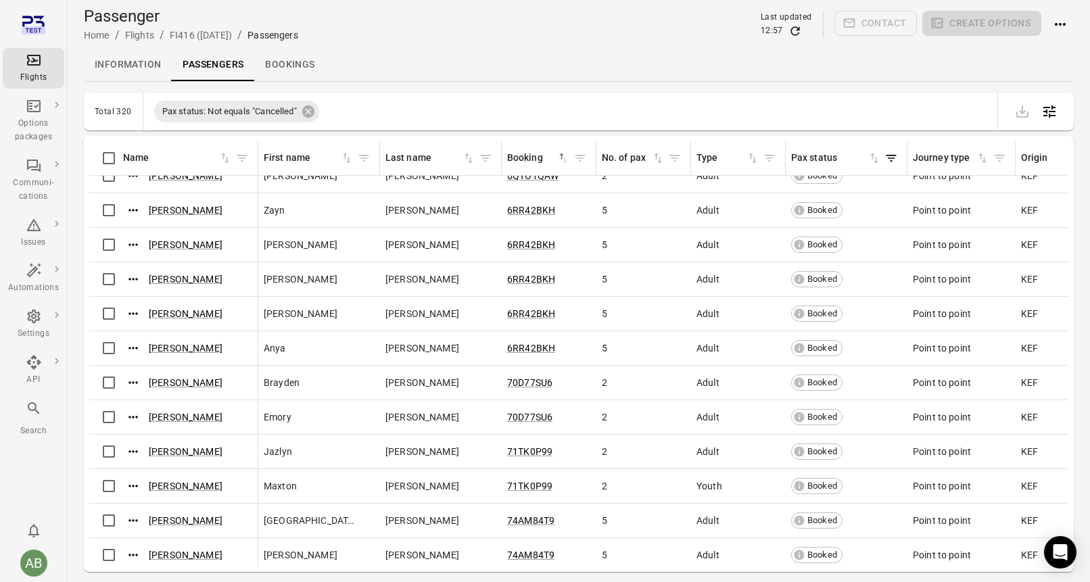
scroll to position [2797, 0]
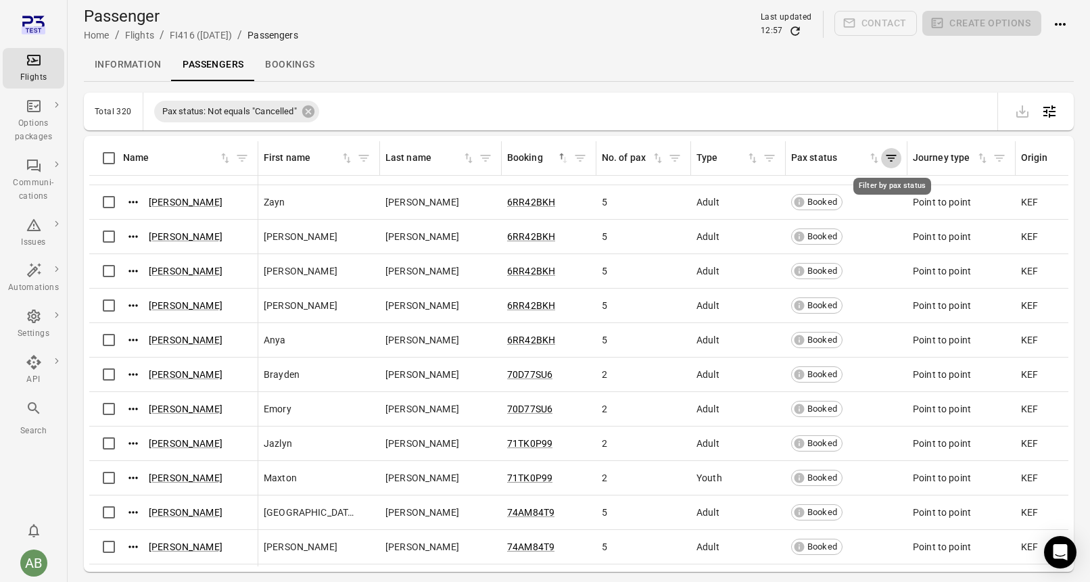
click at [891, 160] on icon "Filter by pax status" at bounding box center [891, 158] width 14 height 14
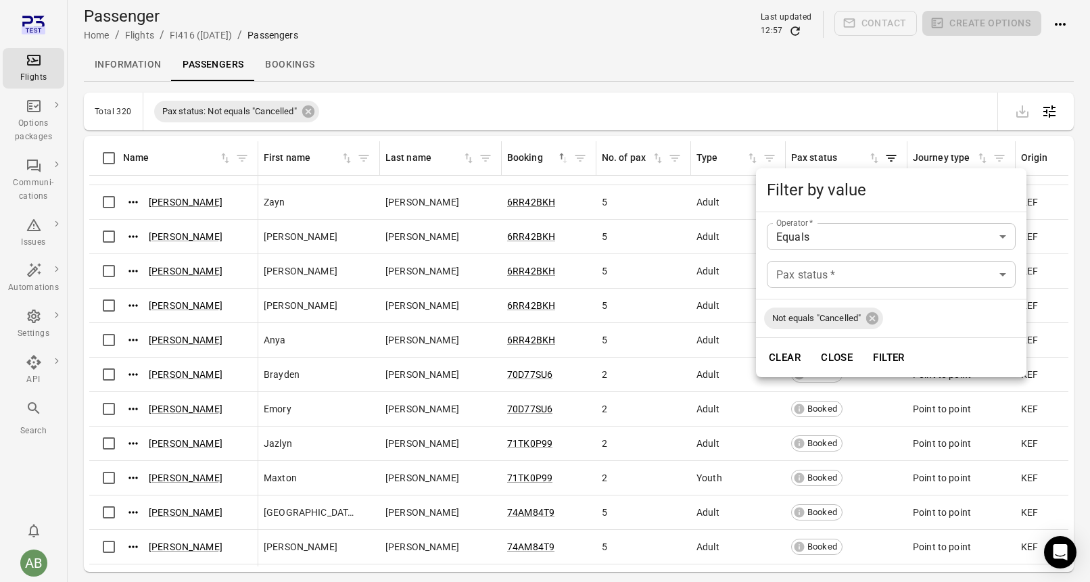
click at [821, 278] on body "Flights Options packages Communi-cations Issues Automations Settings API Search…" at bounding box center [545, 313] width 1090 height 626
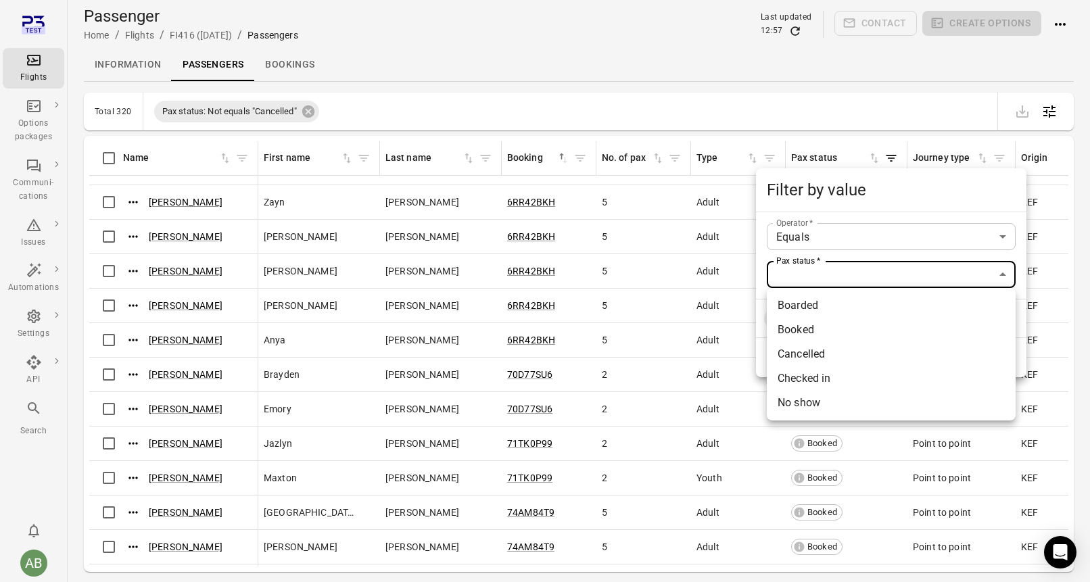
click at [798, 359] on li "Cancelled" at bounding box center [890, 354] width 249 height 24
type input "*********"
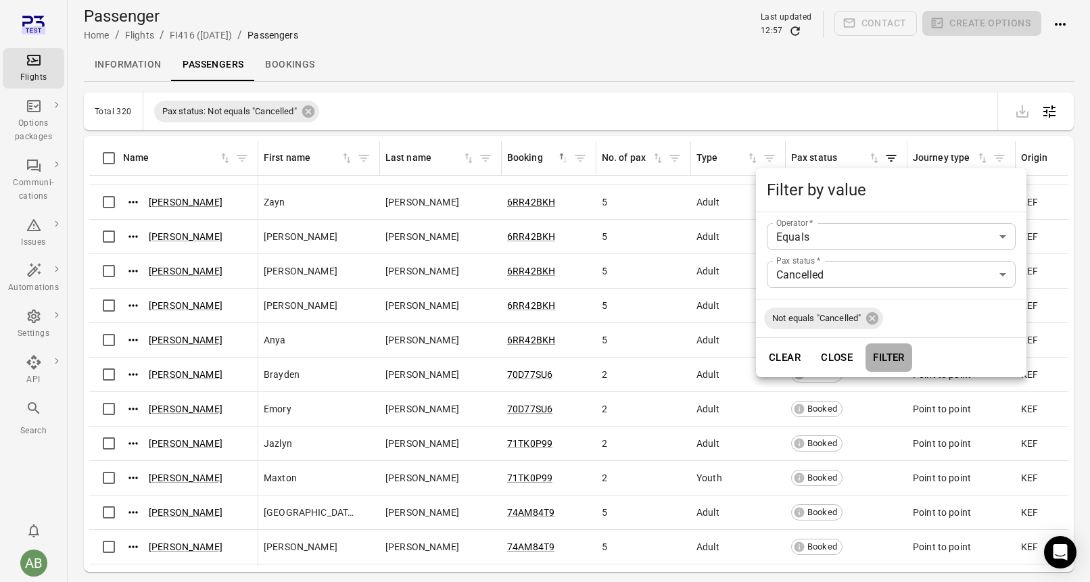
click at [902, 364] on button "Filter" at bounding box center [888, 357] width 47 height 28
click at [873, 319] on icon at bounding box center [871, 318] width 15 height 15
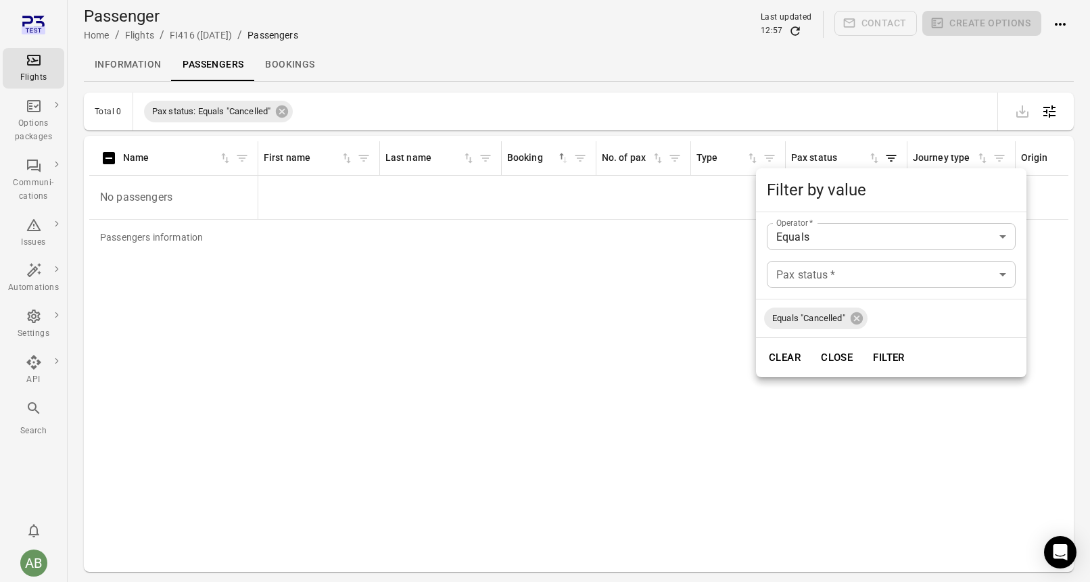
click at [862, 278] on body "Flights Options packages Communi-cations Issues Automations Settings API Search…" at bounding box center [545, 313] width 1090 height 626
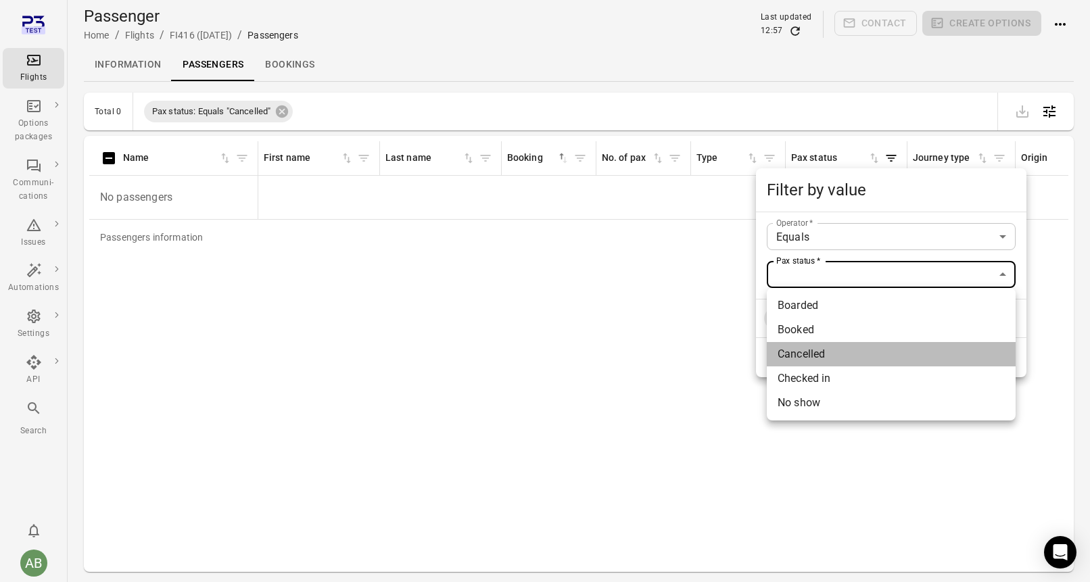
click at [806, 355] on li "Cancelled" at bounding box center [890, 354] width 249 height 24
type input "*********"
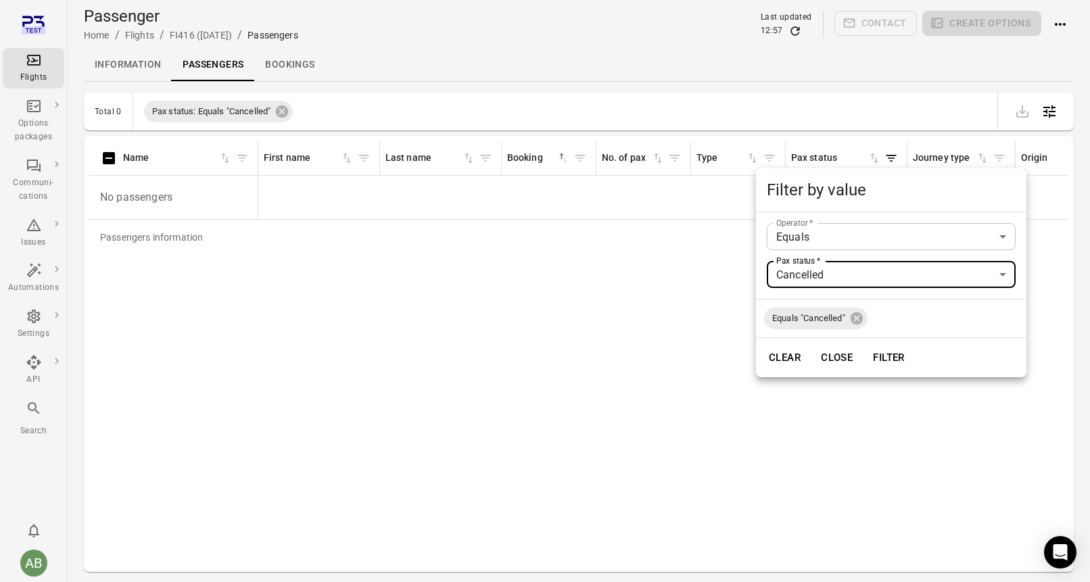
click at [875, 361] on button "Filter" at bounding box center [888, 357] width 47 height 28
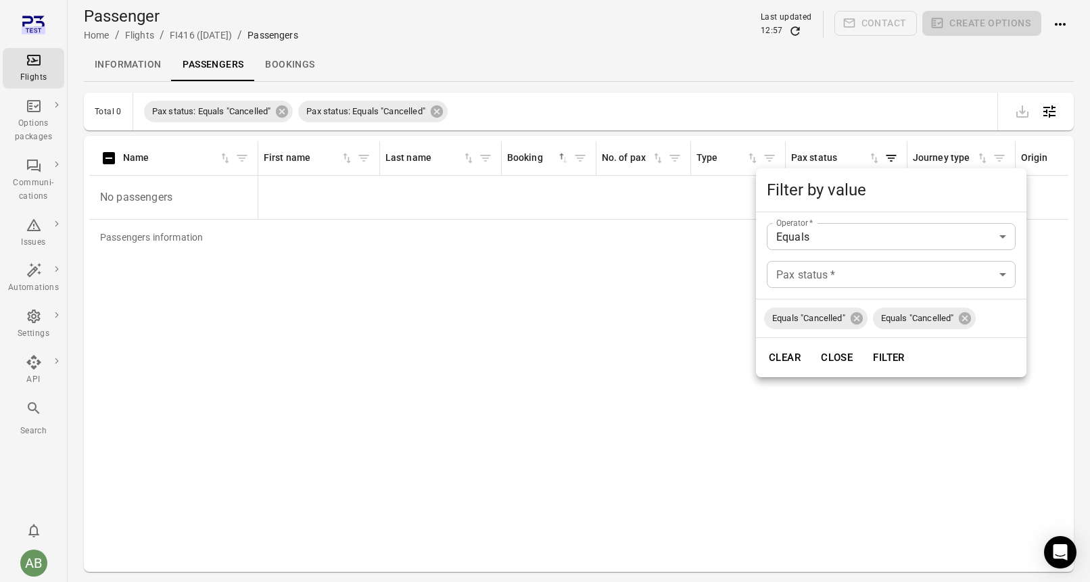
click at [440, 111] on div at bounding box center [545, 291] width 1090 height 582
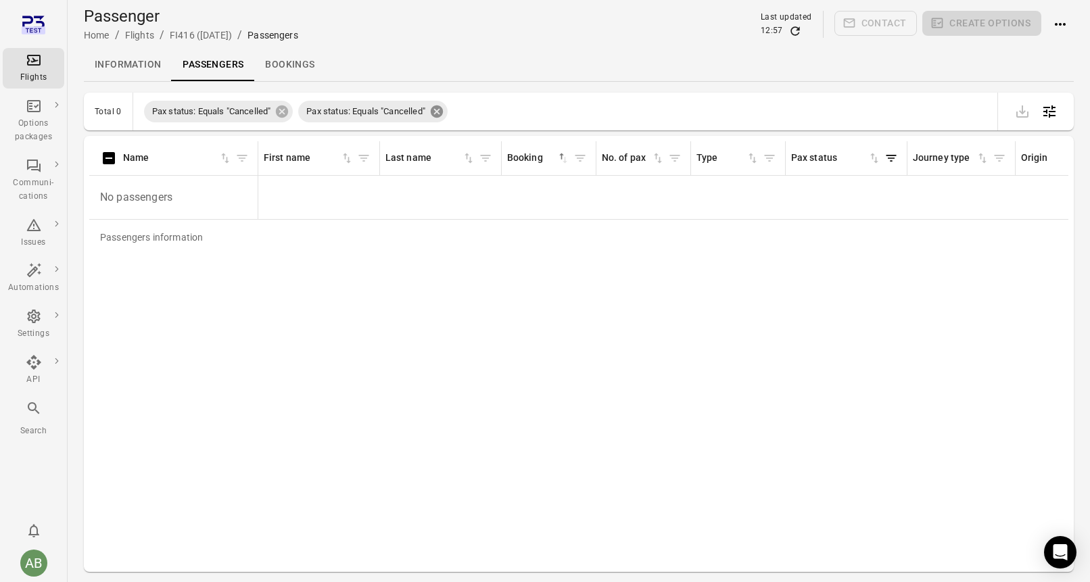
click at [441, 114] on icon at bounding box center [437, 111] width 12 height 12
click at [283, 114] on icon at bounding box center [282, 111] width 12 height 12
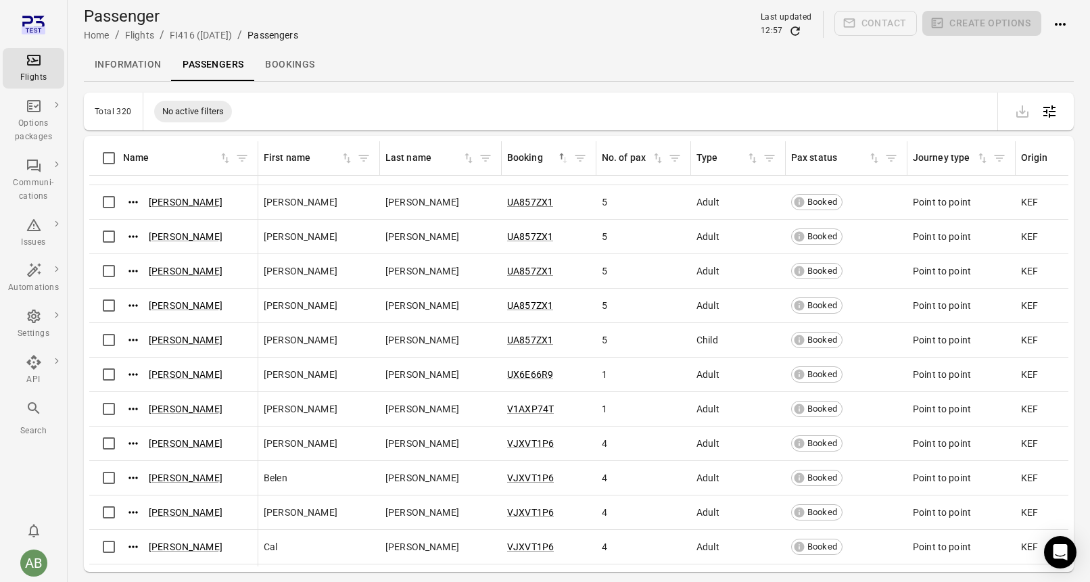
scroll to position [9796, 0]
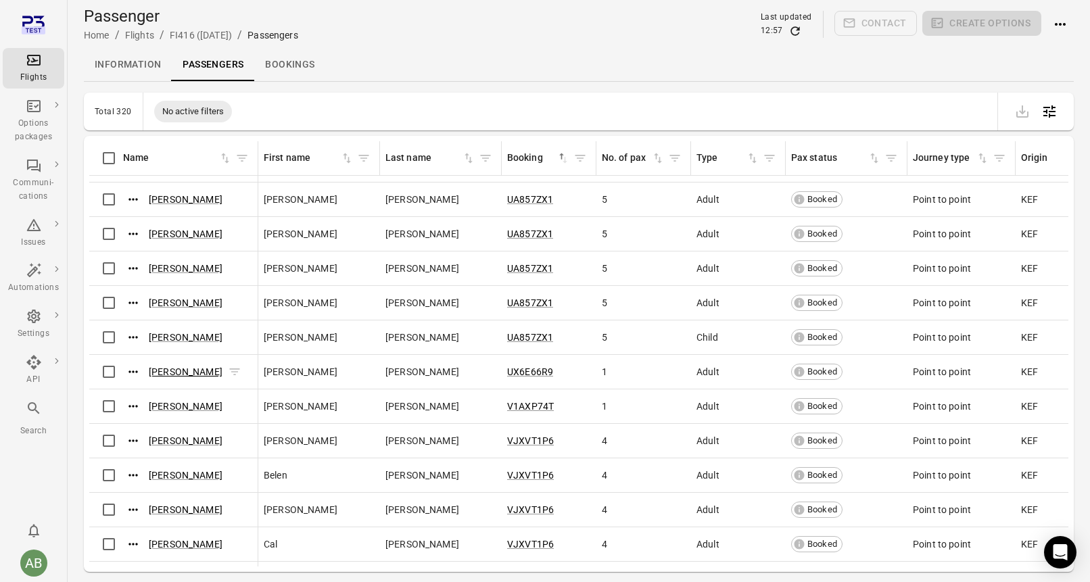
click at [187, 373] on link "Felipe Krueger" at bounding box center [186, 371] width 74 height 11
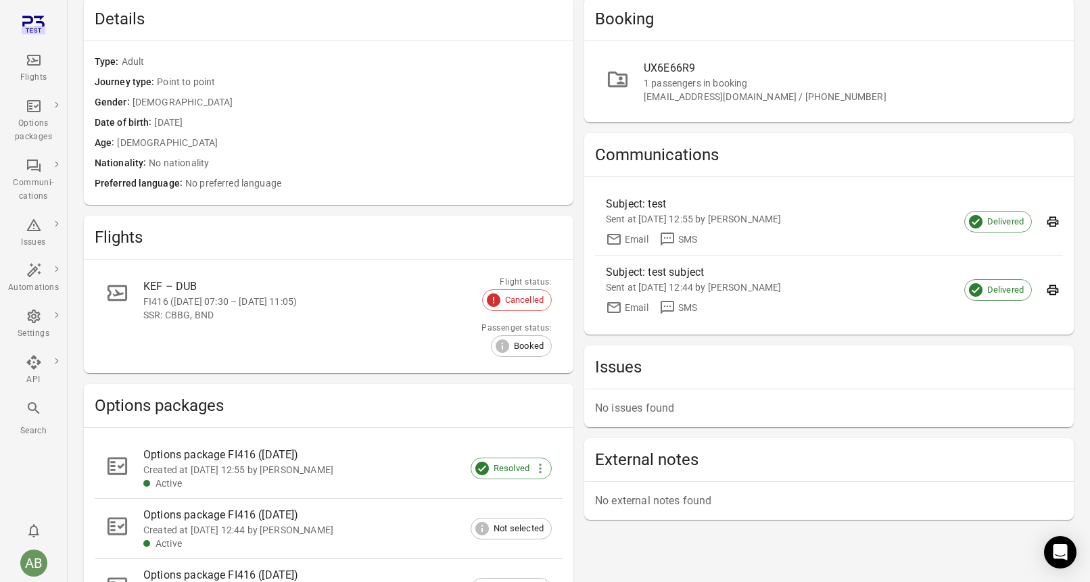
scroll to position [124, 0]
click at [533, 343] on span "Booked" at bounding box center [528, 344] width 45 height 14
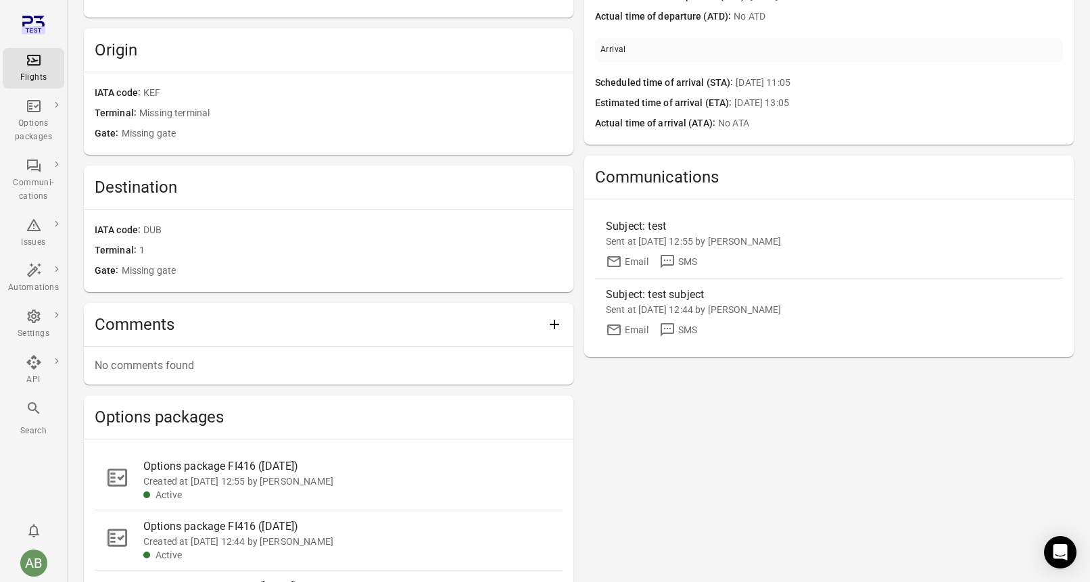
scroll to position [344, 0]
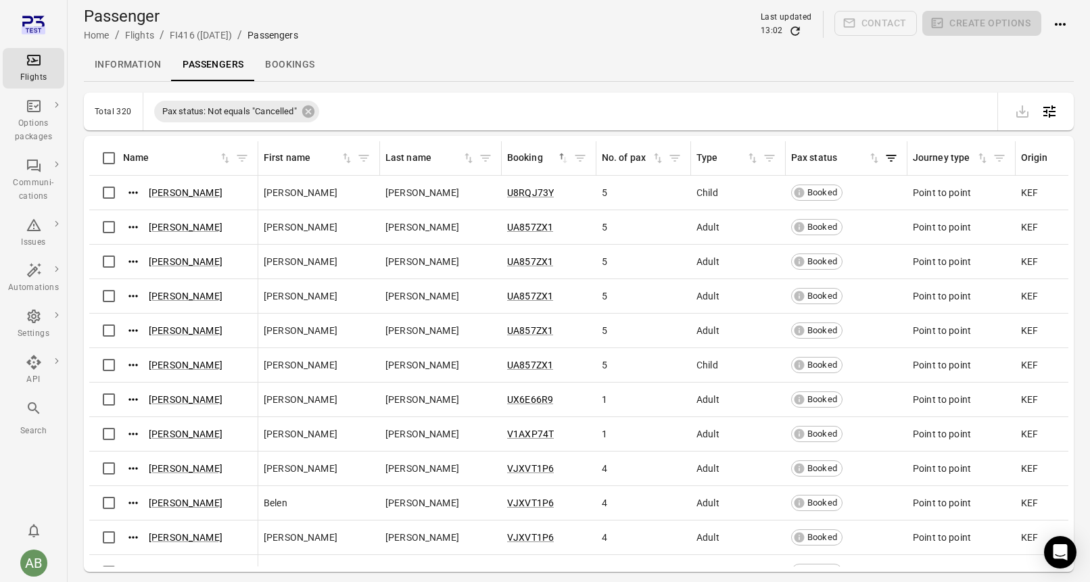
scroll to position [9767, 0]
click at [187, 399] on link "[PERSON_NAME]" at bounding box center [186, 400] width 74 height 11
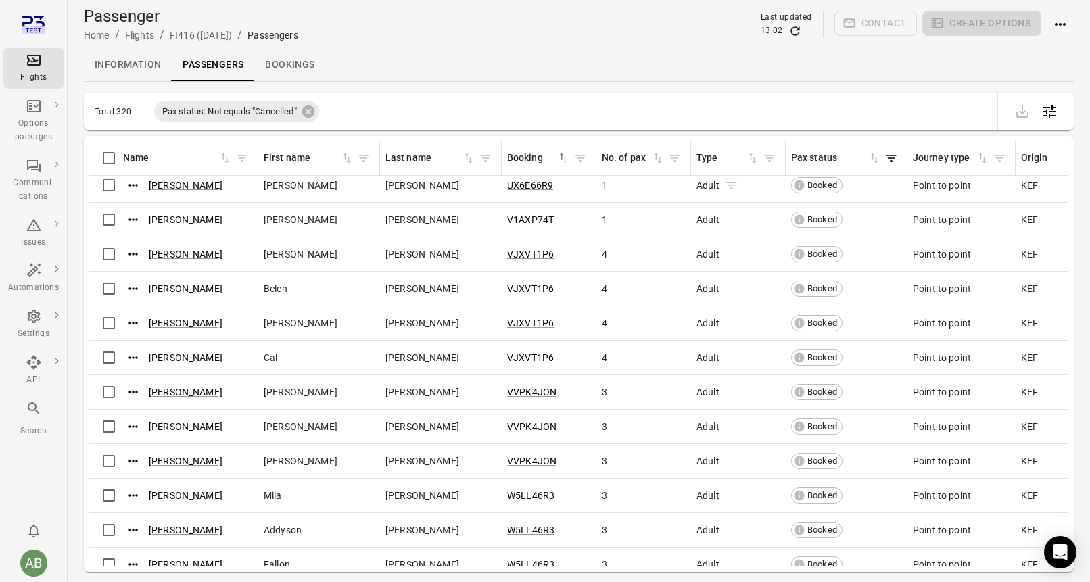
scroll to position [9971, 0]
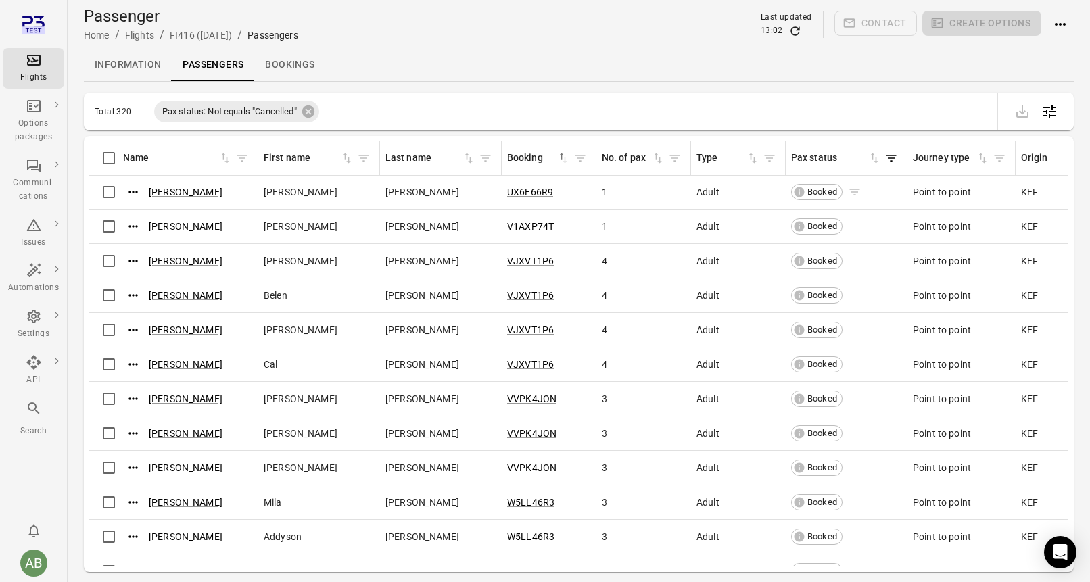
click at [800, 193] on icon "Passengers information" at bounding box center [799, 192] width 10 height 10
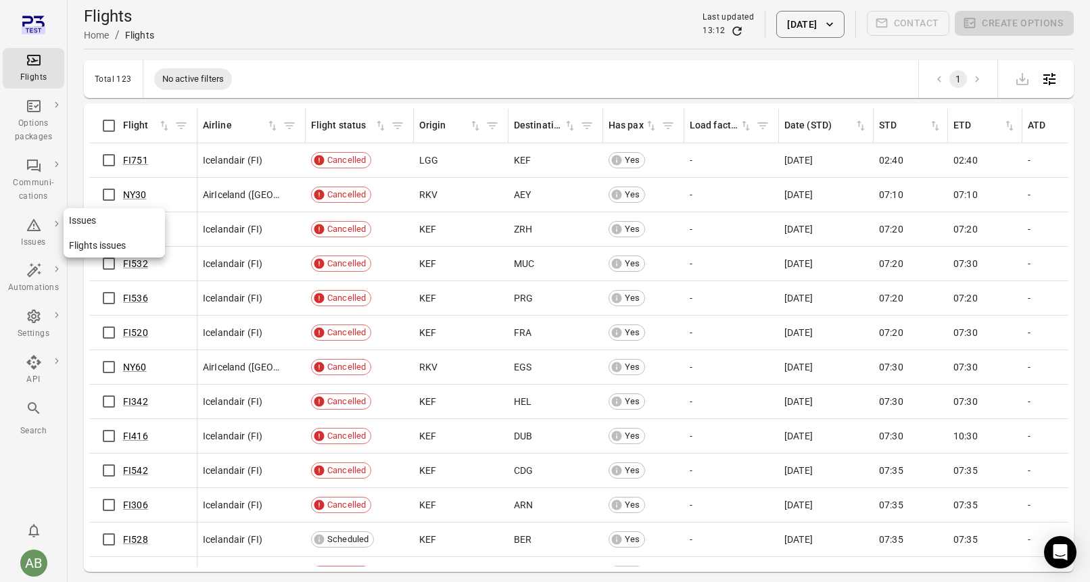
click at [36, 231] on icon "Main navigation" at bounding box center [34, 225] width 16 height 16
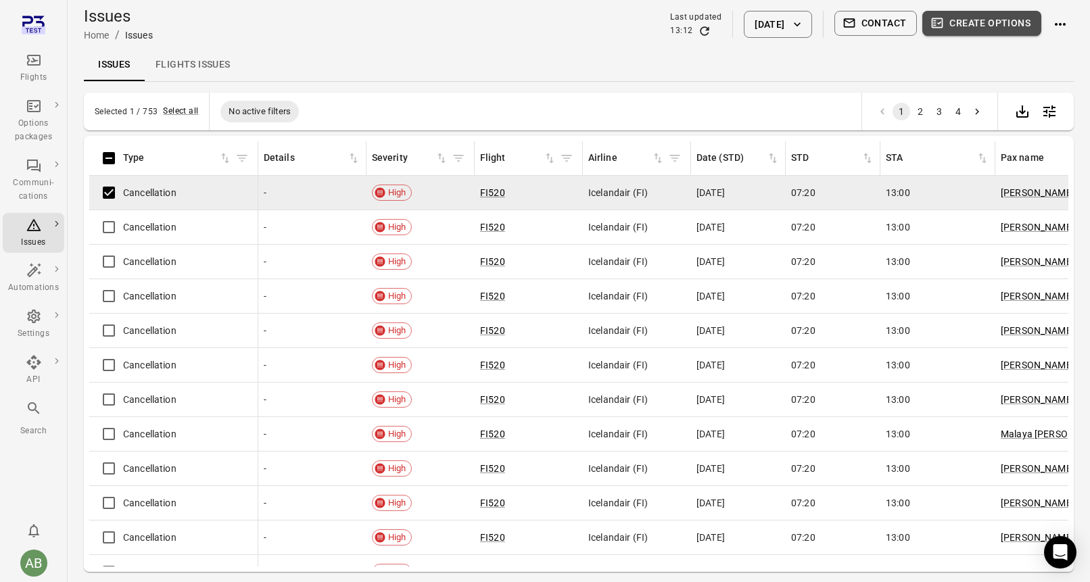
click at [960, 24] on button "Create options" at bounding box center [981, 23] width 119 height 25
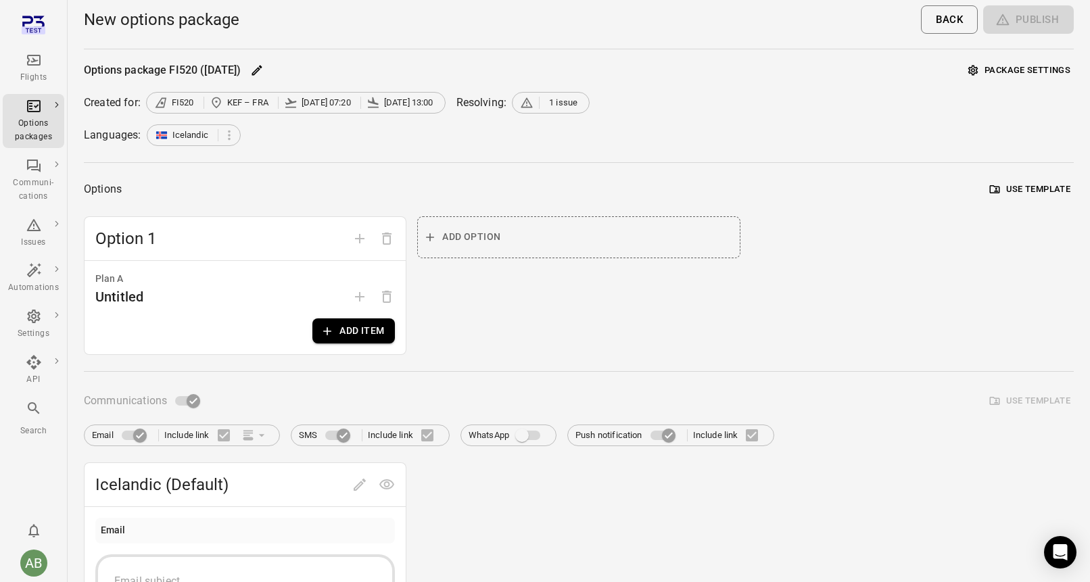
click at [1029, 191] on button "Use template" at bounding box center [1029, 189] width 87 height 21
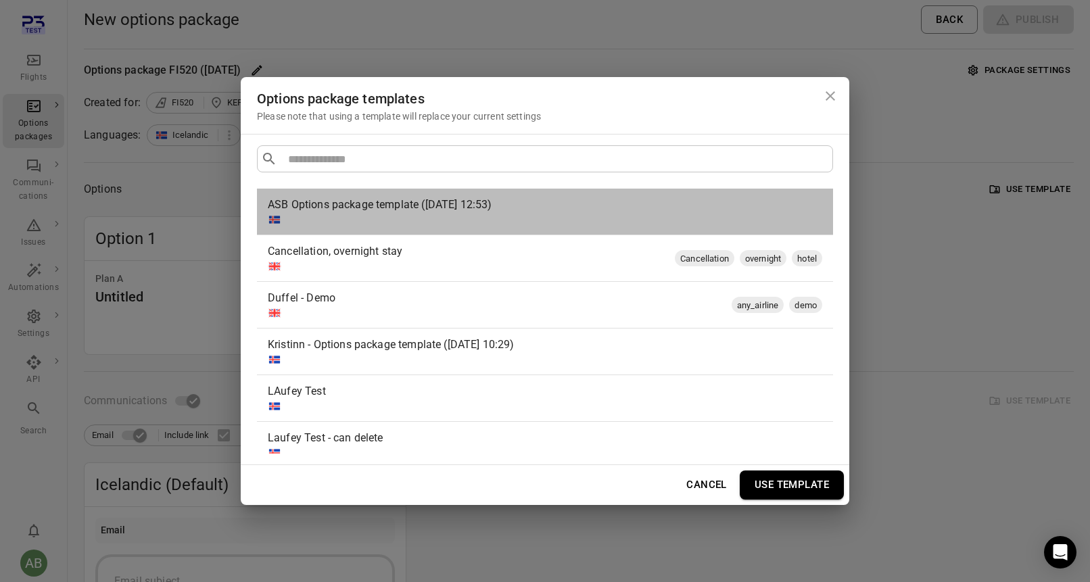
click at [548, 203] on div "ASB Options package template (13 Aug 2025 12:53)" at bounding box center [542, 205] width 549 height 16
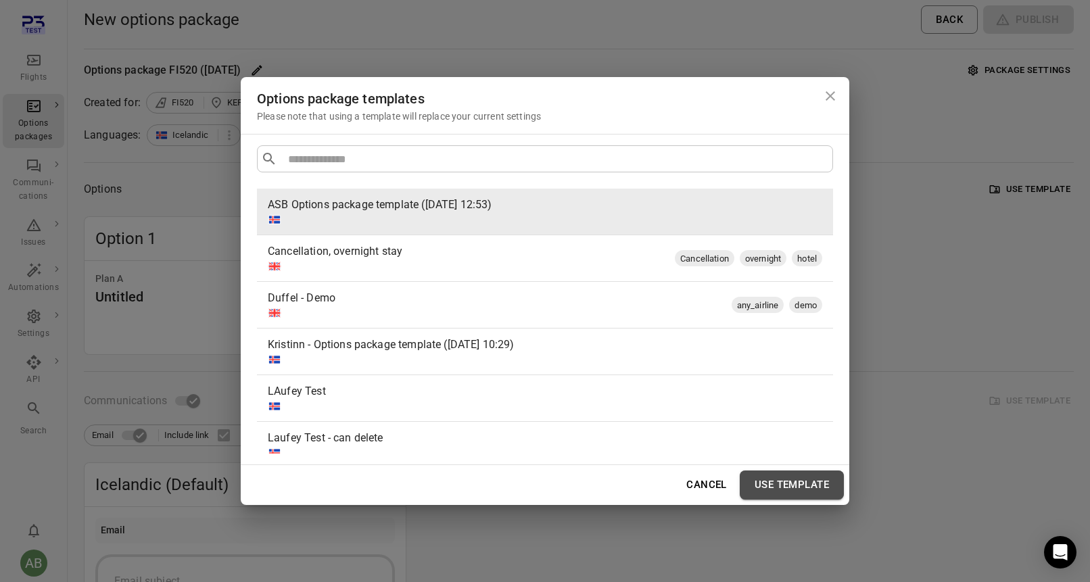
click at [779, 483] on button "Use template" at bounding box center [791, 484] width 104 height 28
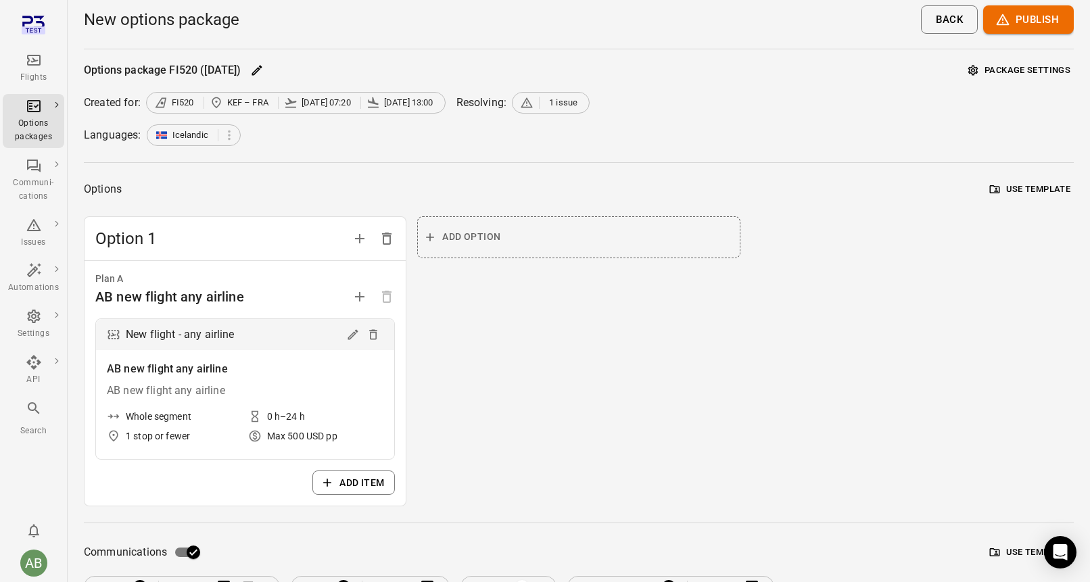
click at [285, 241] on span "Option 1" at bounding box center [220, 239] width 251 height 22
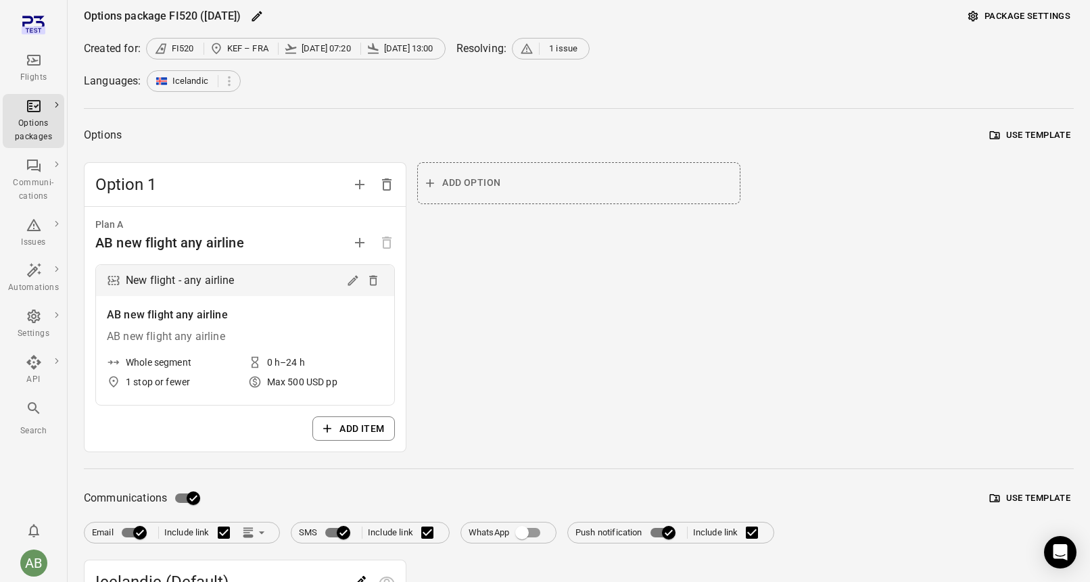
scroll to position [49, 0]
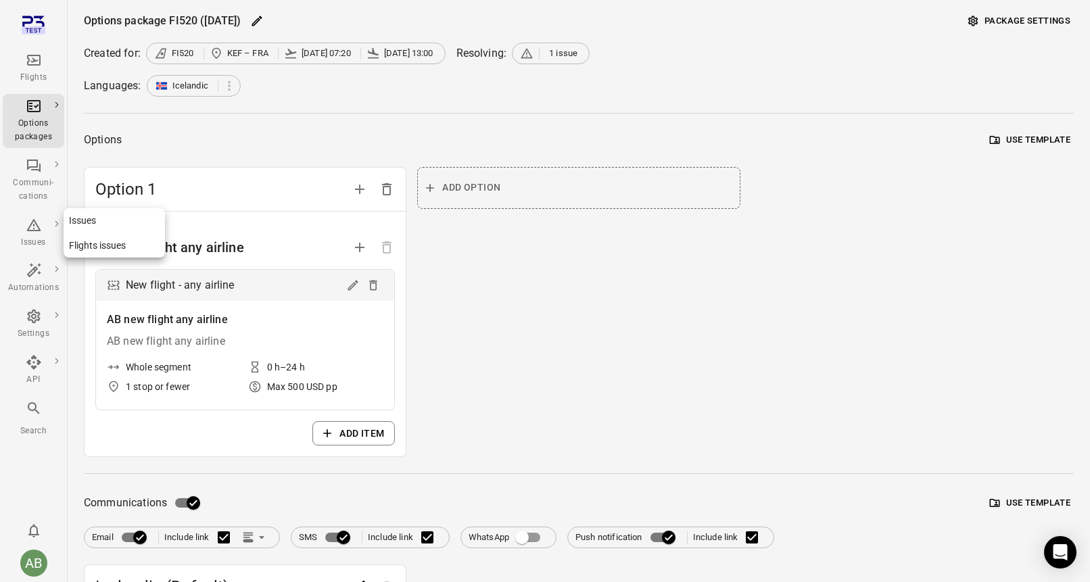
click at [36, 230] on icon "Main navigation" at bounding box center [34, 225] width 16 height 16
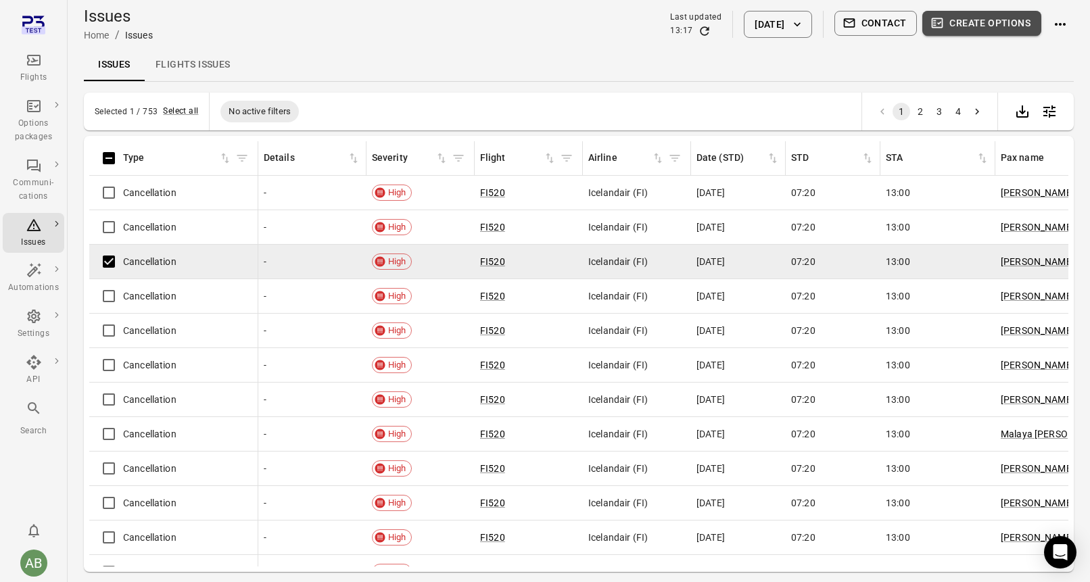
click at [993, 20] on button "Create options" at bounding box center [981, 23] width 119 height 25
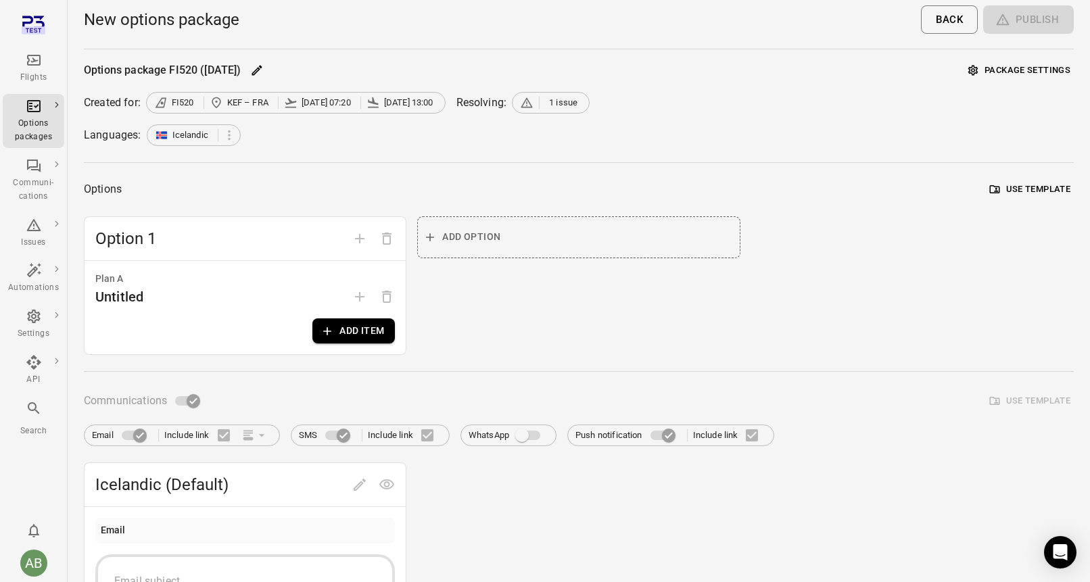
click at [1052, 187] on button "Use template" at bounding box center [1029, 189] width 87 height 21
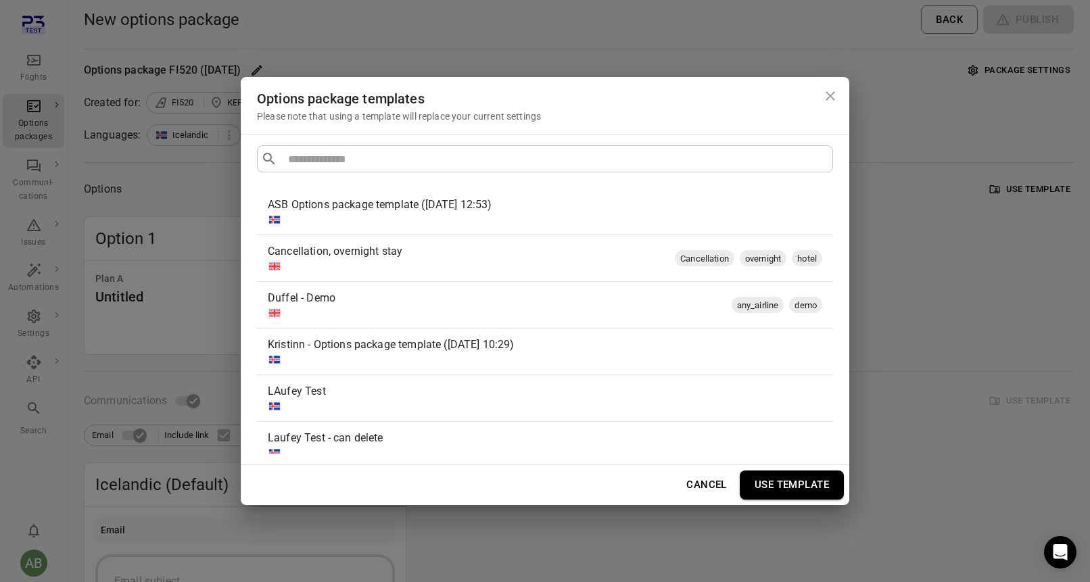
click at [499, 213] on div at bounding box center [542, 220] width 549 height 14
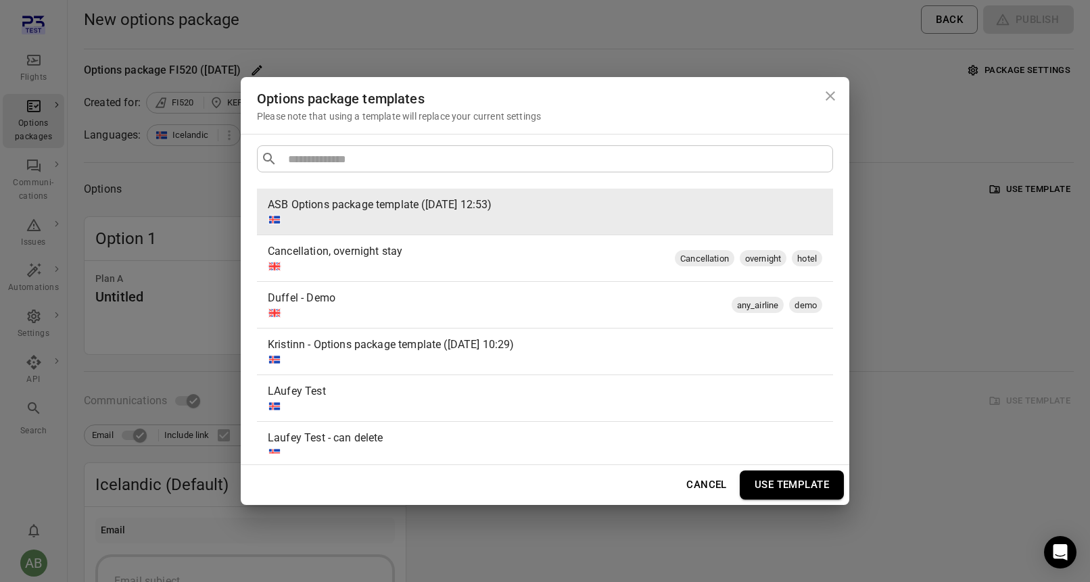
click at [803, 487] on button "Use template" at bounding box center [791, 484] width 104 height 28
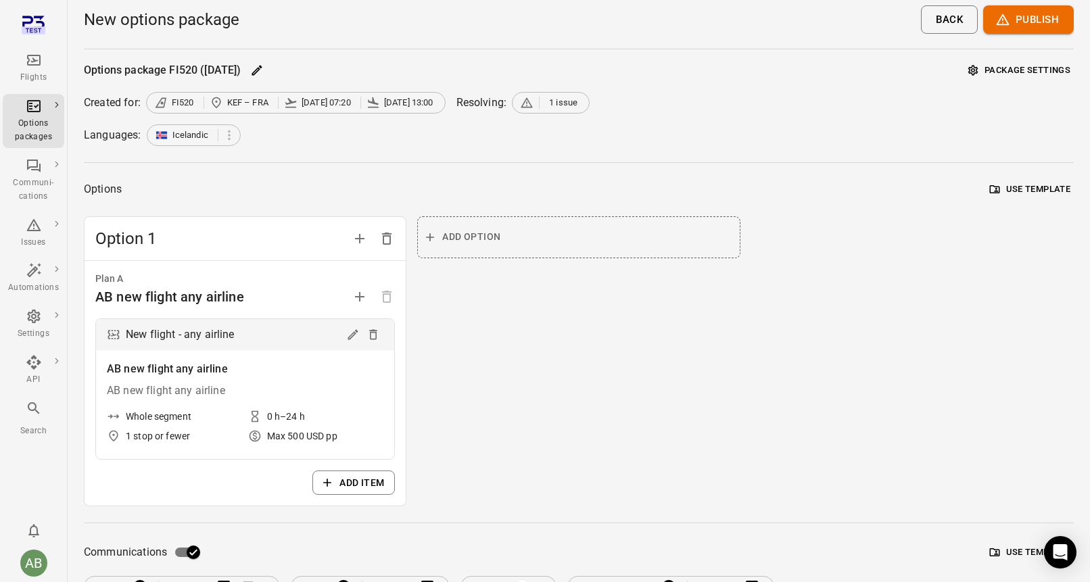
click at [1042, 189] on button "Use template" at bounding box center [1029, 189] width 87 height 21
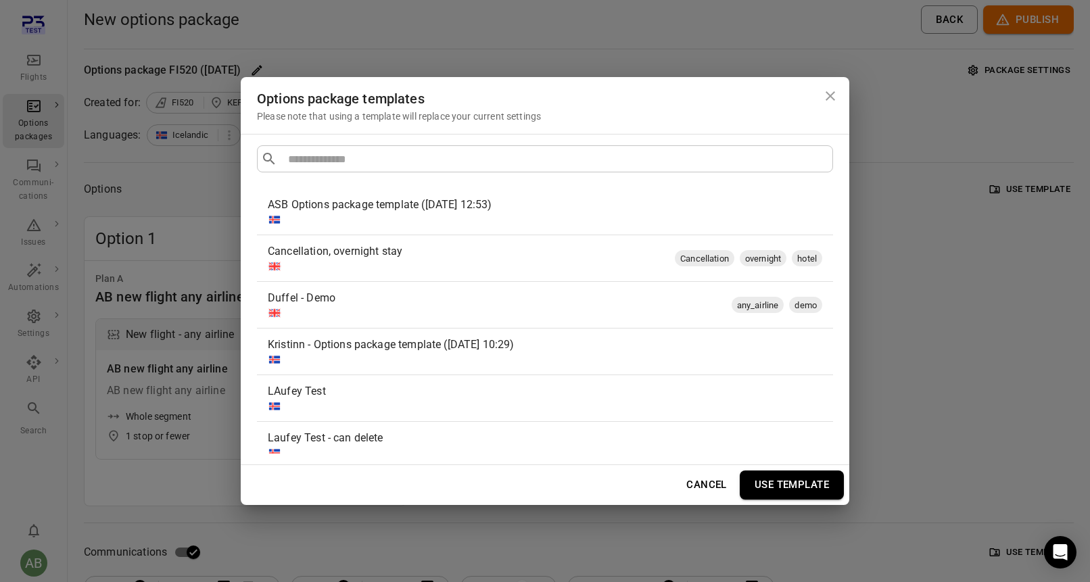
click at [824, 95] on icon "Close dialog" at bounding box center [830, 96] width 16 height 16
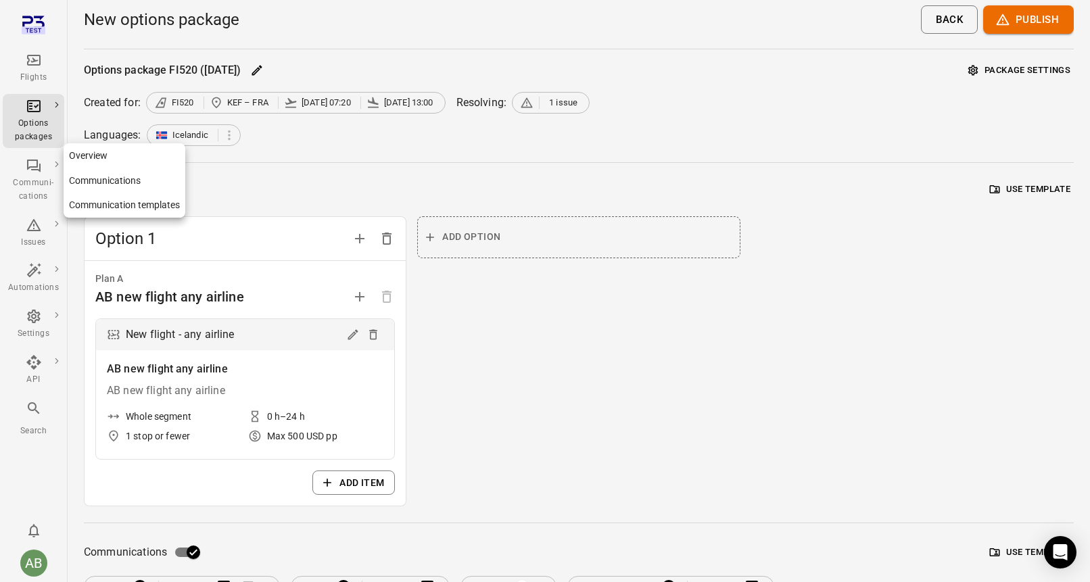
click at [105, 206] on link "Communication templates" at bounding box center [125, 205] width 122 height 25
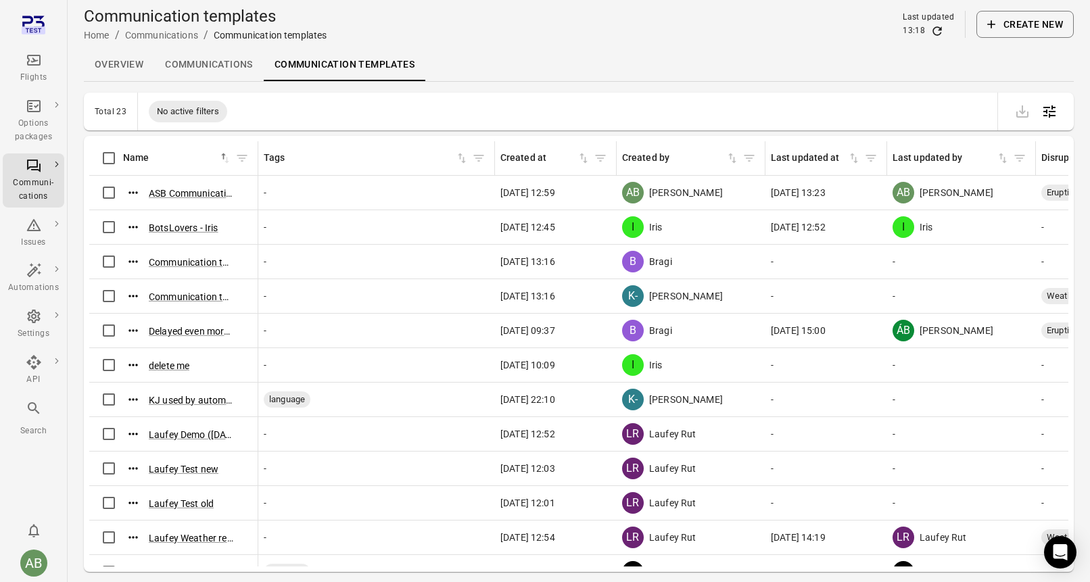
click at [1024, 26] on button "Create new" at bounding box center [1024, 24] width 97 height 27
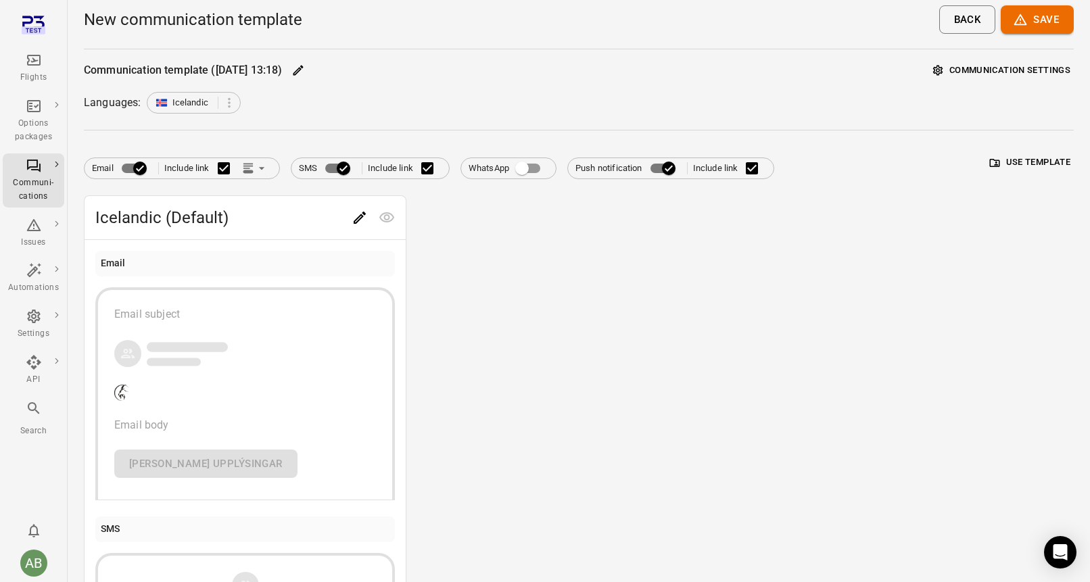
click at [300, 362] on div "button" at bounding box center [245, 354] width 262 height 30
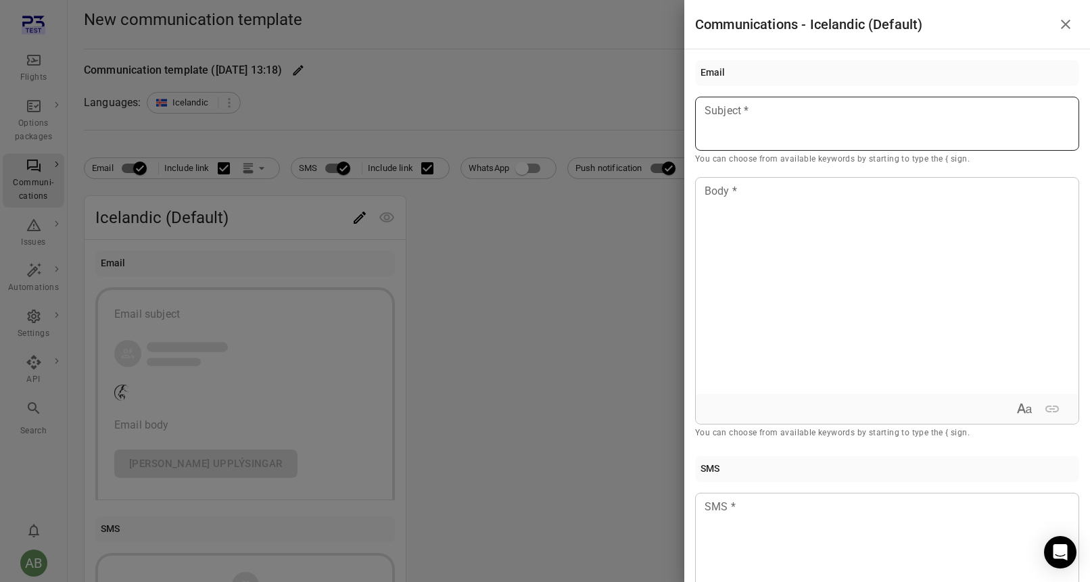
click at [752, 144] on div at bounding box center [887, 124] width 384 height 54
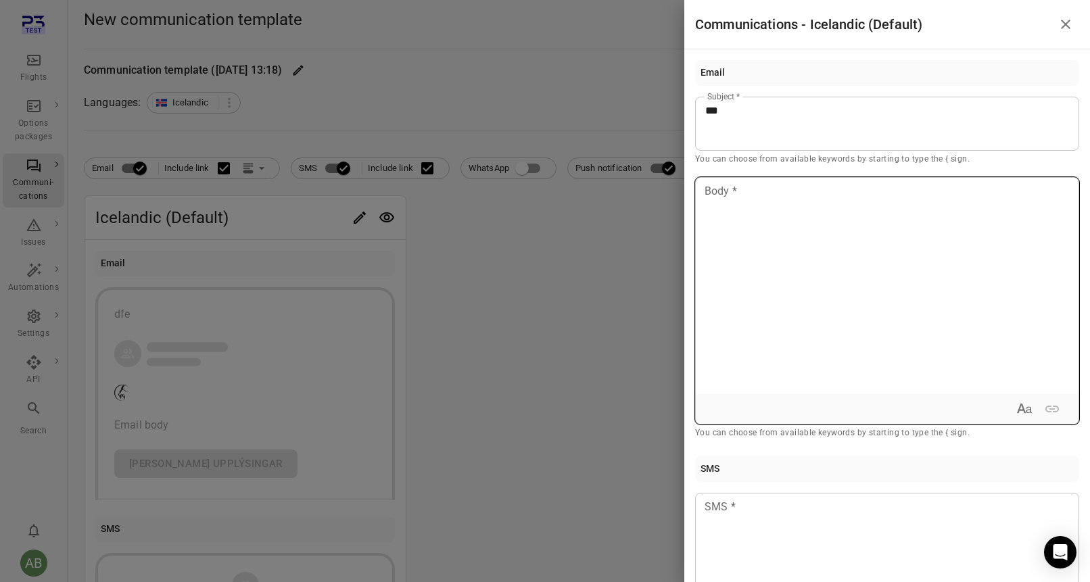
click at [759, 260] on div at bounding box center [886, 286] width 383 height 216
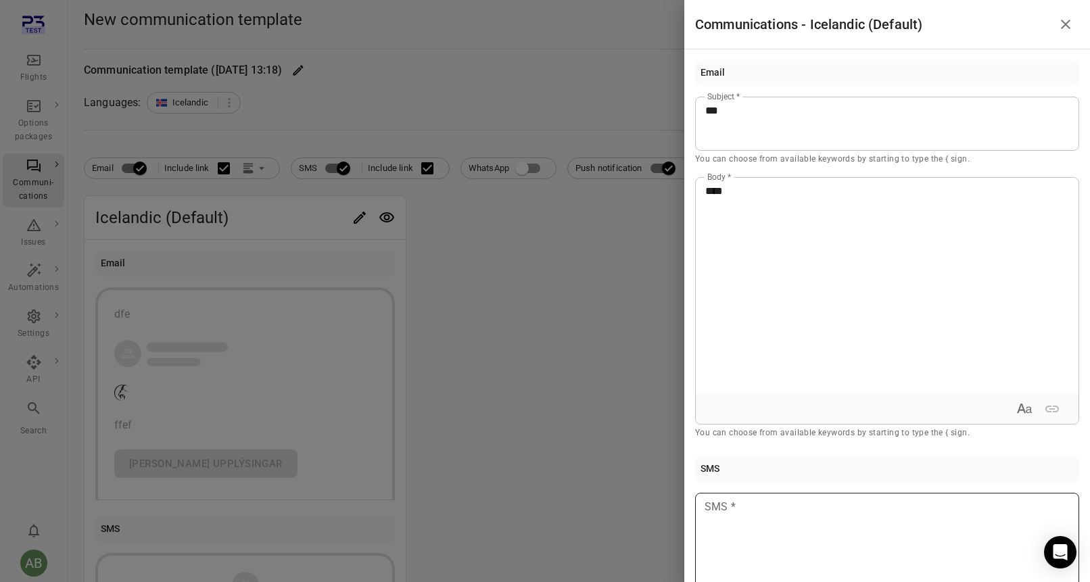
click at [778, 508] on p at bounding box center [887, 507] width 364 height 16
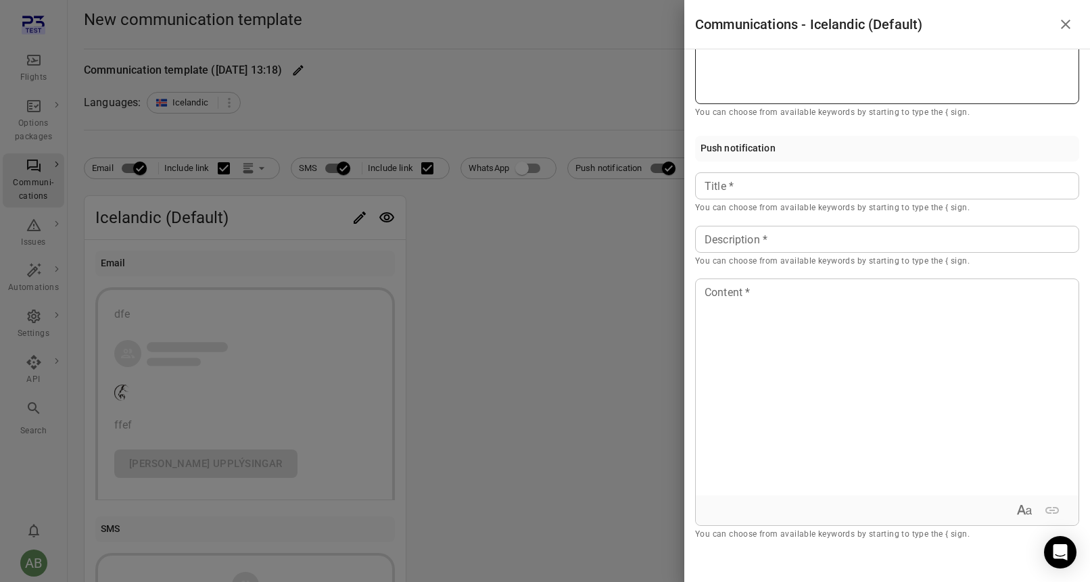
scroll to position [618, 0]
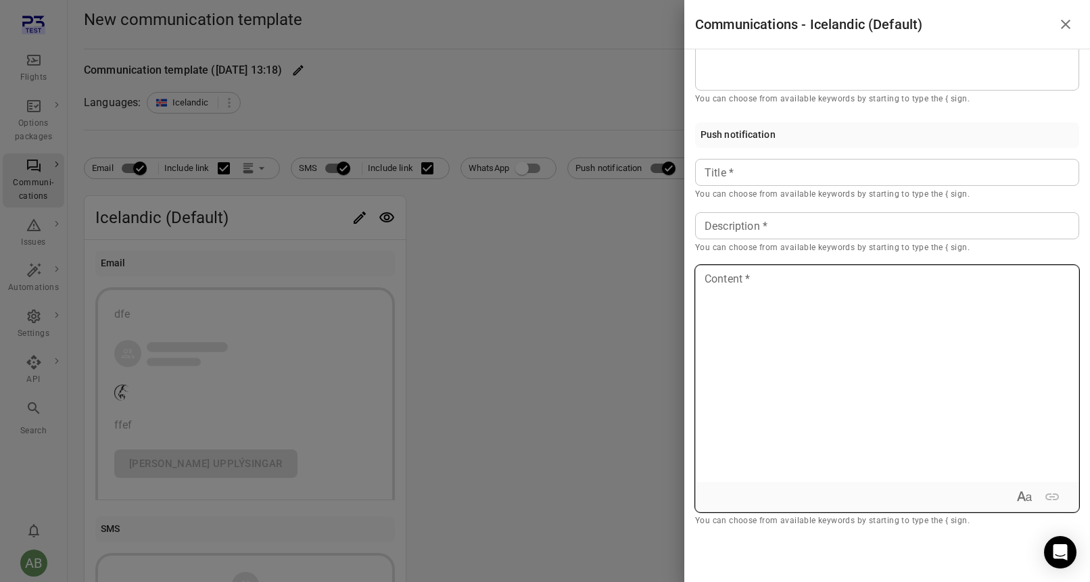
click at [775, 320] on div at bounding box center [886, 374] width 383 height 216
click at [761, 223] on p at bounding box center [887, 226] width 364 height 16
click at [1062, 28] on icon "Close drawer" at bounding box center [1064, 24] width 9 height 9
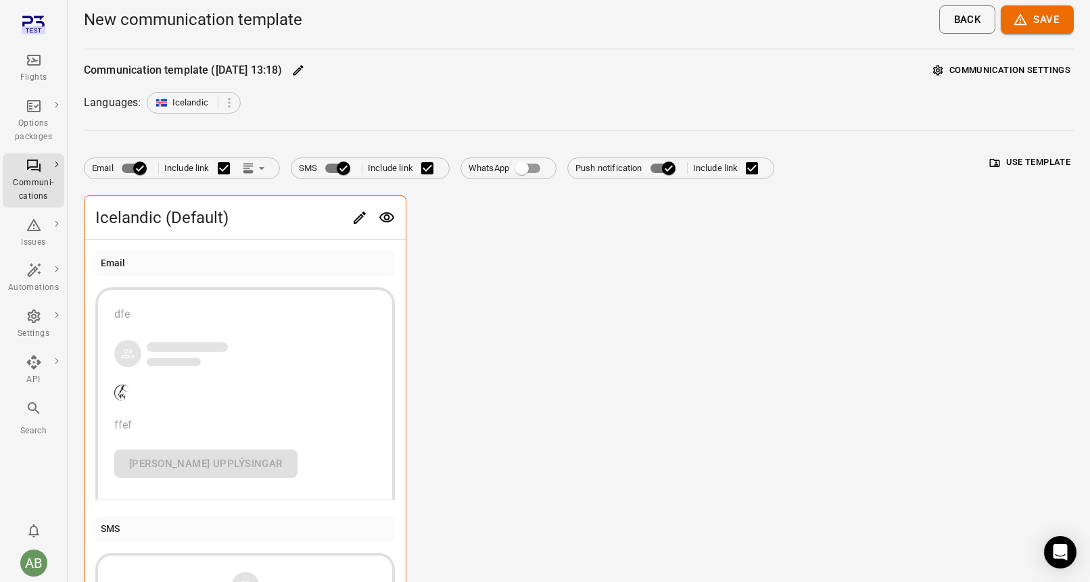
click at [1035, 21] on button "Save" at bounding box center [1036, 19] width 73 height 28
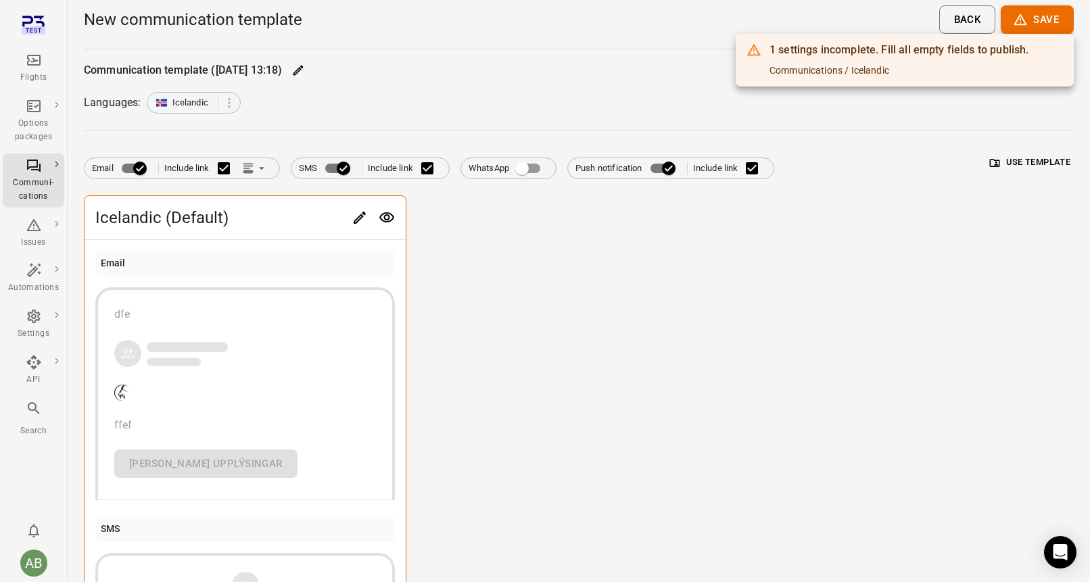
click at [620, 378] on div at bounding box center [545, 291] width 1090 height 582
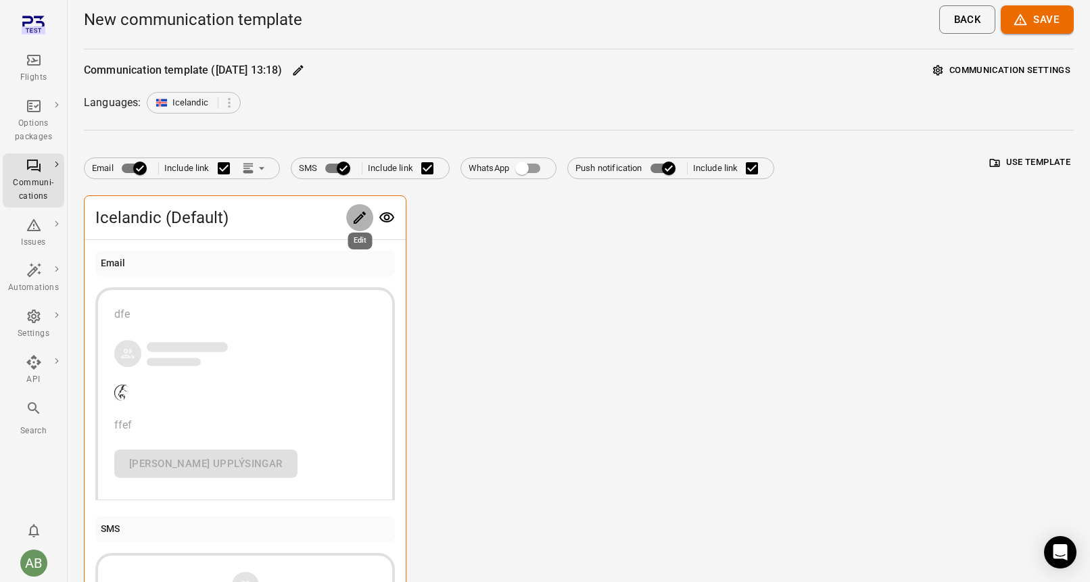
click at [360, 220] on icon "Edit" at bounding box center [359, 218] width 16 height 16
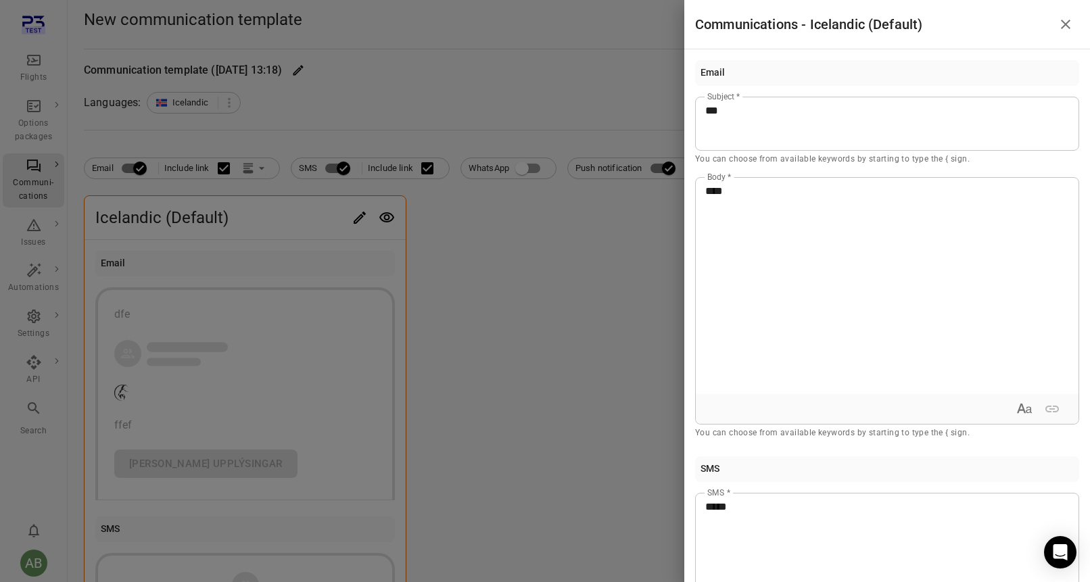
scroll to position [322, 0]
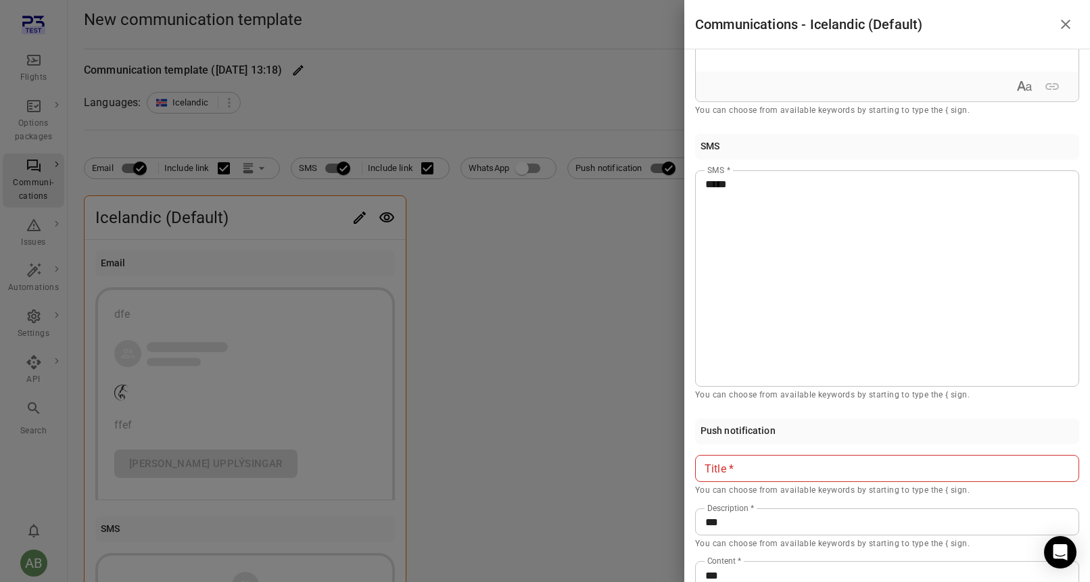
click at [732, 462] on p at bounding box center [887, 469] width 364 height 16
click at [1067, 26] on icon "Close drawer" at bounding box center [1064, 24] width 9 height 9
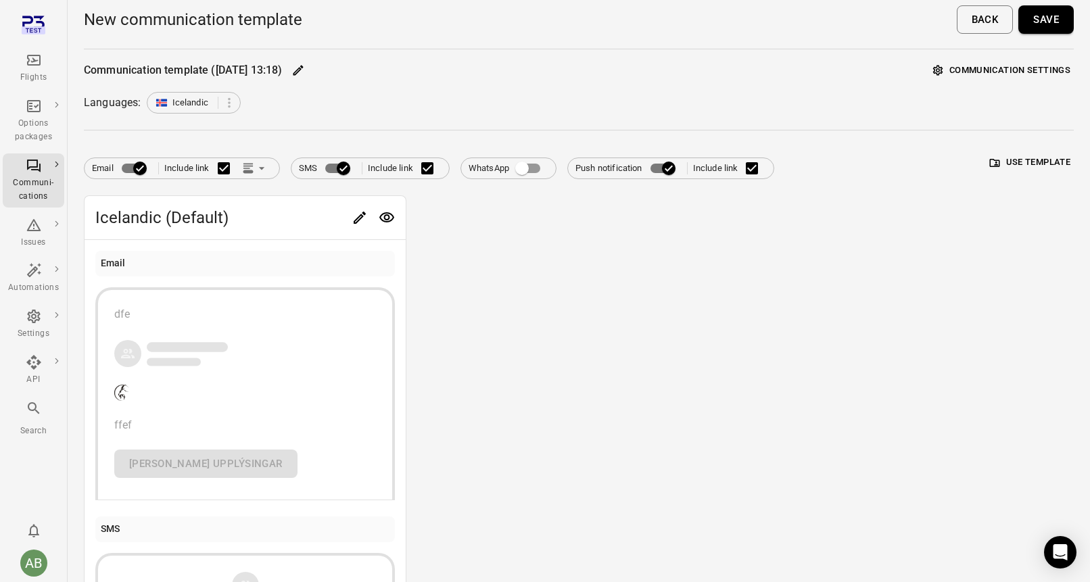
click at [1044, 20] on button "Save" at bounding box center [1045, 19] width 55 height 28
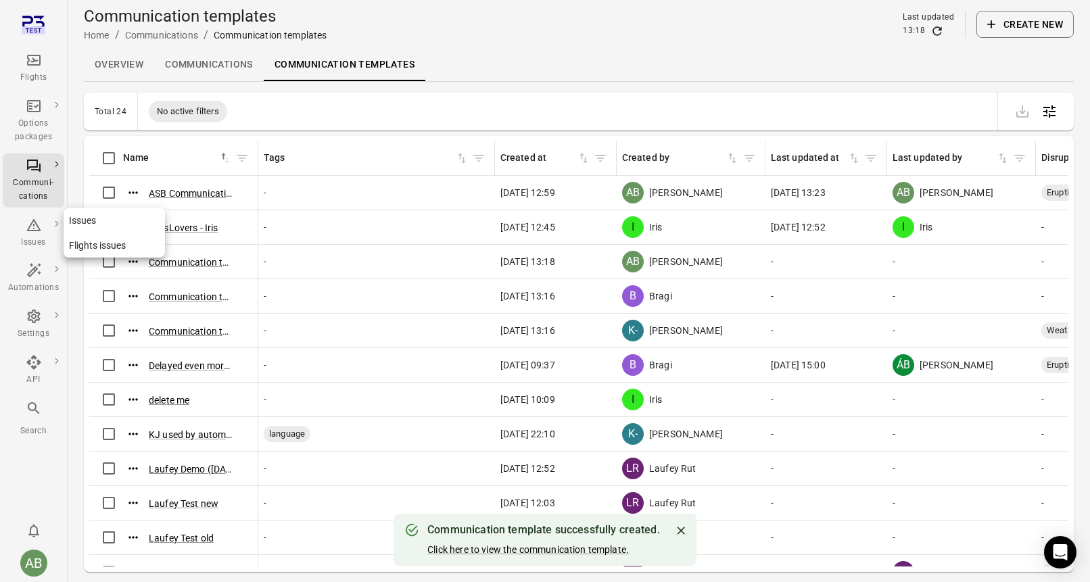
click at [30, 237] on div "Issues" at bounding box center [33, 243] width 51 height 14
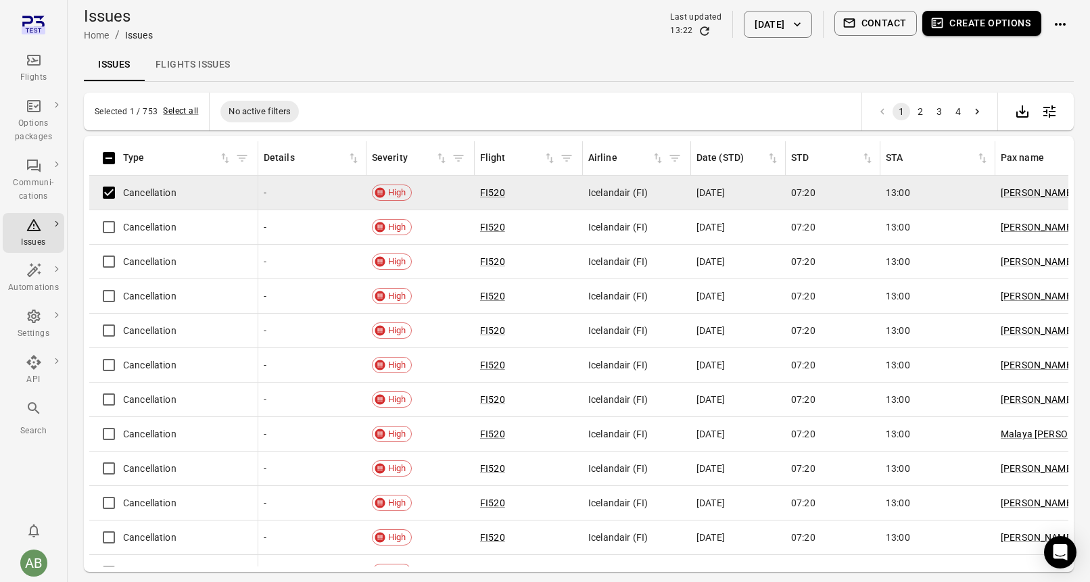
click at [969, 24] on button "Create options" at bounding box center [981, 23] width 119 height 25
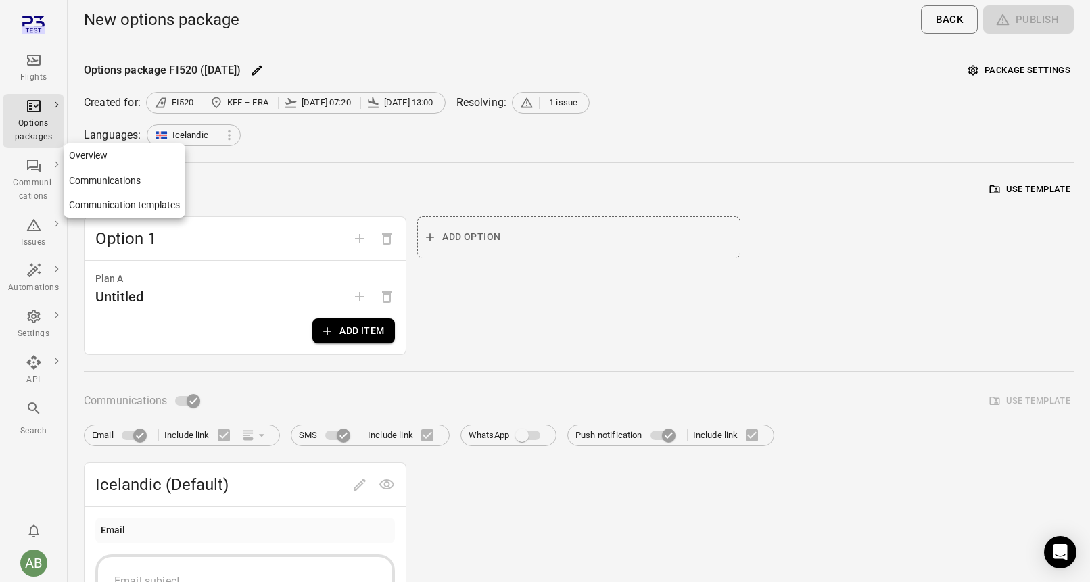
click at [89, 207] on link "Communication templates" at bounding box center [125, 205] width 122 height 25
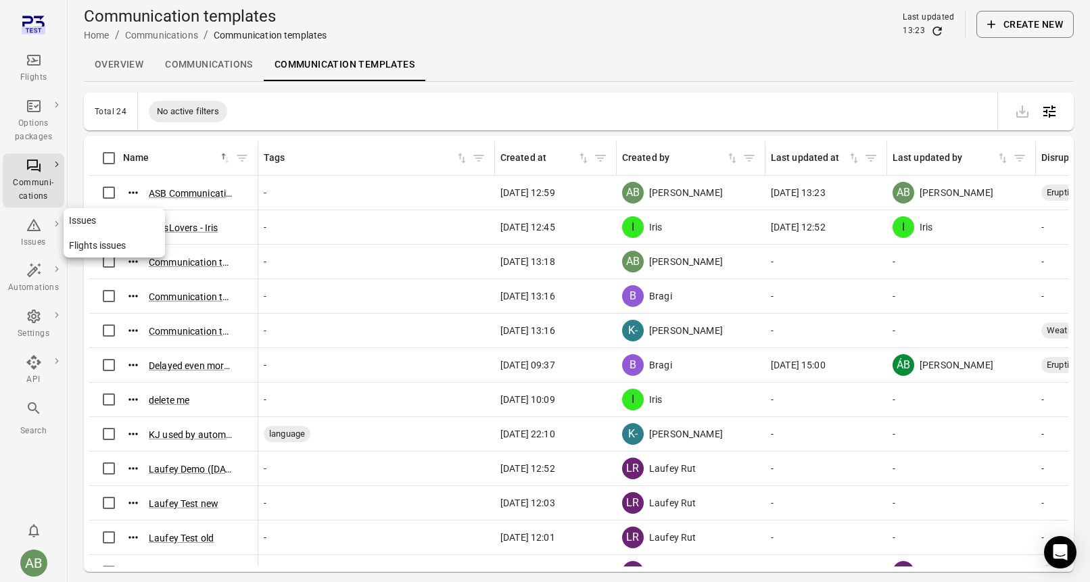
click at [26, 238] on div "Issues" at bounding box center [33, 243] width 51 height 14
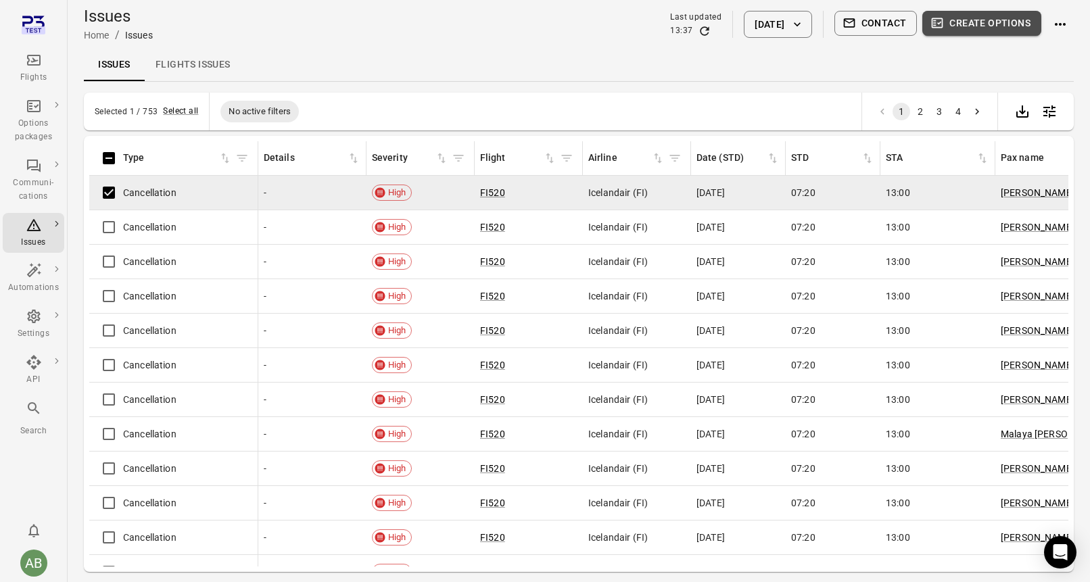
click at [967, 26] on button "Create options" at bounding box center [981, 23] width 119 height 25
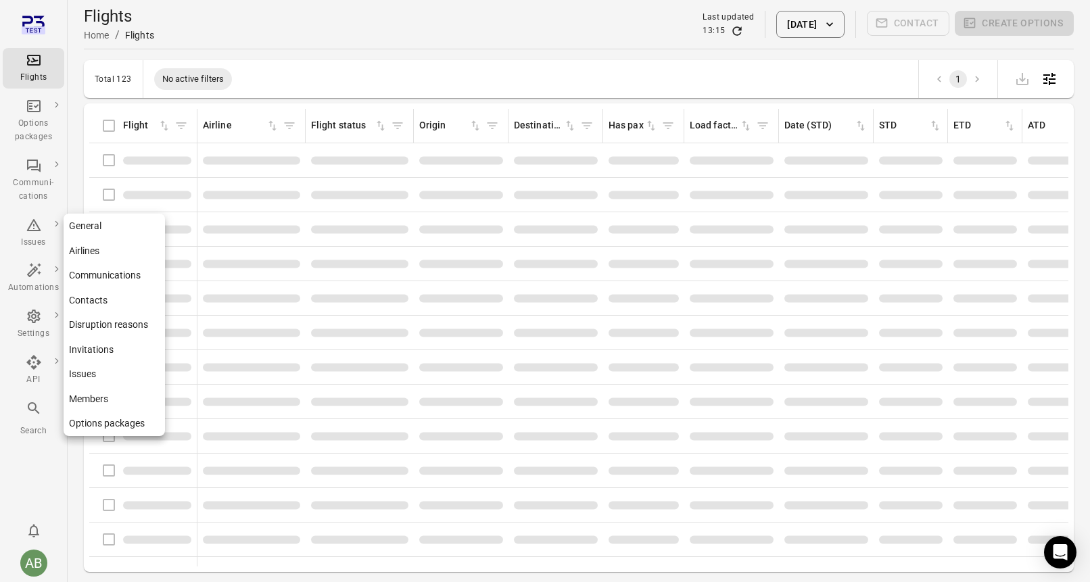
click at [35, 326] on div "Settings" at bounding box center [33, 324] width 51 height 32
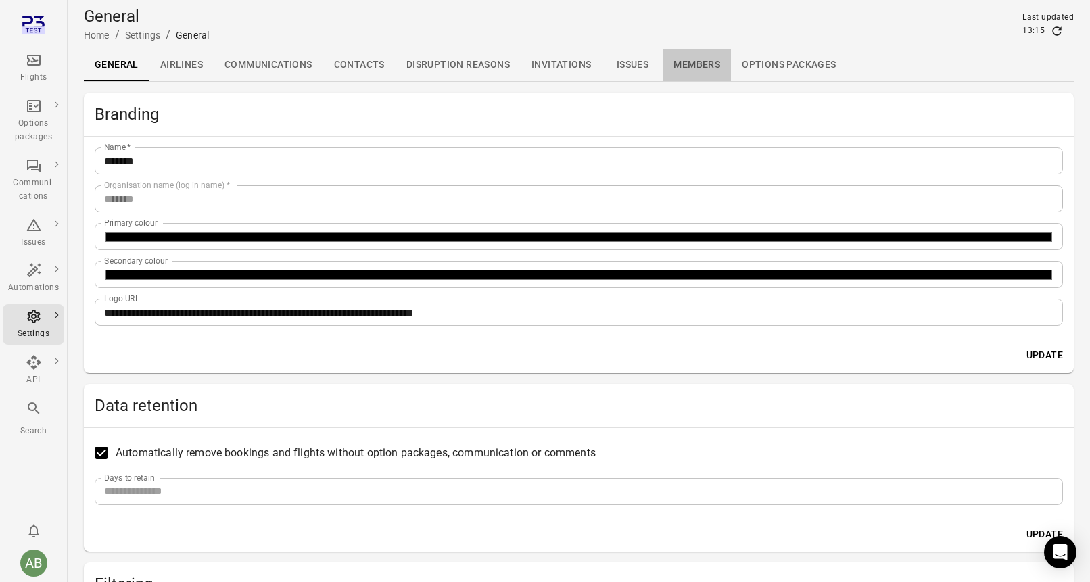
click at [684, 71] on link "Members" at bounding box center [696, 65] width 68 height 32
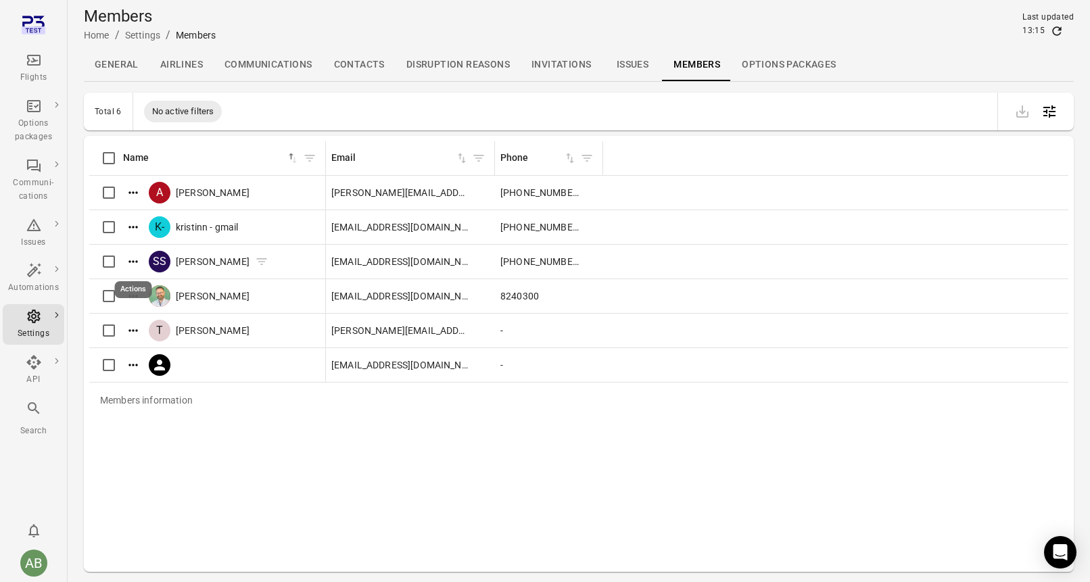
click at [135, 260] on icon "Actions" at bounding box center [133, 262] width 14 height 14
click at [136, 283] on span "Edit roles" at bounding box center [134, 284] width 40 height 14
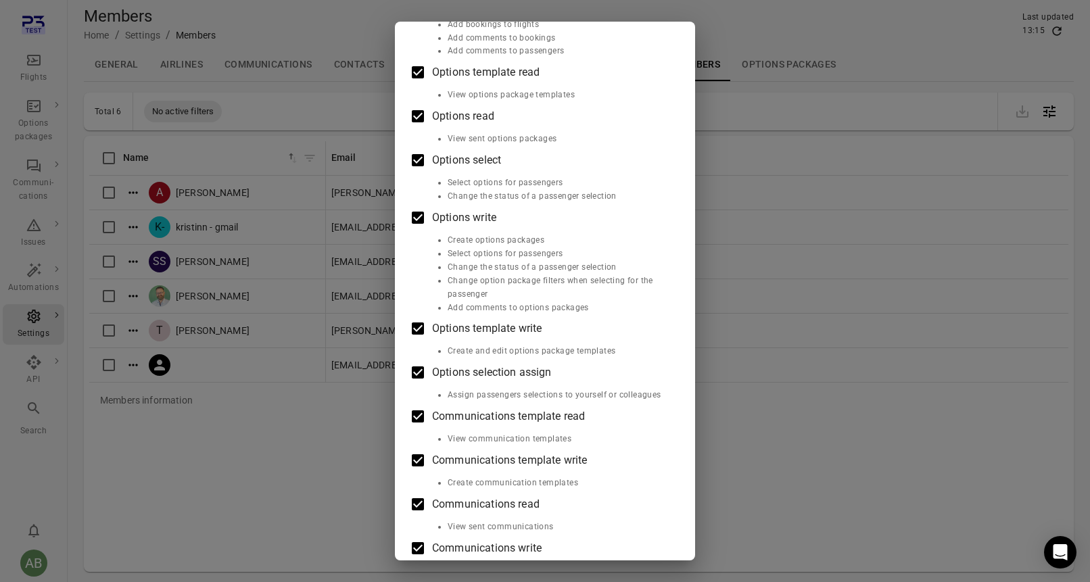
scroll to position [265, 0]
click at [37, 184] on div "Edit roles [PERSON_NAME] Roles Flights read View flights Flights write Add comm…" at bounding box center [545, 291] width 1090 height 582
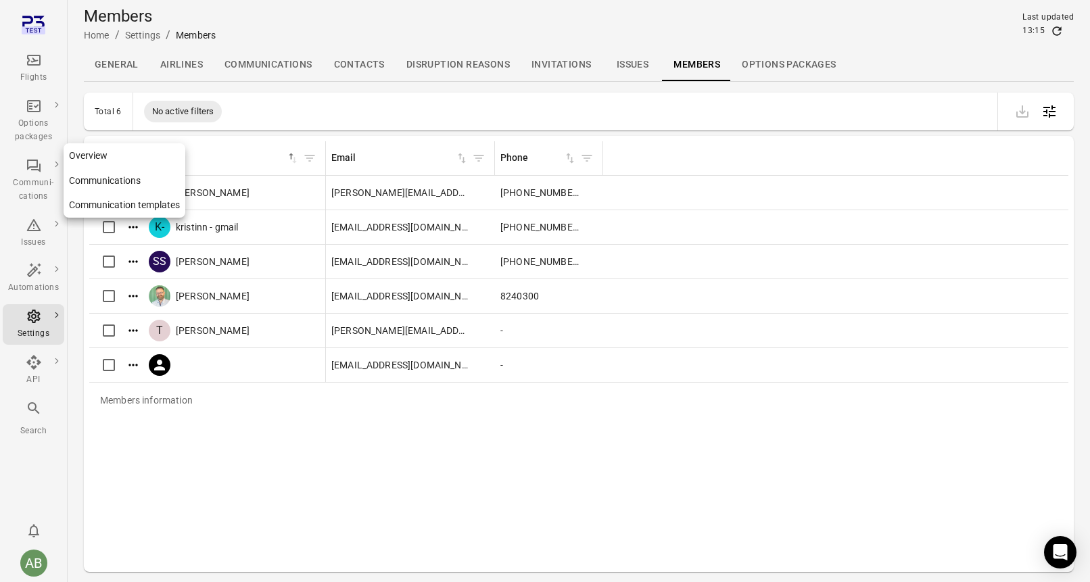
click at [38, 172] on icon "Main navigation" at bounding box center [34, 165] width 16 height 16
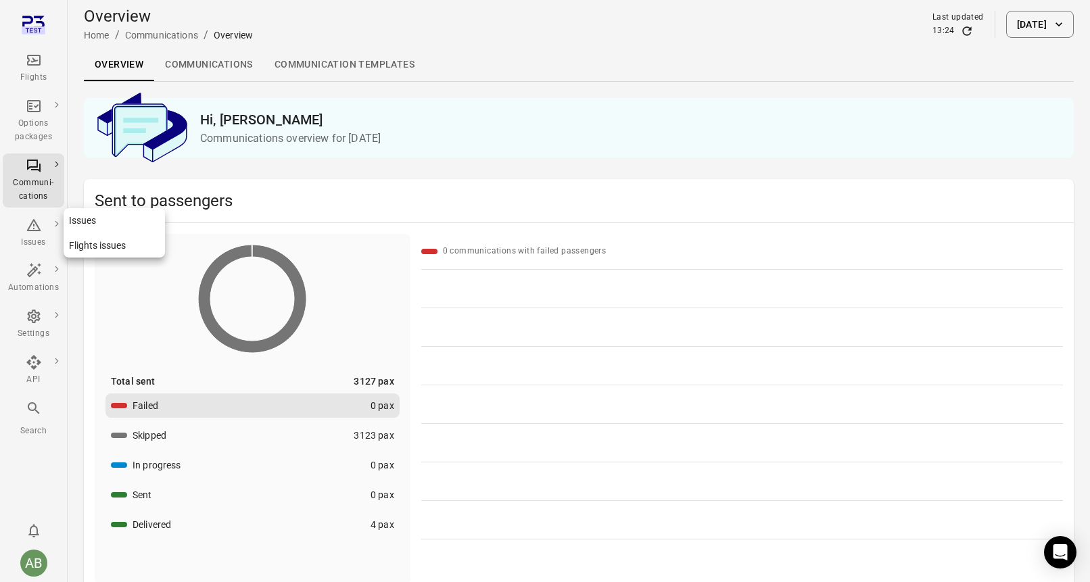
click at [30, 231] on icon "Main navigation" at bounding box center [34, 225] width 16 height 16
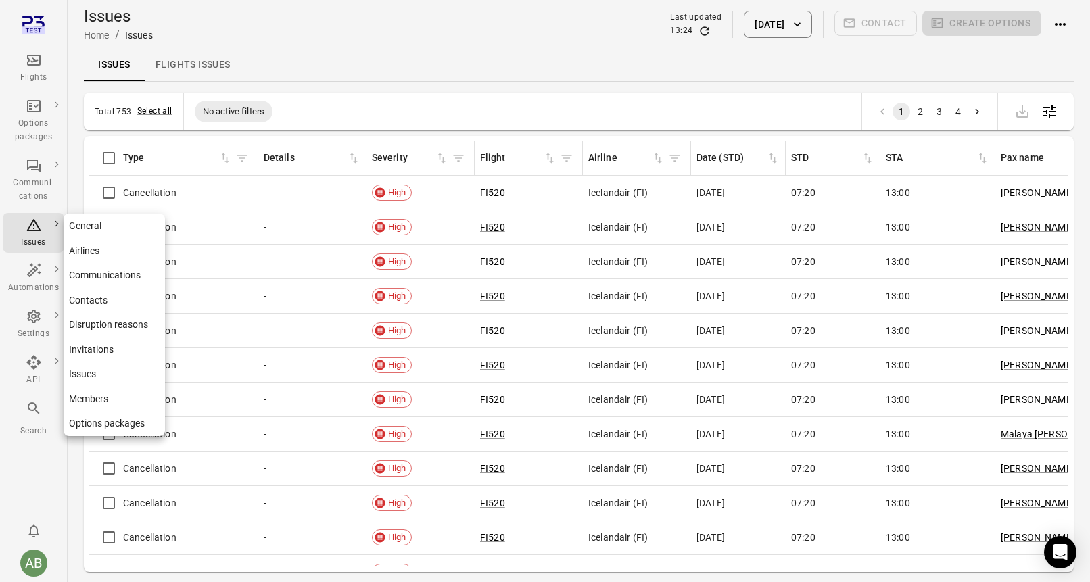
click at [39, 320] on icon "Main navigation" at bounding box center [34, 316] width 16 height 16
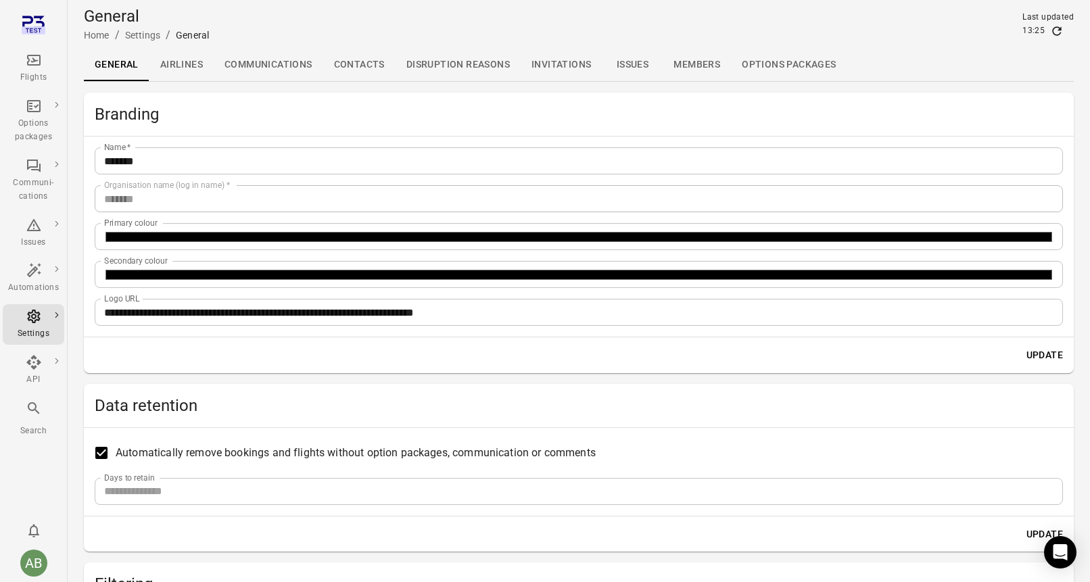
click at [704, 60] on link "Members" at bounding box center [696, 65] width 68 height 32
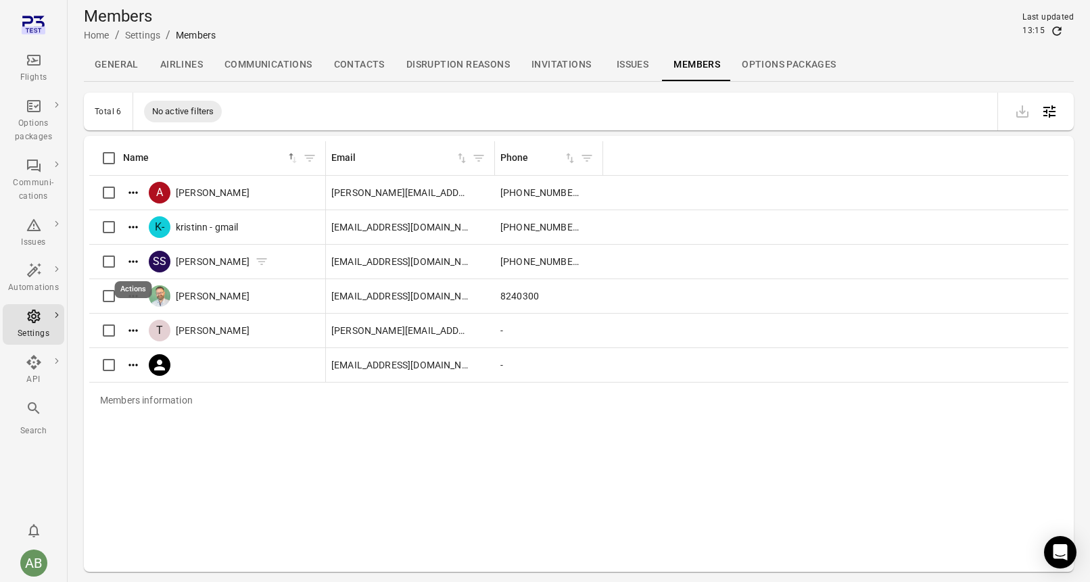
click at [134, 258] on icon "Actions" at bounding box center [133, 262] width 14 height 14
click at [122, 280] on span "Edit roles" at bounding box center [134, 284] width 40 height 14
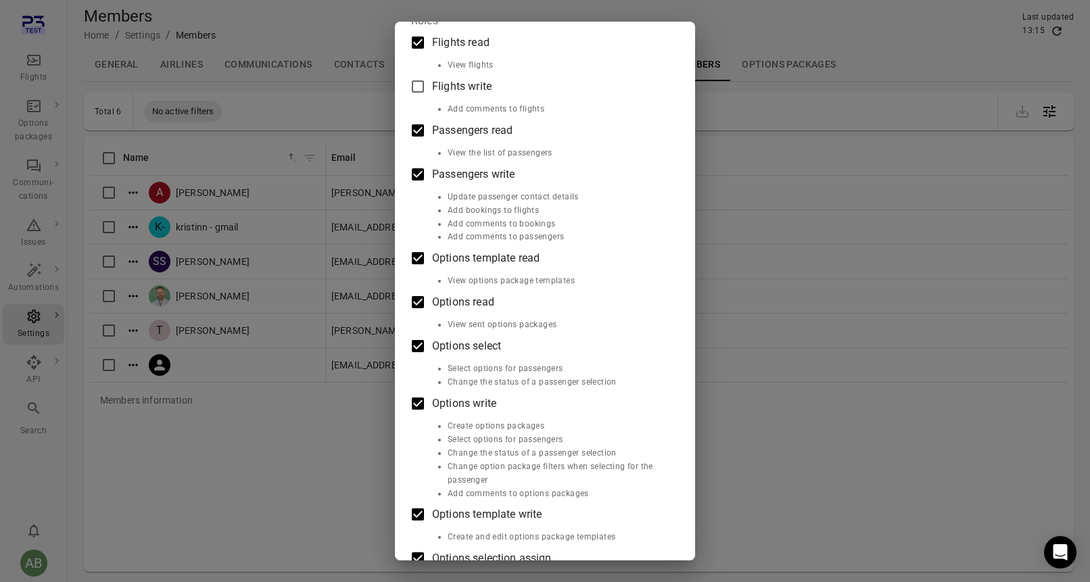
scroll to position [84, 0]
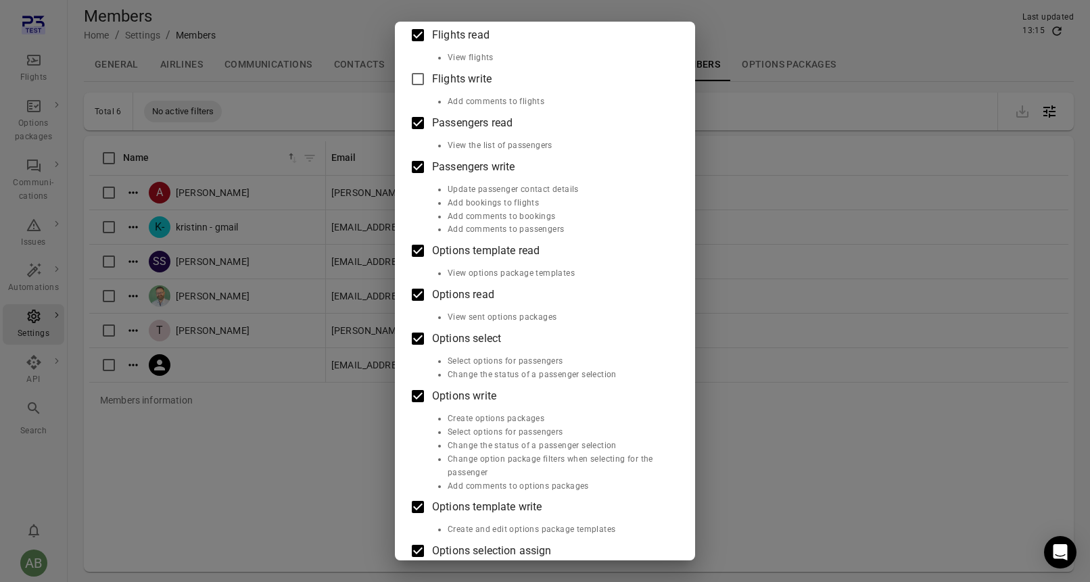
click at [34, 238] on div "Edit roles [PERSON_NAME] Roles Flights read View flights Flights write Add comm…" at bounding box center [545, 291] width 1090 height 582
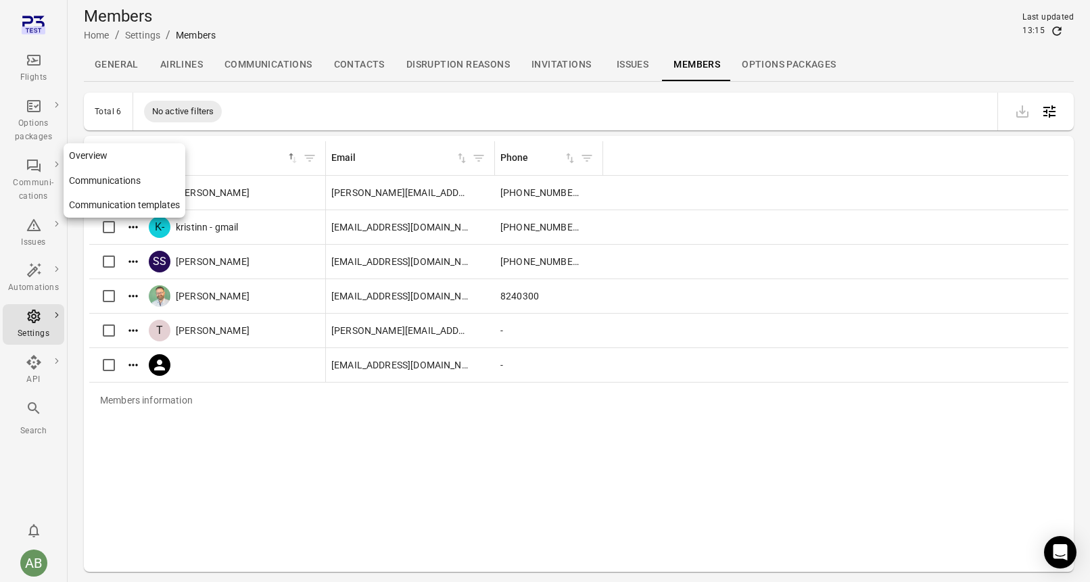
click at [31, 182] on div "Communi-cations" at bounding box center [33, 189] width 51 height 27
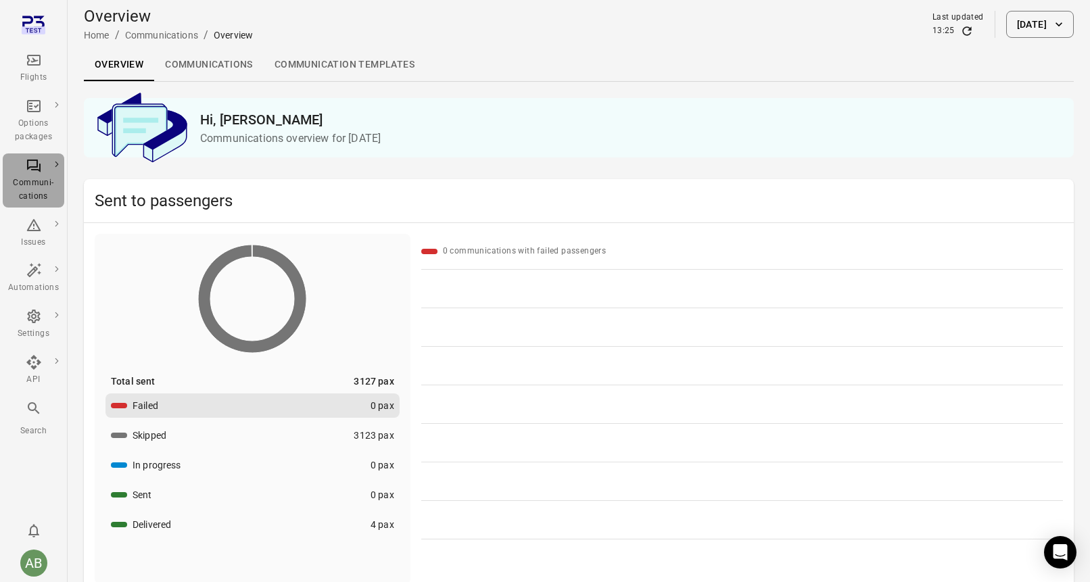
click at [31, 182] on div "Communi-cations" at bounding box center [33, 189] width 51 height 27
click at [340, 66] on link "Communication templates" at bounding box center [345, 65] width 162 height 32
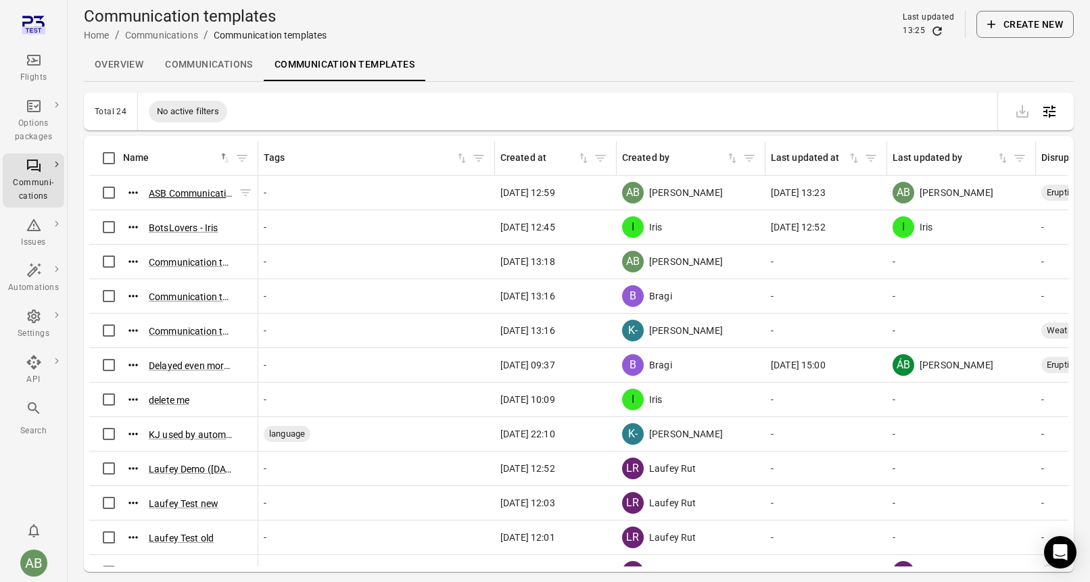
click at [186, 189] on button "ASB Communication template ([DATE] 12:58)" at bounding box center [191, 194] width 84 height 14
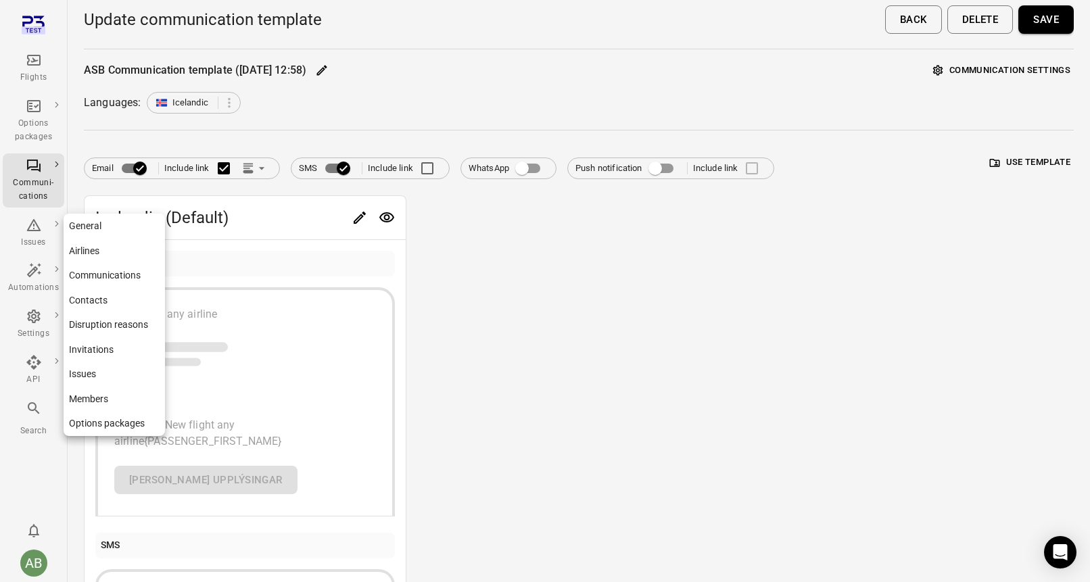
click at [38, 324] on icon "Main navigation" at bounding box center [34, 316] width 16 height 16
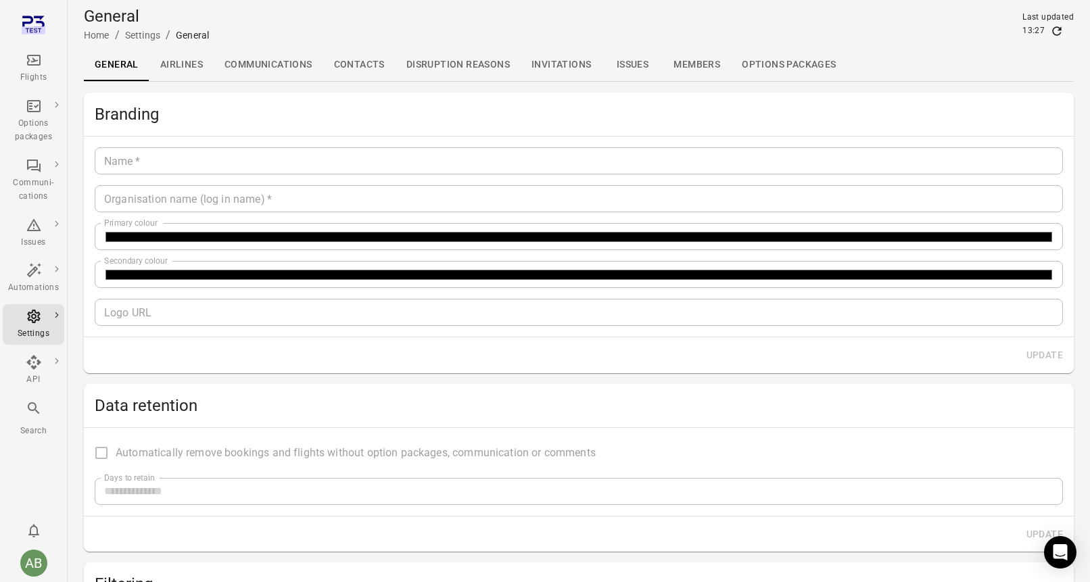
type input "*******"
type input "**********"
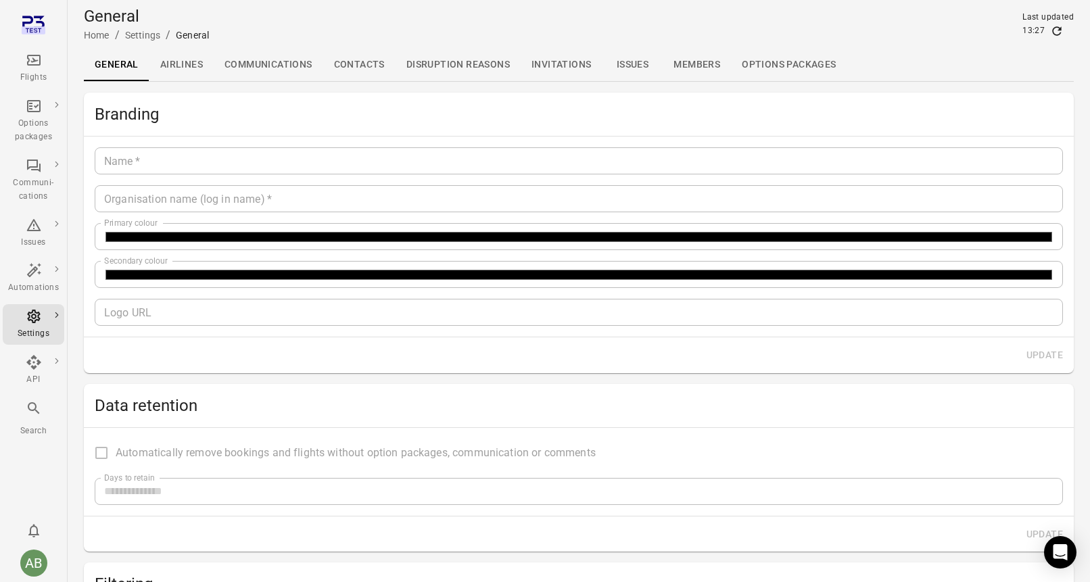
type input "**"
type input "*********"
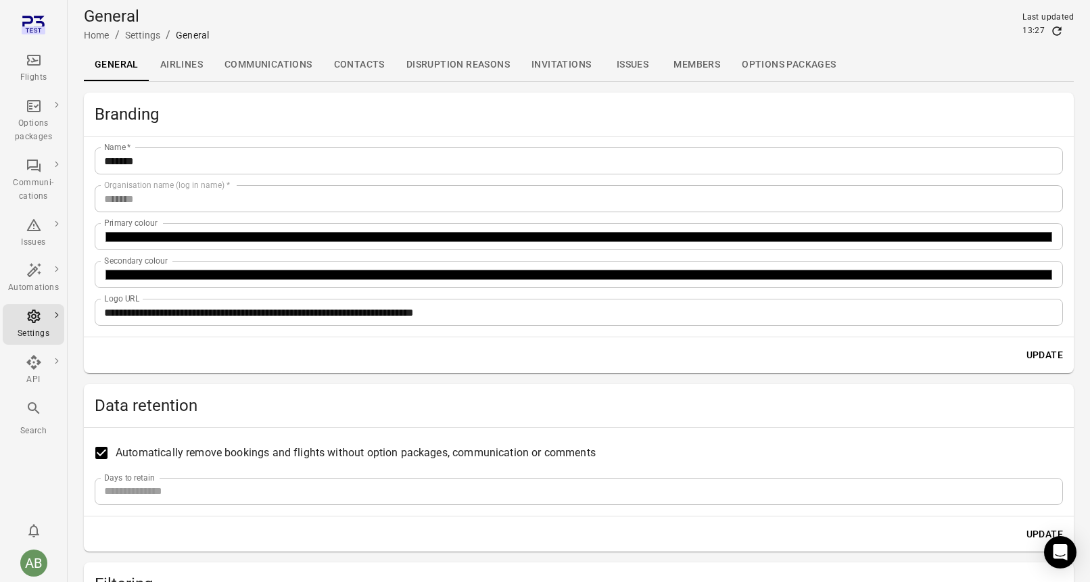
click at [695, 70] on link "Members" at bounding box center [696, 65] width 68 height 32
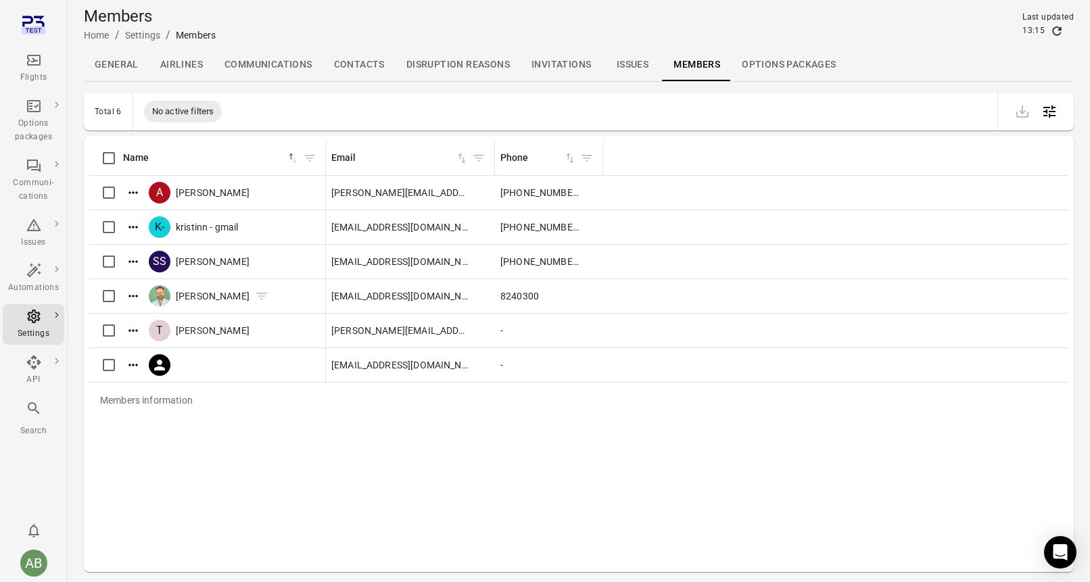
click at [136, 293] on icon "Actions" at bounding box center [133, 296] width 14 height 14
click at [127, 318] on span "Edit roles" at bounding box center [134, 319] width 40 height 14
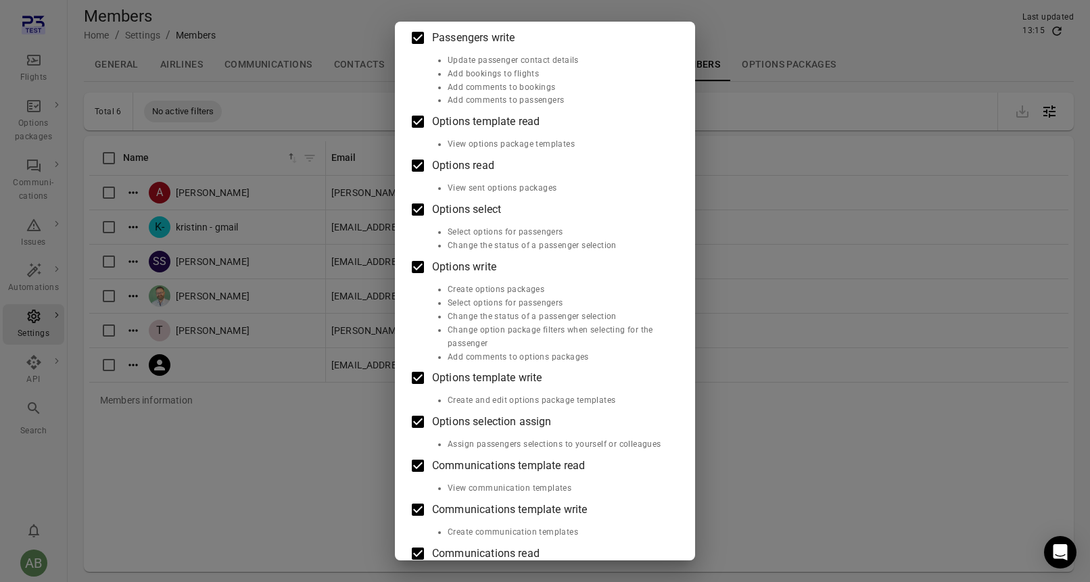
scroll to position [220, 0]
